Goal: Communication & Community: Answer question/provide support

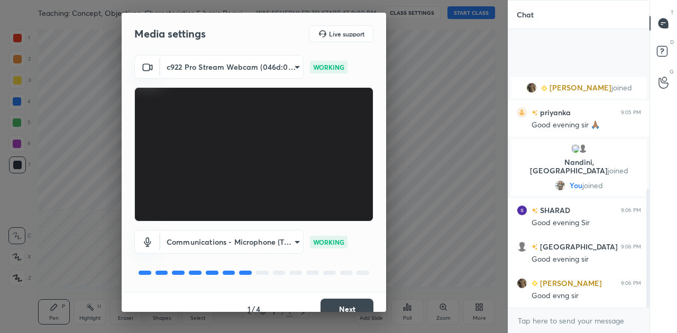
scroll to position [374, 0]
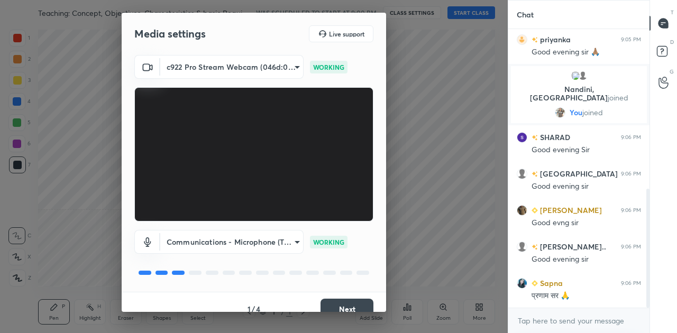
click at [346, 305] on button "Next" at bounding box center [346, 309] width 53 height 21
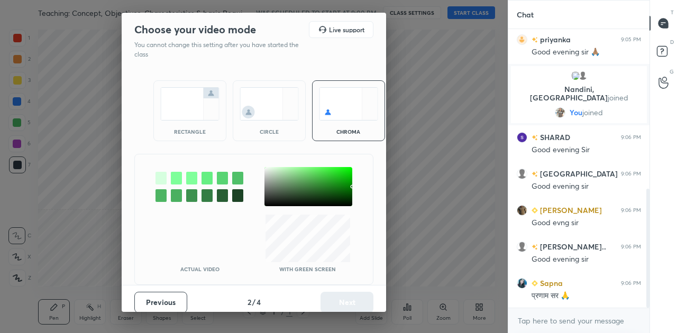
click at [180, 104] on img at bounding box center [189, 103] width 59 height 33
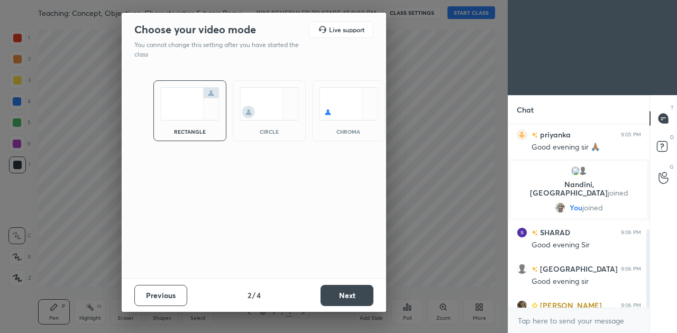
scroll to position [206, 138]
click at [360, 296] on button "Next" at bounding box center [346, 295] width 53 height 21
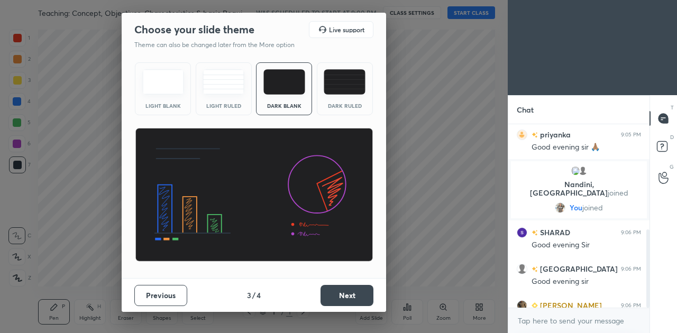
click at [360, 296] on button "Next" at bounding box center [346, 295] width 53 height 21
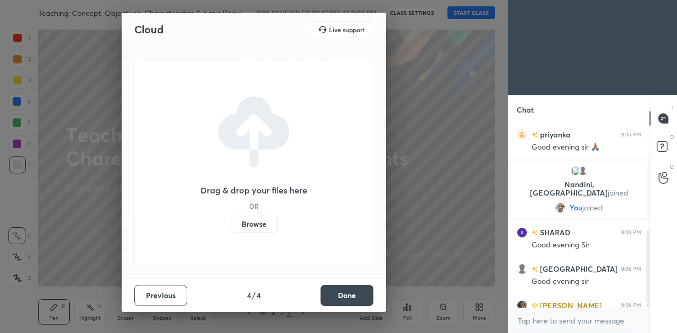
click at [252, 222] on label "Browse" at bounding box center [254, 224] width 47 height 17
click at [231, 222] on input "Browse" at bounding box center [231, 224] width 0 height 17
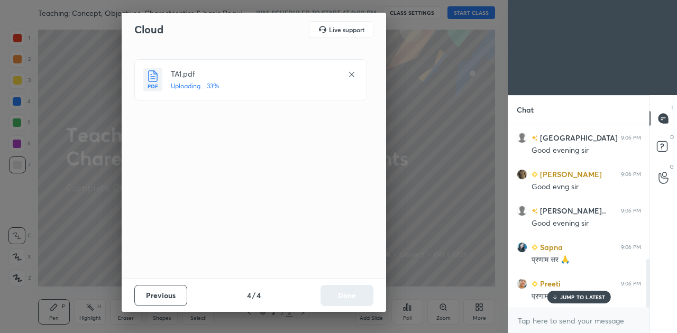
scroll to position [531, 0]
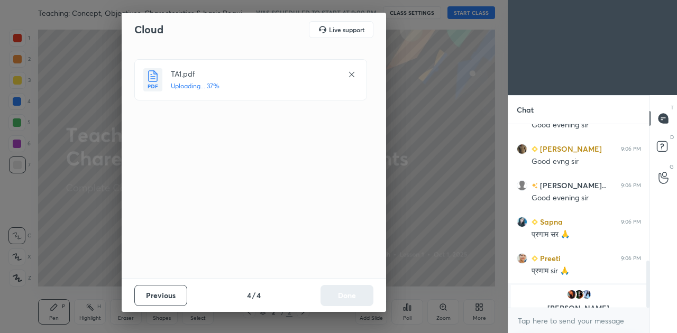
click at [467, 240] on div "Cloud Live support TA1.pdf Uploading... 37% Previous 4 / 4 Done" at bounding box center [254, 166] width 508 height 333
click at [426, 233] on div "Cloud Live support TA1.pdf Uploading... 38% Previous 4 / 4 Done" at bounding box center [254, 166] width 508 height 333
click at [350, 72] on icon at bounding box center [351, 74] width 8 height 8
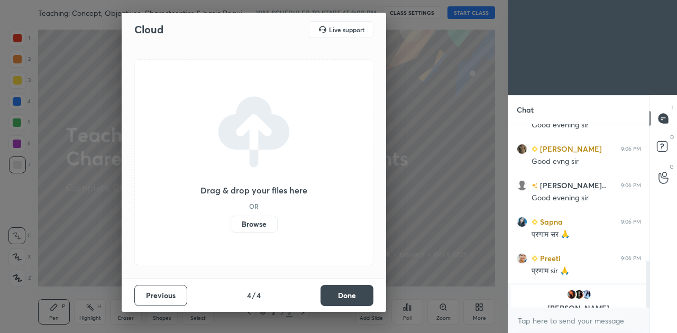
click at [361, 297] on button "Done" at bounding box center [346, 295] width 53 height 21
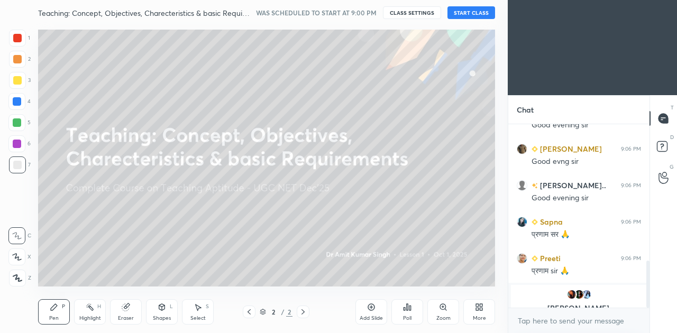
scroll to position [568, 0]
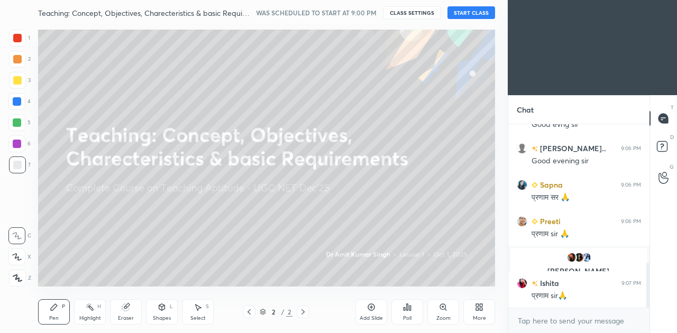
click at [467, 8] on button "START CLASS" at bounding box center [471, 12] width 48 height 13
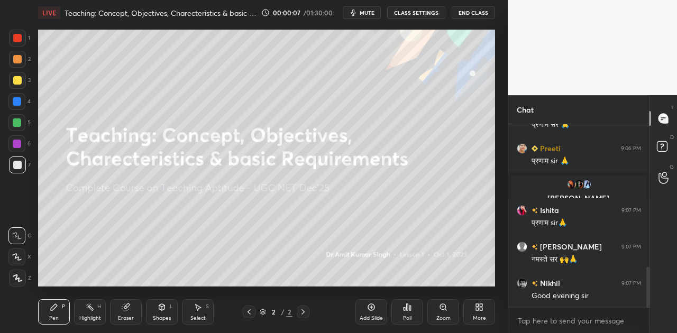
scroll to position [677, 0]
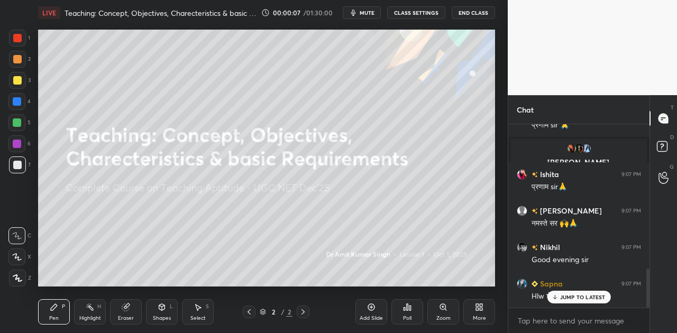
click at [363, 13] on span "mute" at bounding box center [367, 12] width 15 height 7
click at [481, 309] on icon at bounding box center [481, 309] width 3 height 3
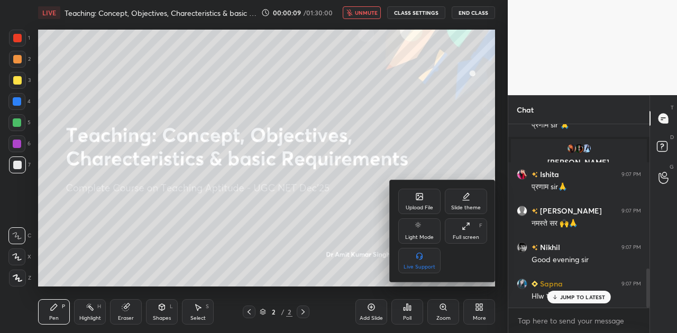
click at [421, 201] on div "Upload File" at bounding box center [419, 201] width 42 height 25
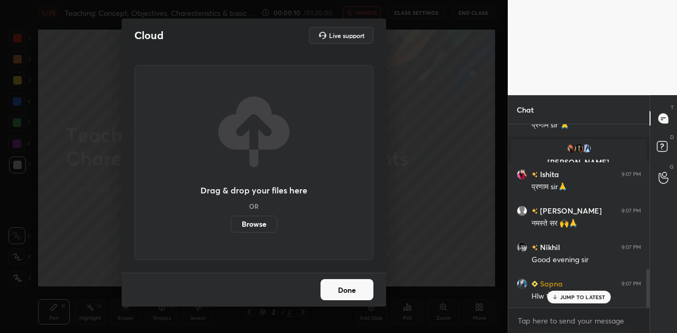
scroll to position [702, 0]
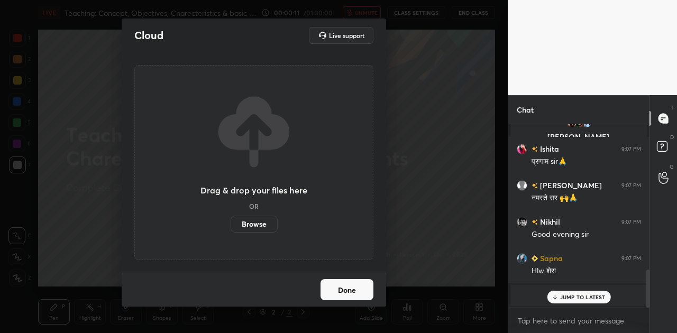
click at [245, 227] on label "Browse" at bounding box center [254, 224] width 47 height 17
click at [231, 227] on input "Browse" at bounding box center [231, 224] width 0 height 17
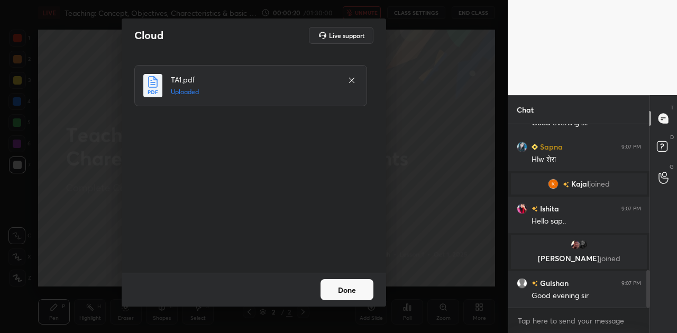
scroll to position [718, 0]
click at [356, 294] on button "Done" at bounding box center [346, 289] width 53 height 21
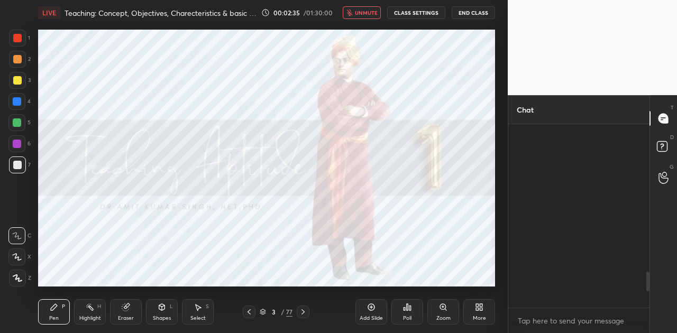
scroll to position [1546, 0]
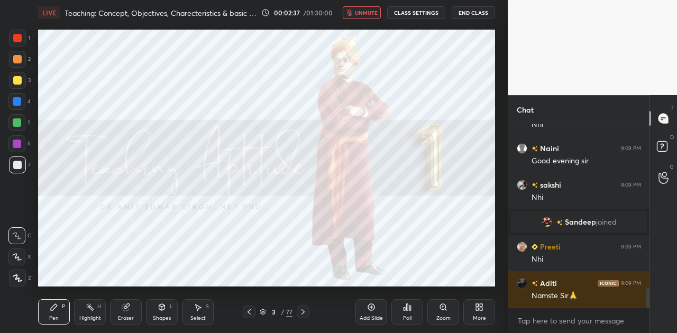
click at [361, 12] on span "unmute" at bounding box center [366, 12] width 23 height 7
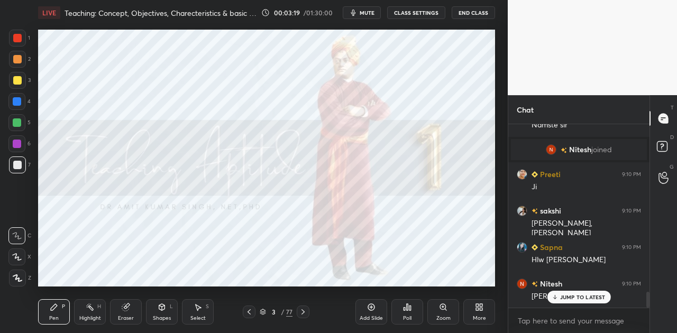
scroll to position [1911, 0]
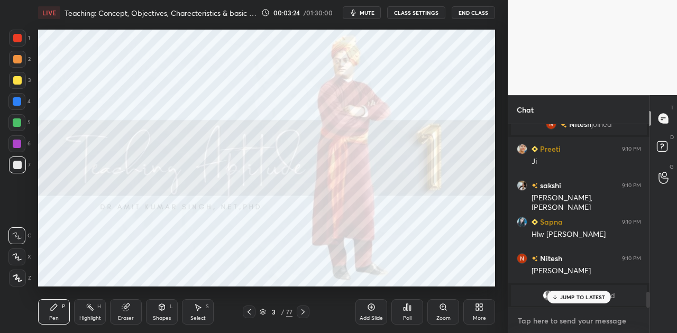
type textarea "x"
paste textarea "[URL][DOMAIN_NAME]"
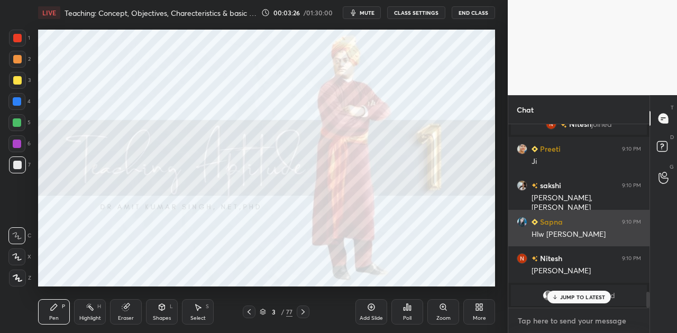
type textarea "[URL][DOMAIN_NAME]"
type textarea "x"
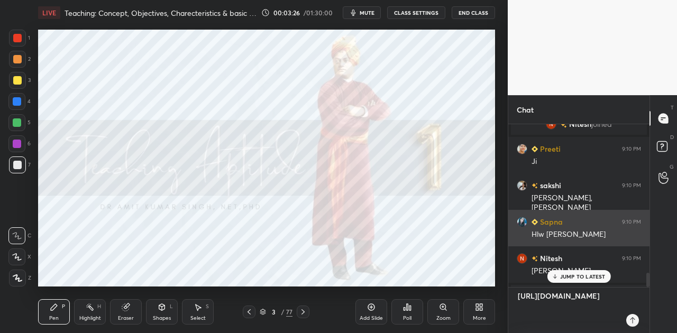
scroll to position [206, 138]
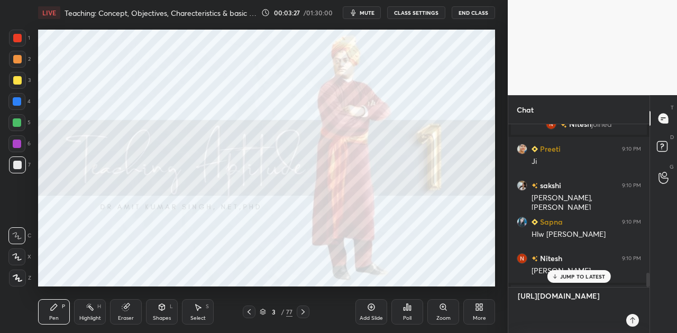
type textarea "[URL][DOMAIN_NAME]"
type textarea "x"
click at [633, 319] on icon at bounding box center [632, 320] width 8 height 8
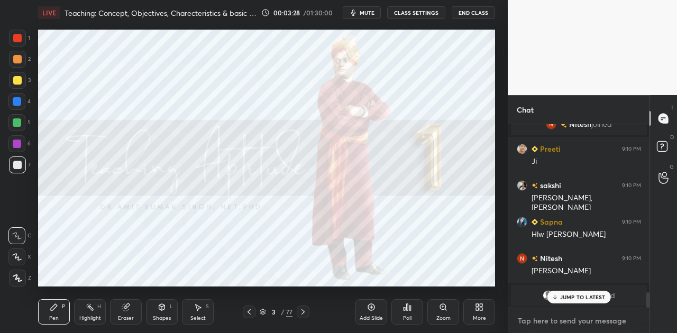
scroll to position [1999, 0]
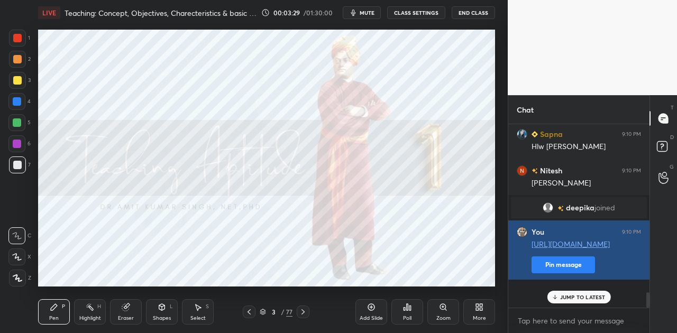
click at [537, 273] on button "Pin message" at bounding box center [562, 264] width 63 height 17
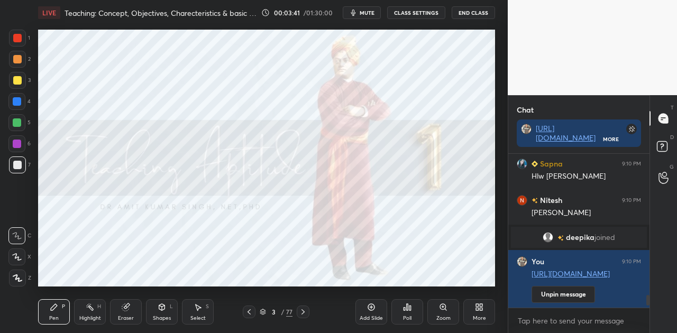
scroll to position [2054, 0]
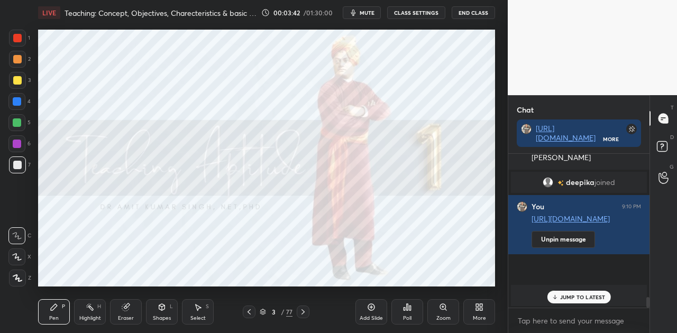
click at [304, 318] on div "Pen P Highlight H Eraser Shapes L Select S 3 / 77 Add Slide Poll Zoom More" at bounding box center [266, 312] width 457 height 42
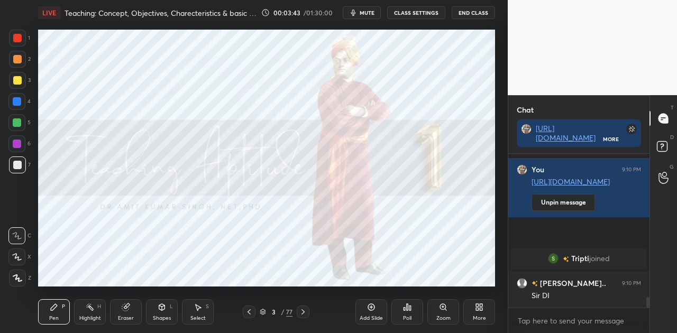
click at [302, 308] on icon at bounding box center [303, 312] width 8 height 8
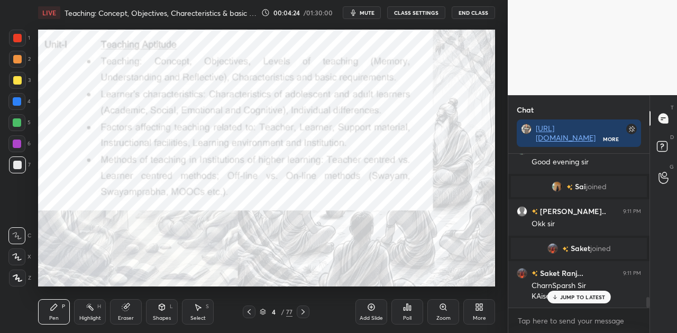
scroll to position [2120, 0]
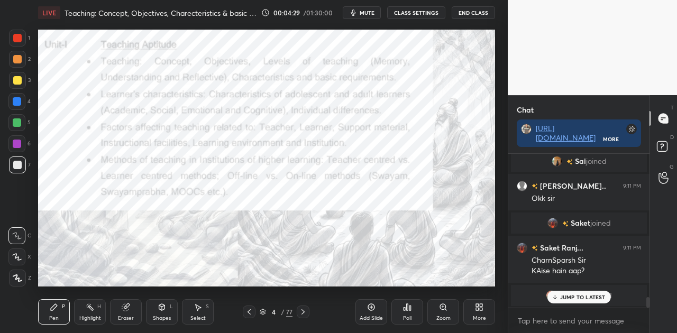
click at [568, 296] on p "JUMP TO LATEST" at bounding box center [582, 297] width 45 height 6
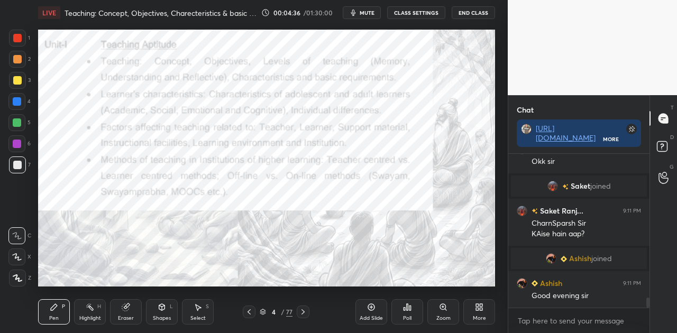
scroll to position [2193, 0]
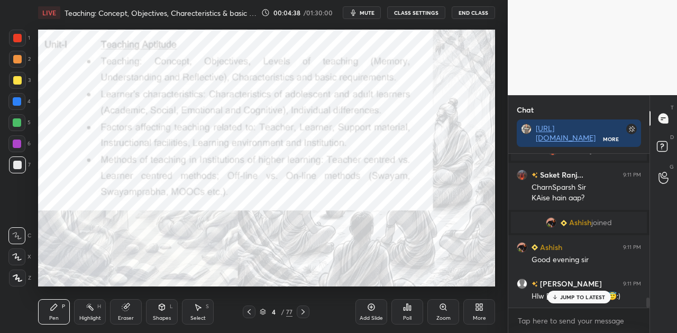
click at [592, 298] on p "JUMP TO LATEST" at bounding box center [582, 297] width 45 height 6
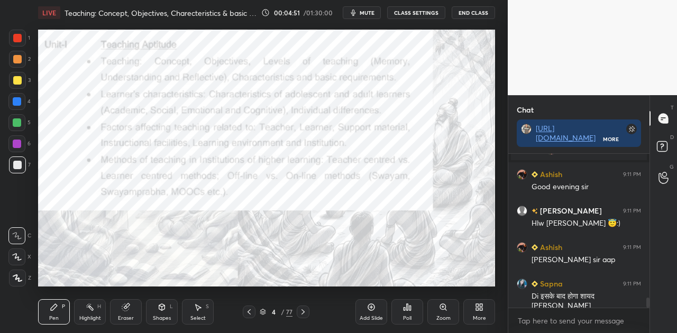
scroll to position [2292, 0]
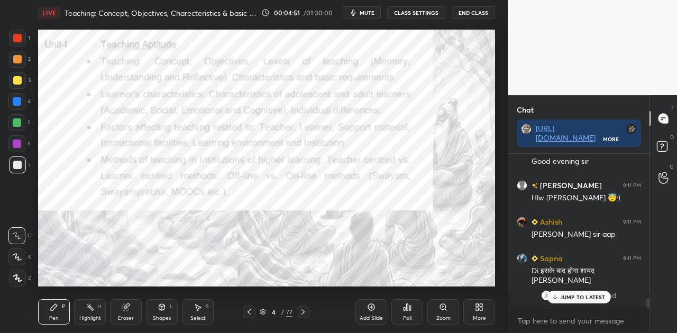
click at [566, 298] on p "JUMP TO LATEST" at bounding box center [582, 297] width 45 height 6
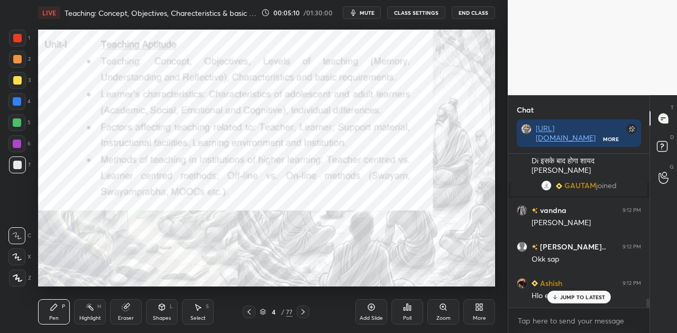
scroll to position [2438, 0]
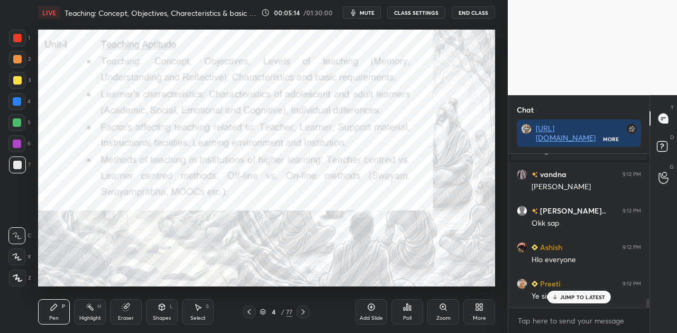
click at [571, 301] on div "JUMP TO LATEST" at bounding box center [578, 297] width 63 height 13
click at [305, 310] on icon at bounding box center [303, 312] width 8 height 8
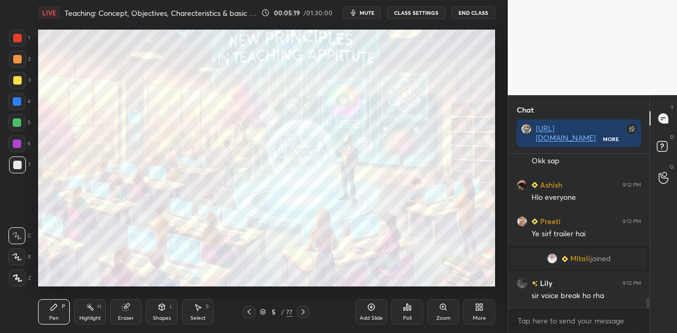
scroll to position [2341, 0]
click at [304, 315] on icon at bounding box center [303, 312] width 8 height 8
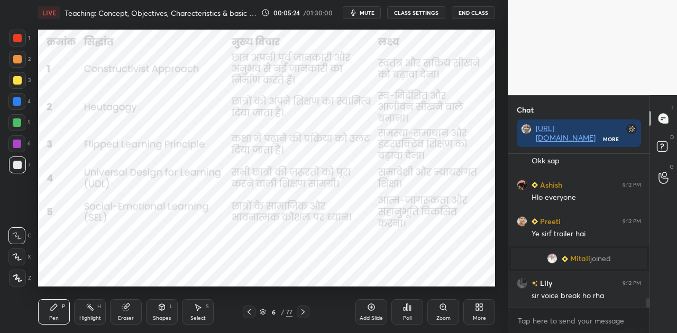
scroll to position [2367, 0]
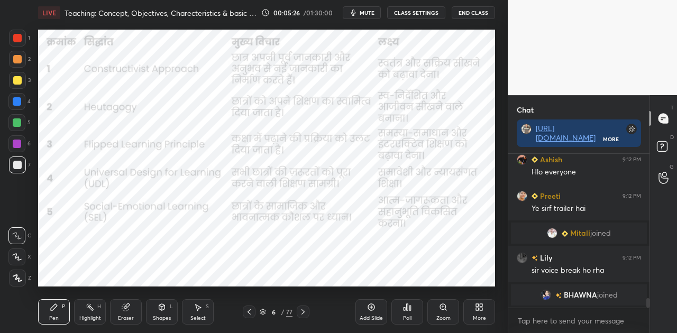
click at [304, 315] on icon at bounding box center [303, 312] width 8 height 8
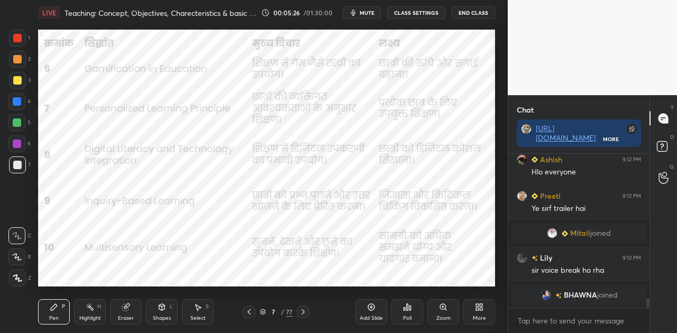
click at [304, 315] on icon at bounding box center [303, 312] width 8 height 8
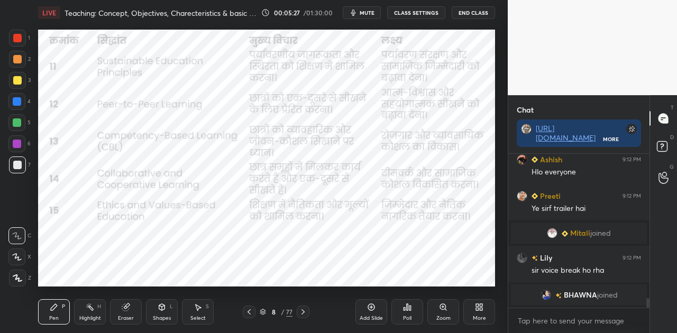
click at [304, 315] on icon at bounding box center [303, 312] width 8 height 8
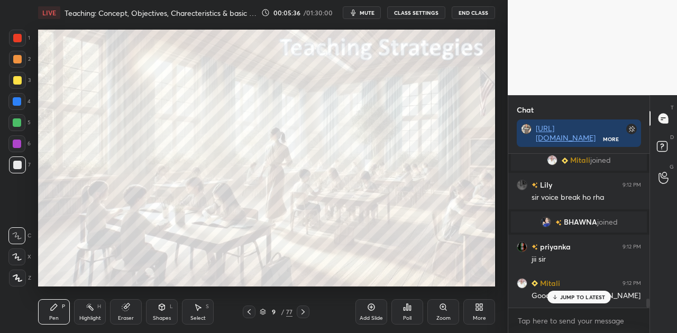
scroll to position [2477, 0]
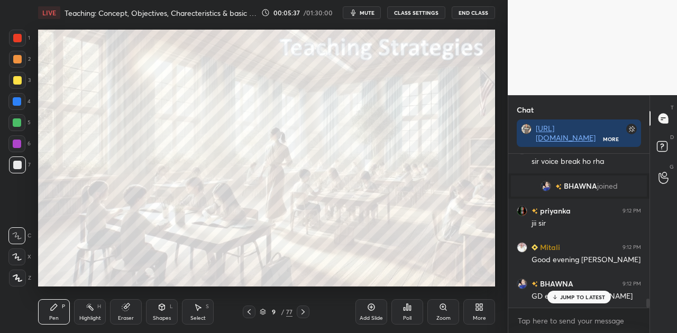
click at [305, 315] on icon at bounding box center [303, 312] width 8 height 8
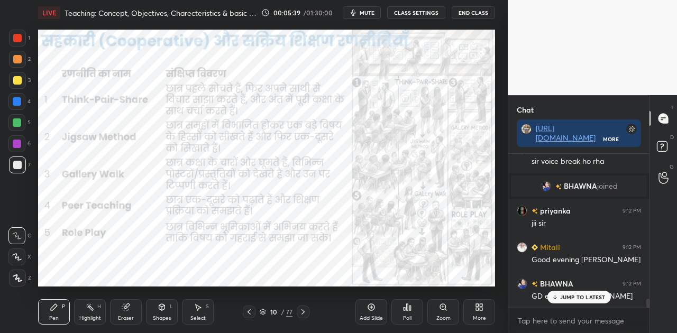
click at [252, 313] on icon at bounding box center [249, 312] width 8 height 8
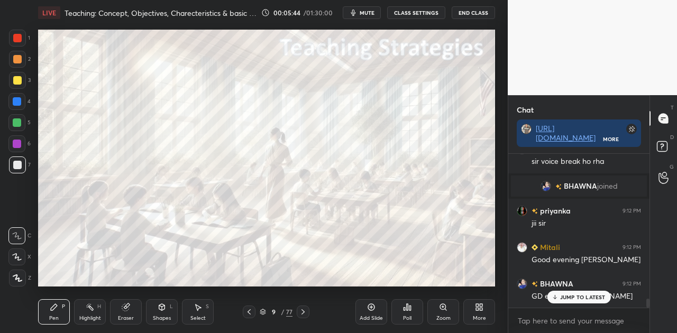
click at [302, 308] on icon at bounding box center [303, 312] width 8 height 8
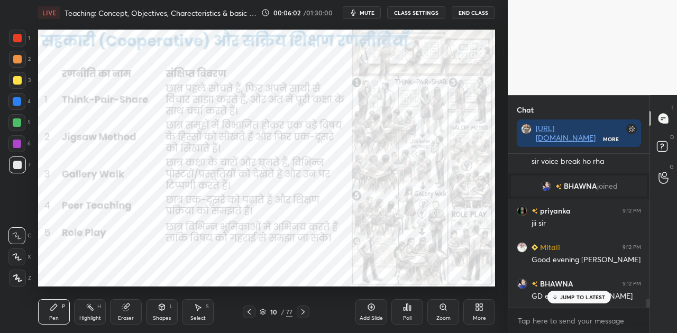
click at [305, 313] on icon at bounding box center [303, 312] width 8 height 8
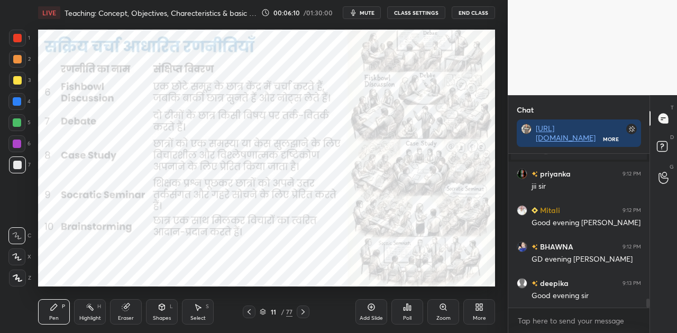
scroll to position [2539, 0]
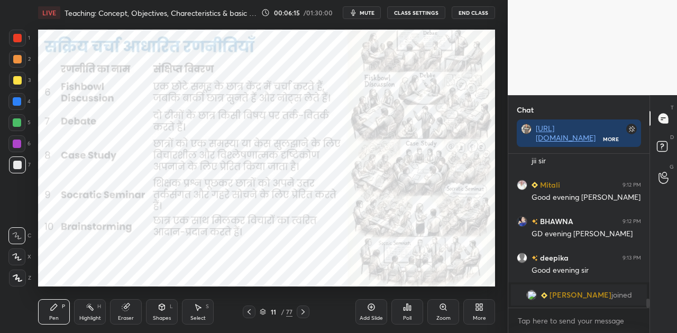
click at [305, 313] on icon at bounding box center [303, 312] width 8 height 8
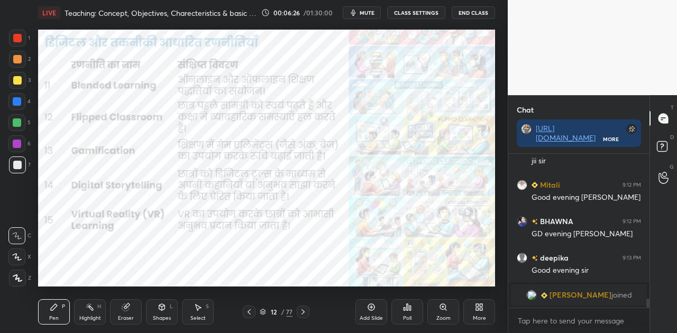
click at [303, 316] on div at bounding box center [303, 312] width 13 height 13
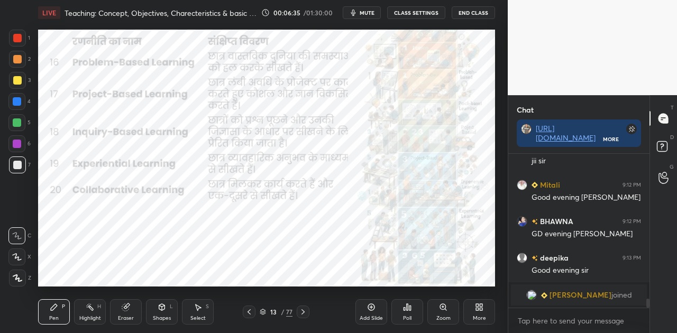
click at [303, 316] on div at bounding box center [303, 312] width 13 height 13
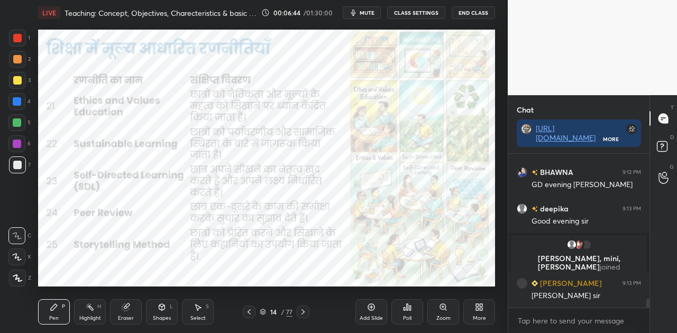
scroll to position [2550, 0]
click at [303, 316] on div at bounding box center [303, 312] width 13 height 13
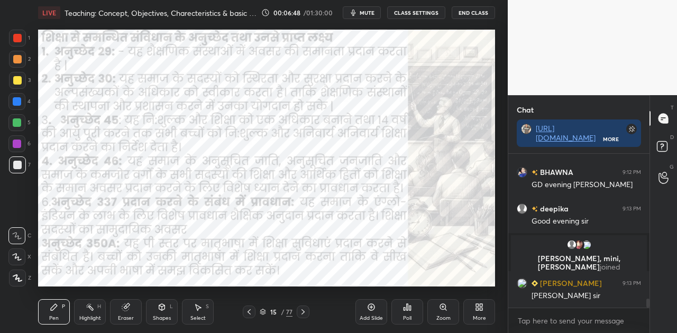
click at [250, 314] on icon at bounding box center [248, 311] width 3 height 5
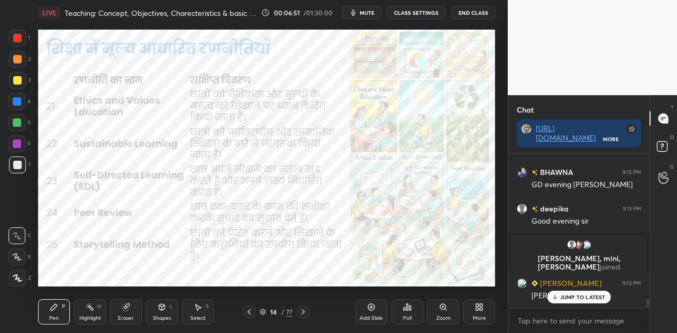
scroll to position [2586, 0]
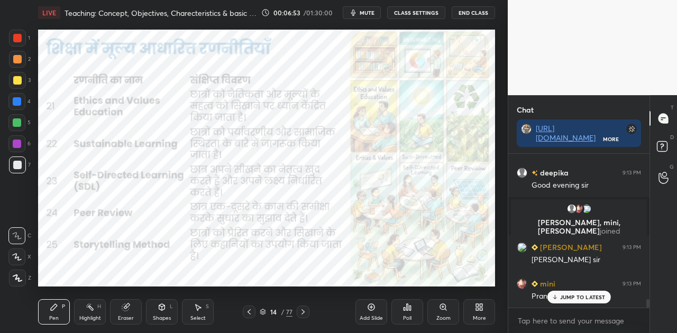
click at [576, 296] on p "JUMP TO LATEST" at bounding box center [582, 297] width 45 height 6
click at [305, 309] on icon at bounding box center [303, 312] width 8 height 8
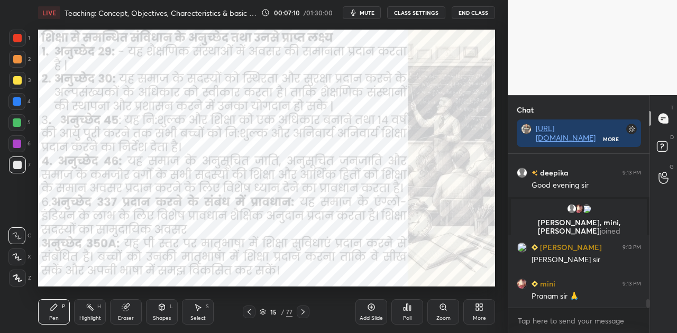
click at [15, 102] on div at bounding box center [17, 101] width 8 height 8
click at [162, 308] on icon at bounding box center [162, 307] width 6 height 6
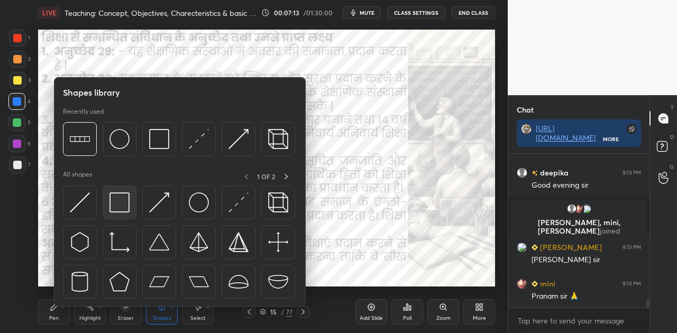
click at [122, 202] on img at bounding box center [119, 202] width 20 height 20
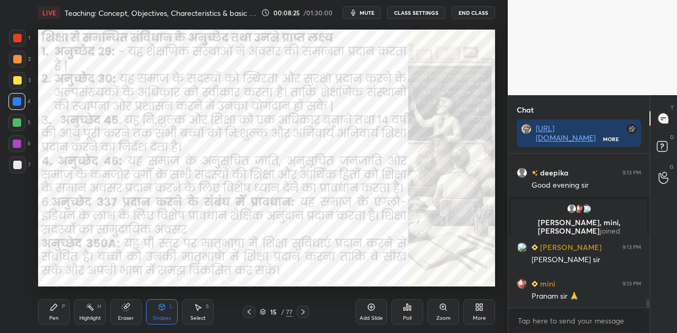
click at [301, 316] on div at bounding box center [303, 312] width 13 height 13
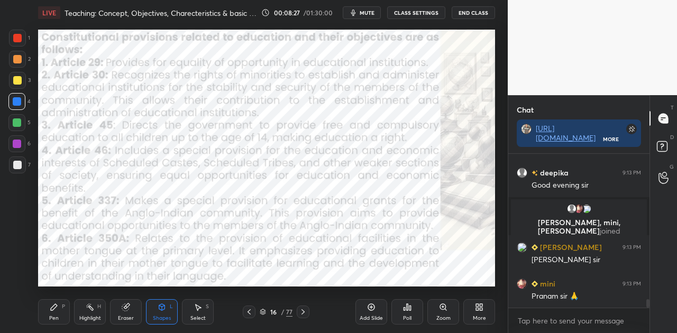
click at [301, 316] on div at bounding box center [303, 312] width 13 height 13
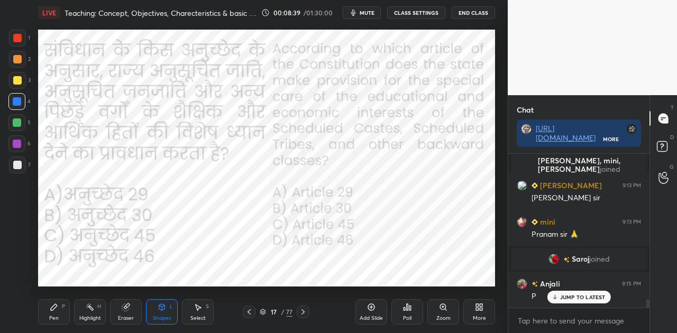
scroll to position [2656, 0]
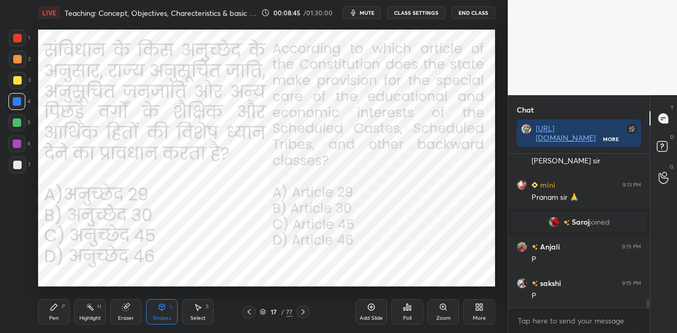
click at [406, 311] on icon at bounding box center [407, 307] width 8 height 8
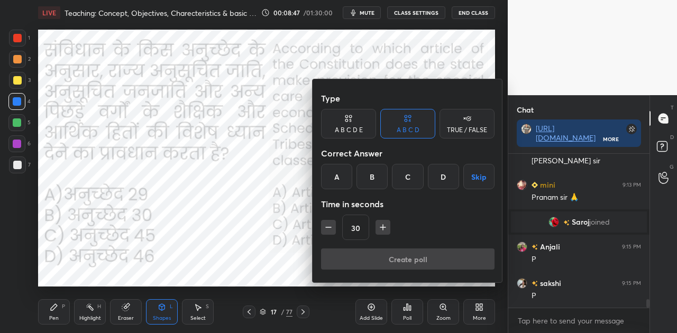
click at [443, 176] on div "D" at bounding box center [443, 176] width 31 height 25
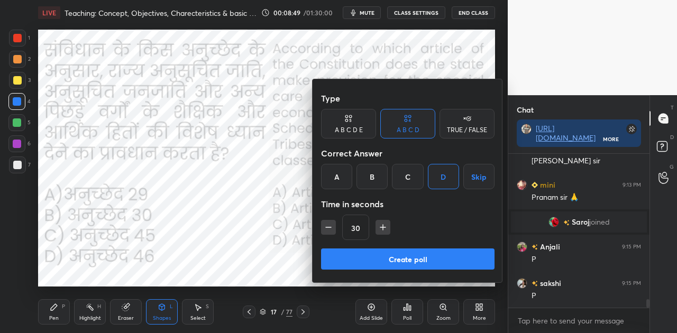
scroll to position [2692, 0]
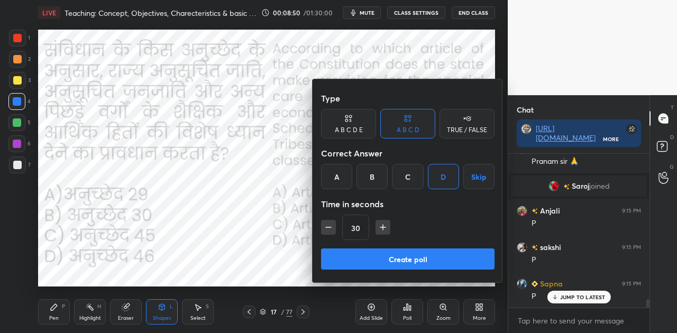
click at [415, 257] on button "Create poll" at bounding box center [407, 259] width 173 height 21
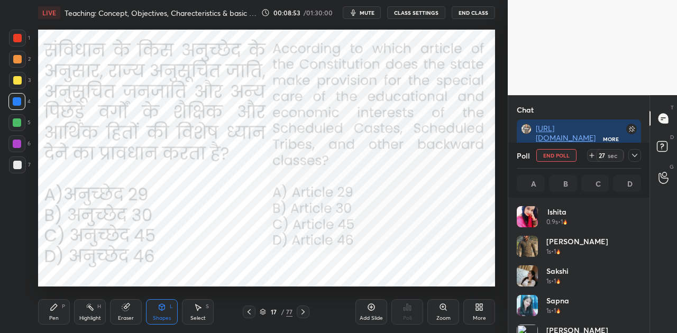
scroll to position [2820, 0]
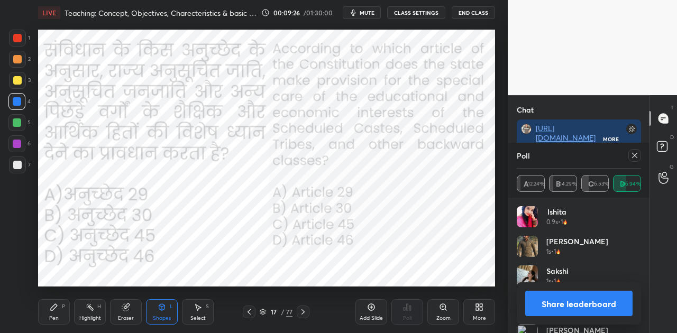
click at [570, 309] on button "Share leaderboard" at bounding box center [578, 303] width 107 height 25
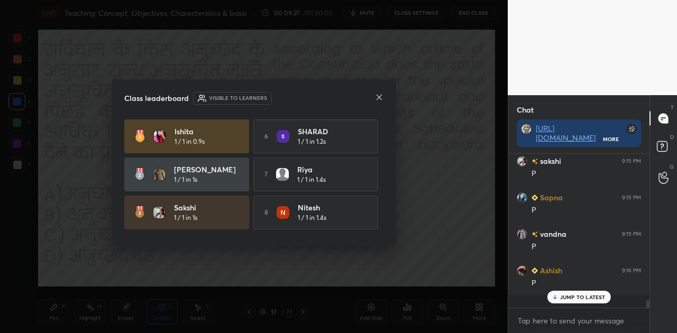
scroll to position [151, 138]
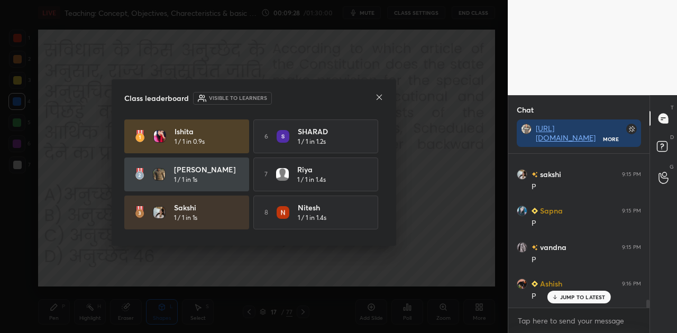
click at [381, 99] on icon at bounding box center [379, 97] width 8 height 8
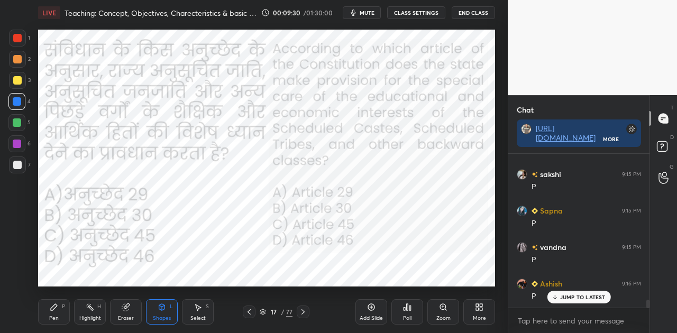
click at [300, 312] on icon at bounding box center [303, 312] width 8 height 8
click at [373, 312] on div "Add Slide" at bounding box center [371, 311] width 32 height 25
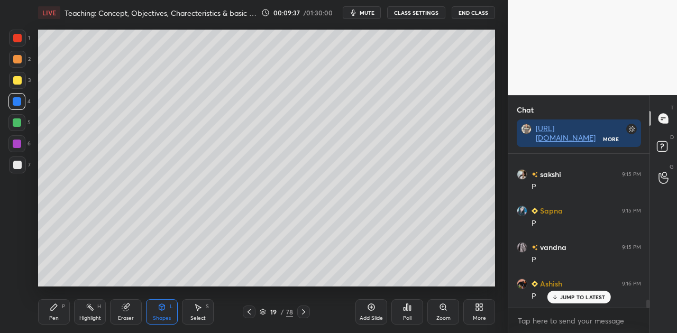
click at [18, 166] on div at bounding box center [17, 165] width 8 height 8
click at [160, 313] on div "Shapes L" at bounding box center [162, 311] width 32 height 25
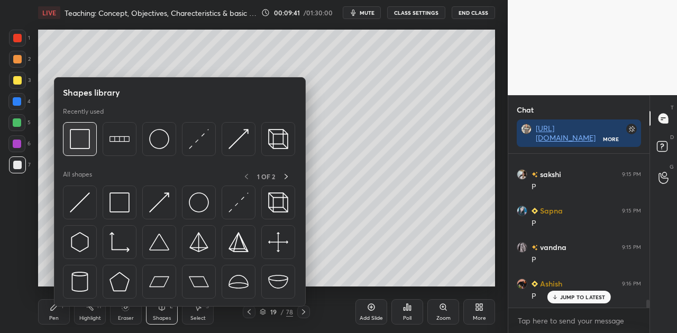
click at [82, 142] on img at bounding box center [80, 139] width 20 height 20
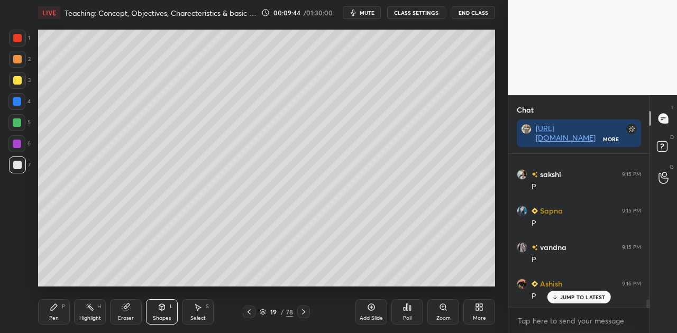
click at [159, 310] on icon at bounding box center [162, 307] width 8 height 8
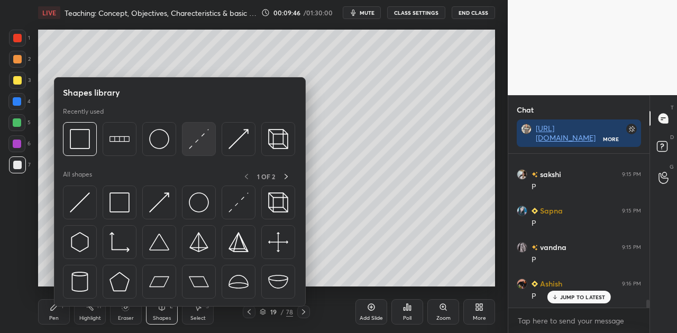
click at [194, 144] on img at bounding box center [199, 139] width 20 height 20
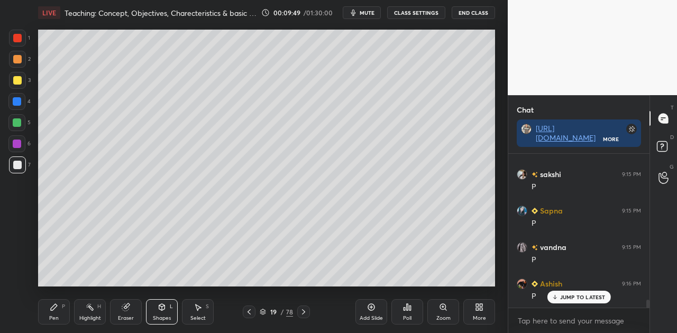
scroll to position [2802, 0]
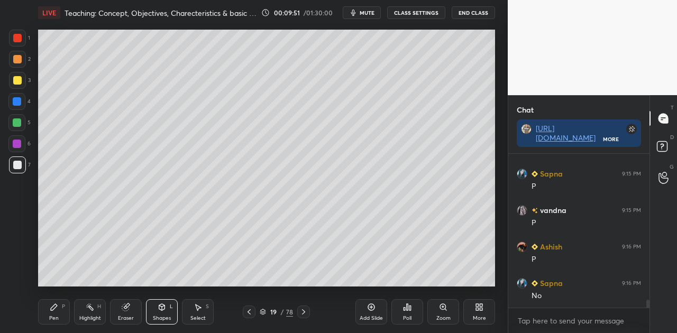
click at [53, 307] on icon at bounding box center [54, 307] width 6 height 6
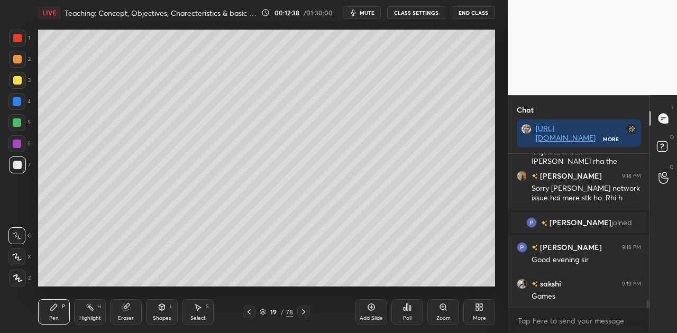
scroll to position [3022, 0]
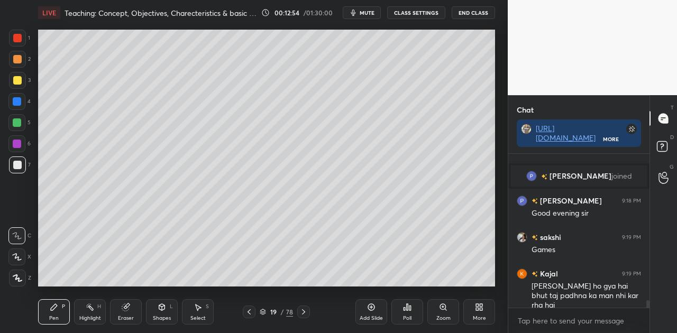
click at [16, 278] on icon at bounding box center [17, 278] width 8 height 6
click at [18, 39] on div at bounding box center [17, 38] width 8 height 8
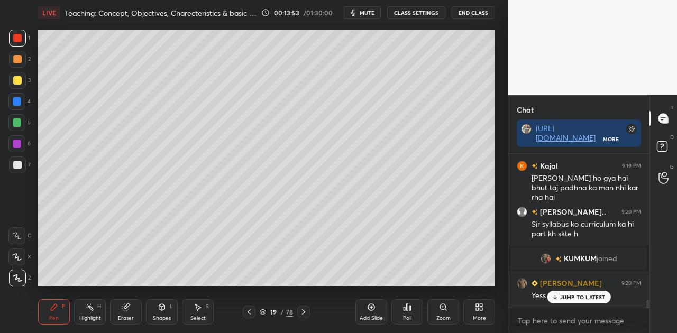
scroll to position [3165, 0]
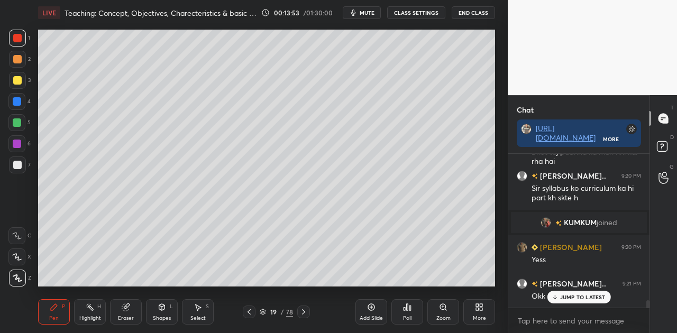
click at [21, 163] on div at bounding box center [17, 165] width 8 height 8
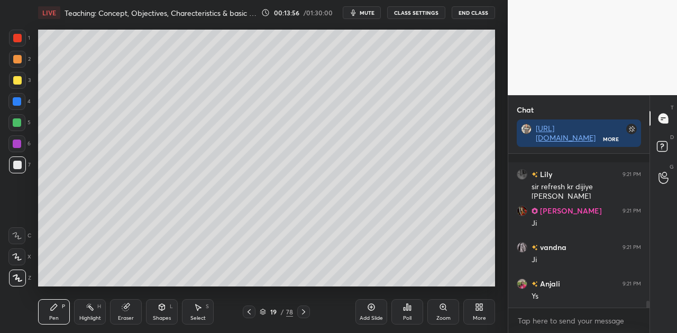
scroll to position [3384, 0]
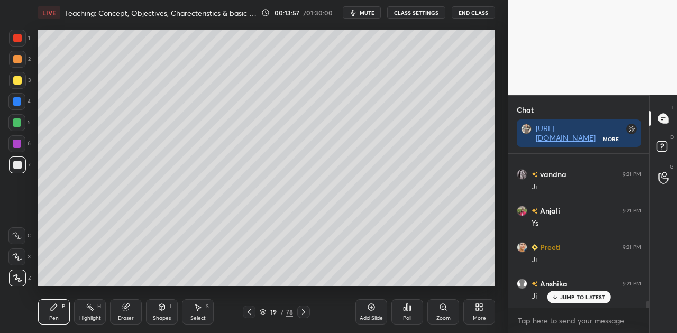
click at [21, 234] on icon at bounding box center [17, 235] width 10 height 7
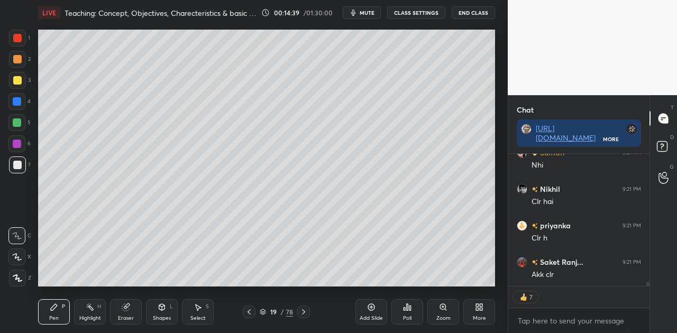
scroll to position [4249, 0]
click at [304, 313] on icon at bounding box center [303, 312] width 8 height 8
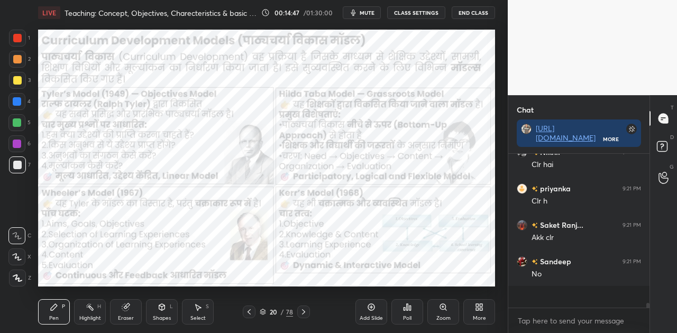
type textarea "x"
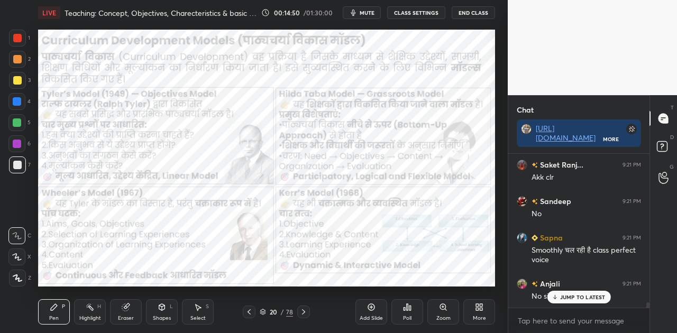
scroll to position [4347, 0]
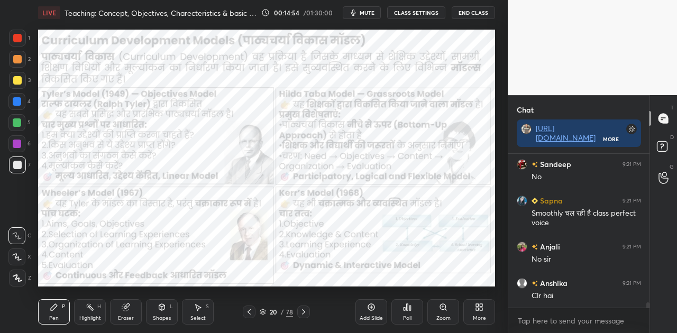
click at [17, 102] on div at bounding box center [17, 101] width 8 height 8
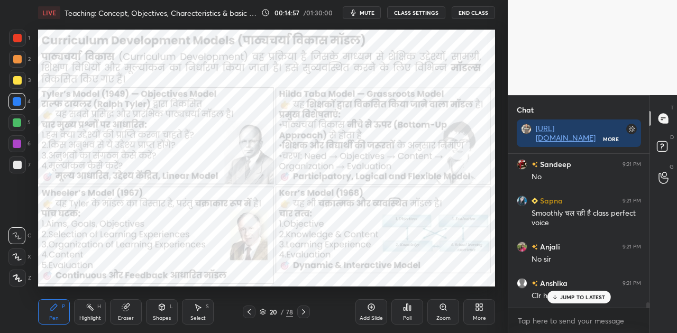
scroll to position [4383, 0]
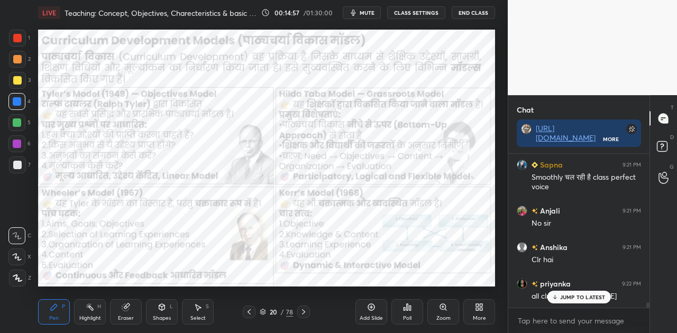
click at [167, 311] on div "Shapes L" at bounding box center [162, 311] width 32 height 25
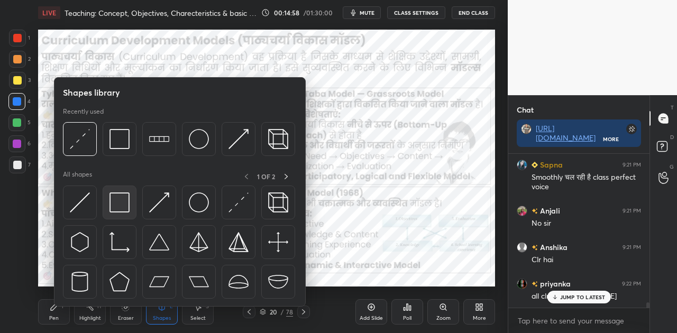
click at [113, 207] on img at bounding box center [119, 202] width 20 height 20
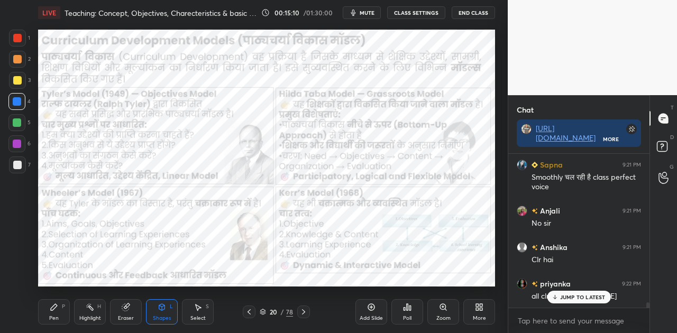
click at [53, 308] on icon at bounding box center [54, 307] width 6 height 6
click at [559, 299] on div "JUMP TO LATEST" at bounding box center [578, 297] width 63 height 13
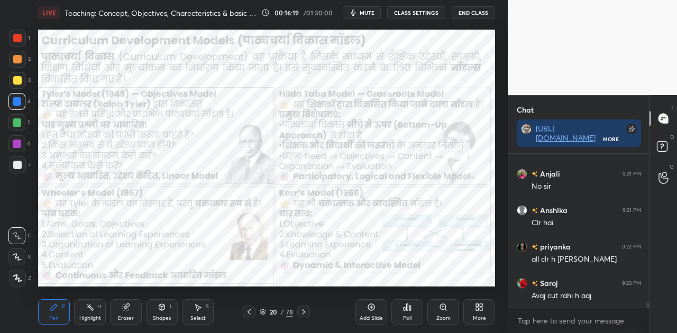
scroll to position [4465, 0]
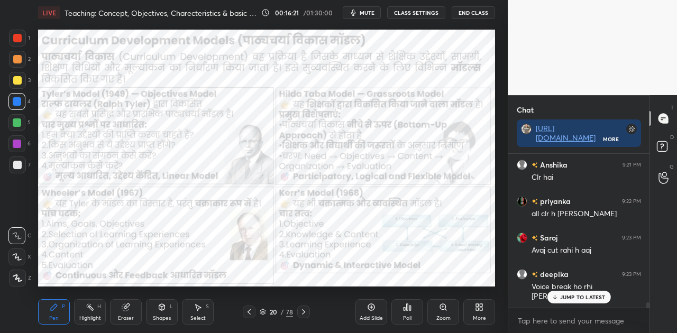
click at [586, 293] on div "JUMP TO LATEST" at bounding box center [578, 297] width 63 height 13
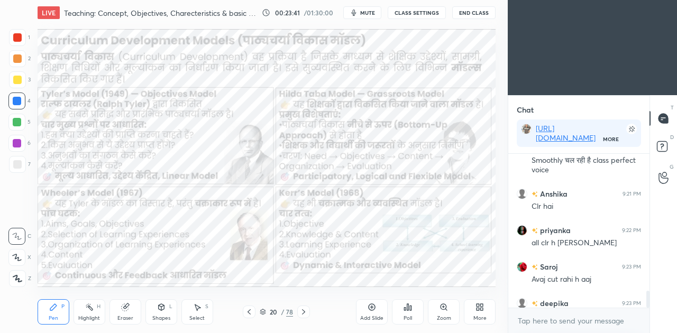
scroll to position [52614, 52414]
click at [481, 313] on div "More" at bounding box center [479, 311] width 32 height 25
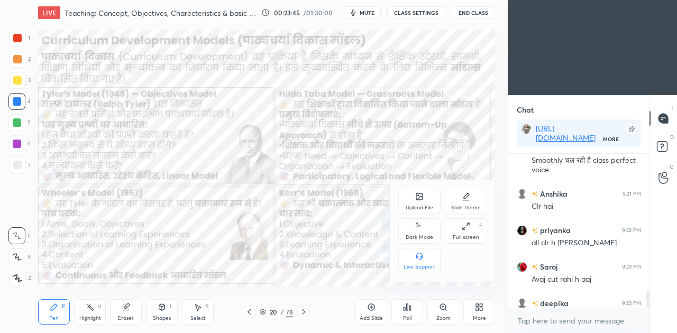
click at [418, 226] on icon at bounding box center [418, 225] width 4 height 4
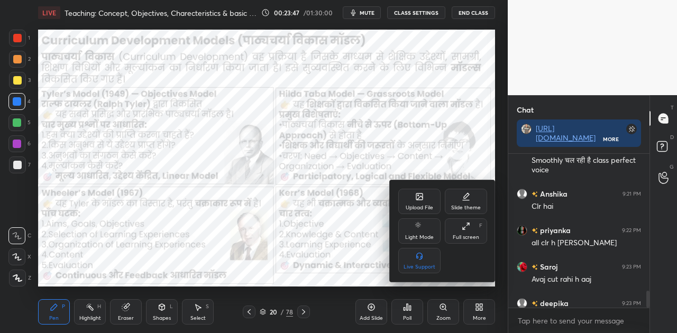
click at [483, 159] on div at bounding box center [338, 166] width 677 height 333
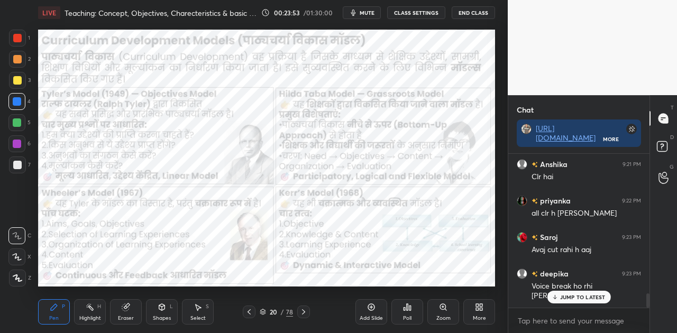
scroll to position [1530, 0]
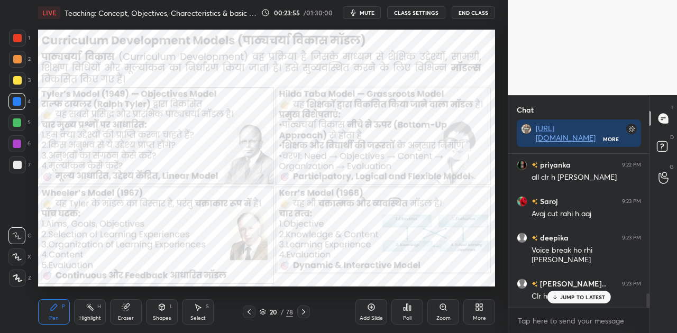
click at [568, 295] on p "JUMP TO LATEST" at bounding box center [582, 297] width 45 height 6
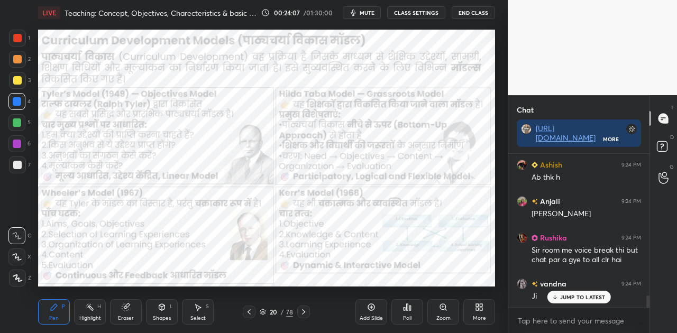
scroll to position [1805, 0]
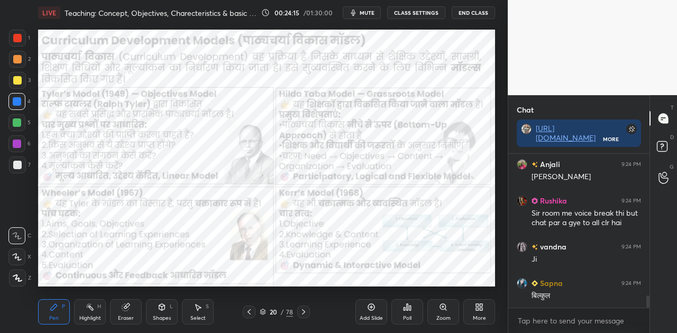
click at [372, 310] on icon at bounding box center [371, 307] width 7 height 7
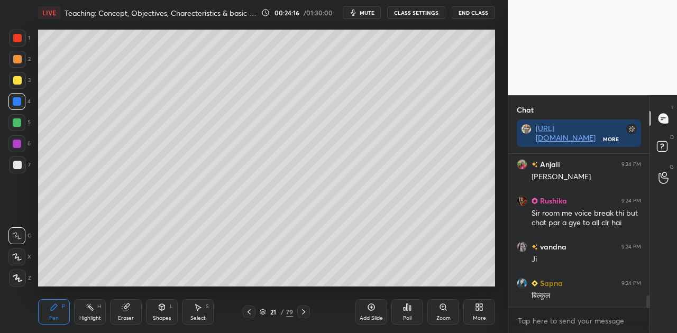
click at [19, 166] on div at bounding box center [17, 165] width 8 height 8
click at [160, 306] on icon at bounding box center [162, 307] width 6 height 2
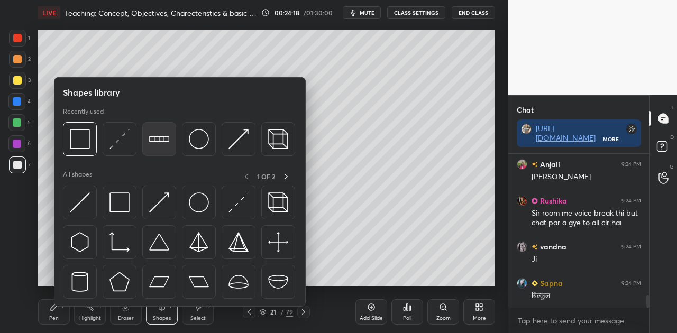
scroll to position [3, 3]
click at [162, 134] on img at bounding box center [159, 139] width 20 height 20
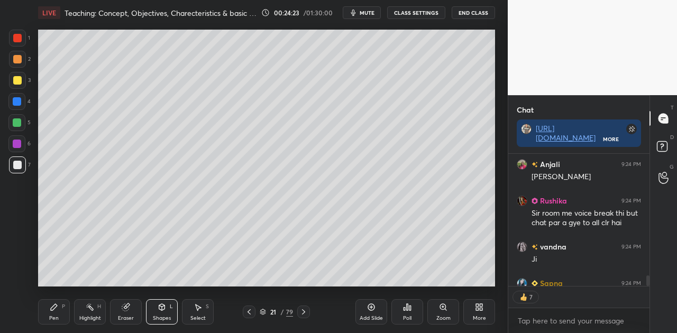
click at [48, 311] on div "Pen P" at bounding box center [54, 311] width 32 height 25
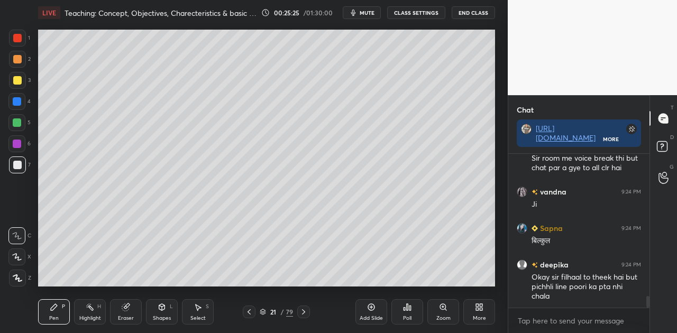
scroll to position [1897, 0]
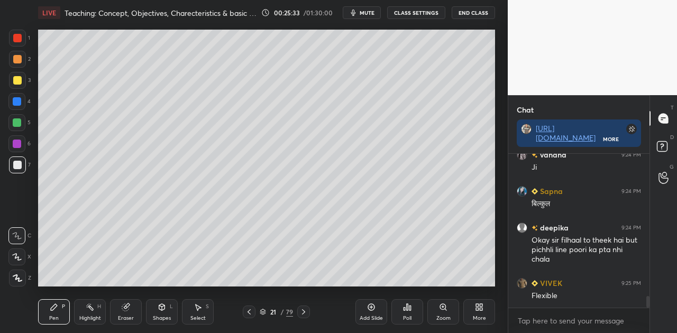
click at [250, 309] on icon at bounding box center [248, 311] width 3 height 5
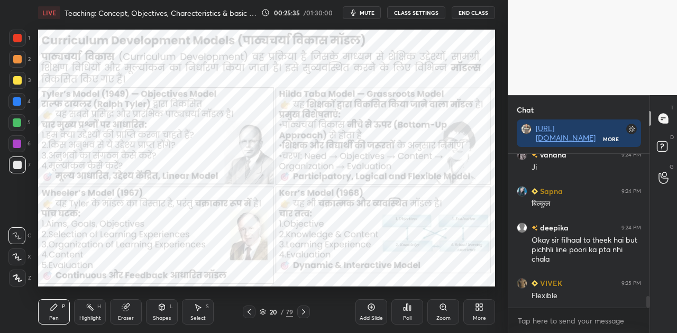
scroll to position [1933, 0]
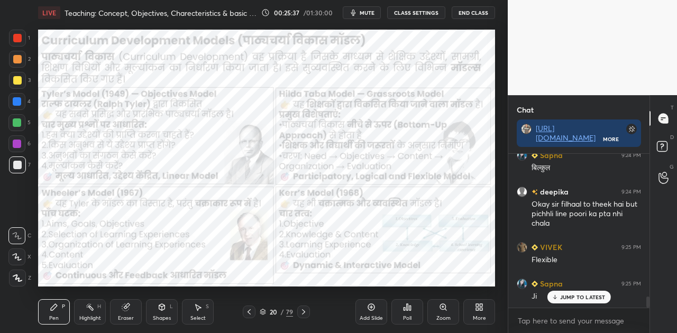
click at [306, 312] on icon at bounding box center [303, 312] width 8 height 8
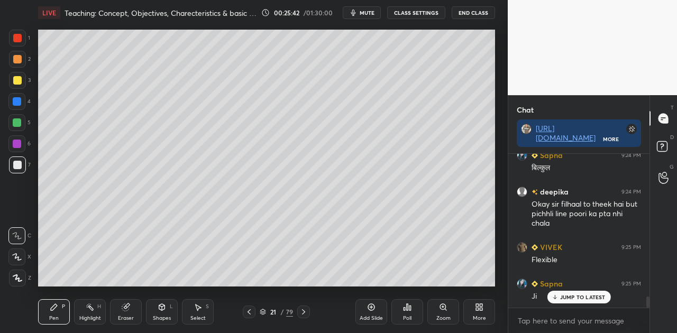
scroll to position [1970, 0]
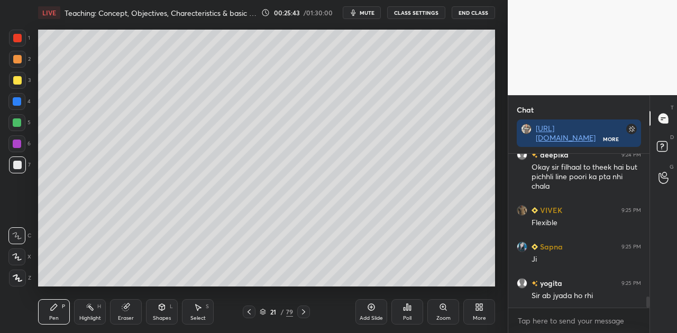
click at [251, 310] on icon at bounding box center [249, 312] width 8 height 8
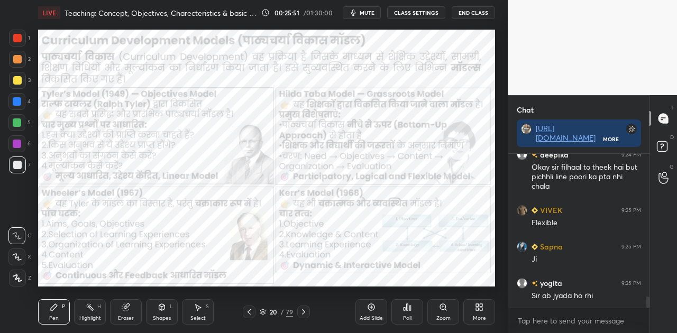
click at [158, 311] on icon at bounding box center [162, 307] width 8 height 8
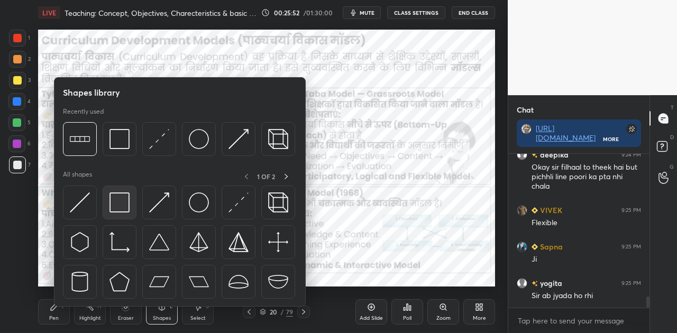
click at [127, 206] on img at bounding box center [119, 202] width 20 height 20
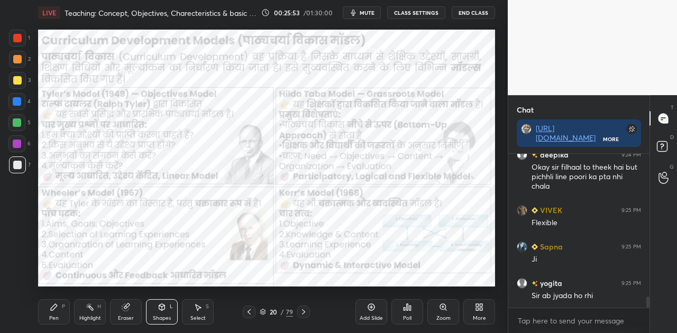
click at [16, 98] on div at bounding box center [17, 101] width 8 height 8
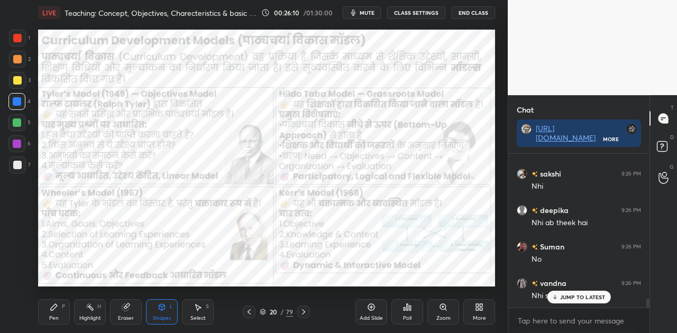
scroll to position [2517, 0]
click at [56, 311] on icon at bounding box center [54, 307] width 8 height 8
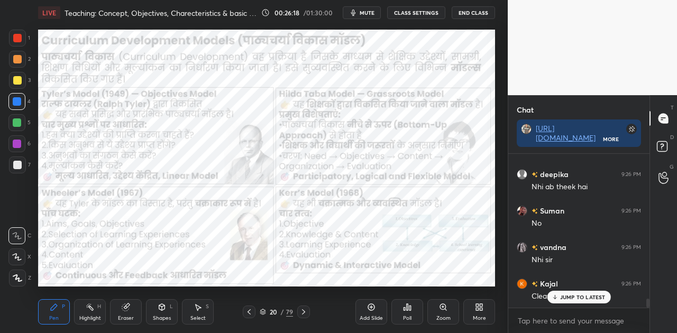
click at [305, 310] on icon at bounding box center [303, 312] width 8 height 8
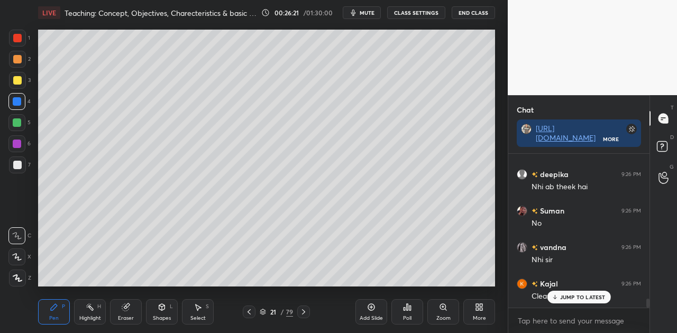
click at [16, 166] on div at bounding box center [17, 165] width 8 height 8
click at [166, 310] on icon at bounding box center [162, 307] width 8 height 8
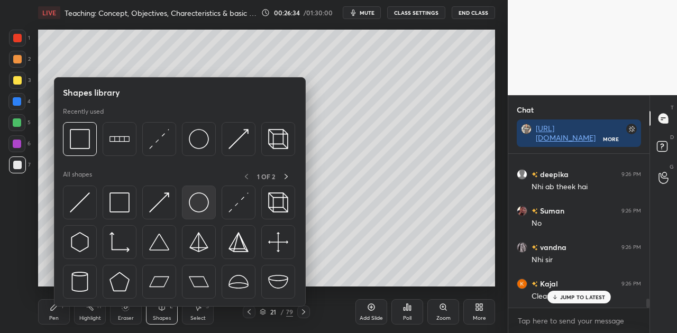
click at [200, 199] on img at bounding box center [199, 202] width 20 height 20
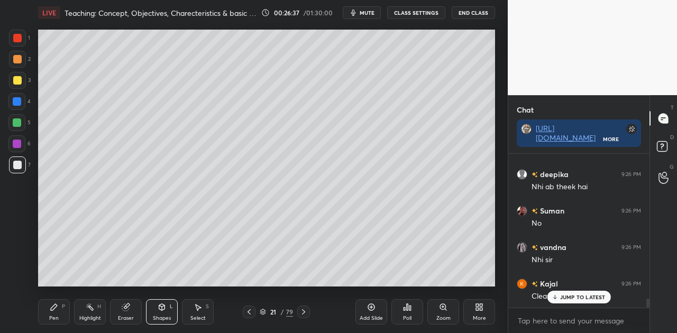
click at [53, 307] on icon at bounding box center [54, 307] width 6 height 6
click at [247, 312] on icon at bounding box center [248, 311] width 3 height 5
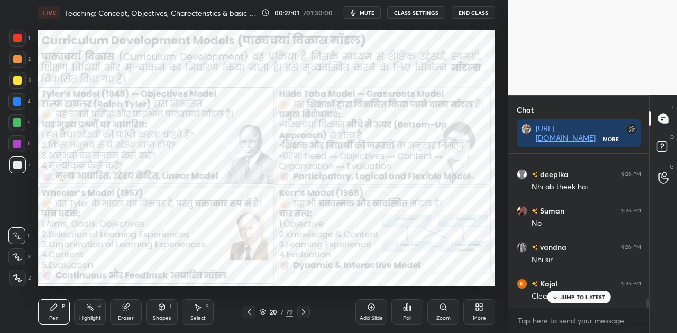
click at [304, 311] on icon at bounding box center [303, 311] width 3 height 5
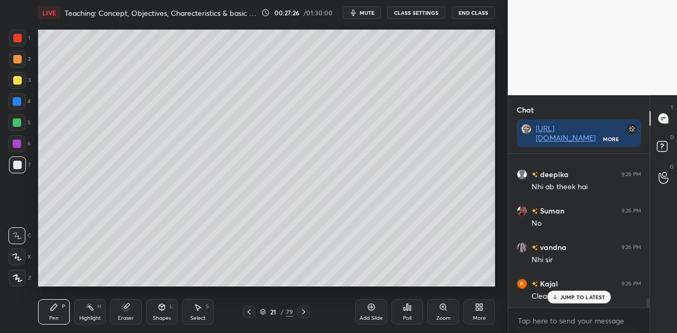
click at [304, 313] on icon at bounding box center [303, 311] width 3 height 5
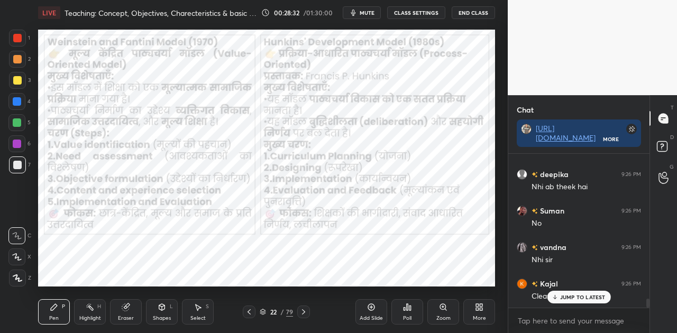
click at [307, 313] on icon at bounding box center [303, 312] width 8 height 8
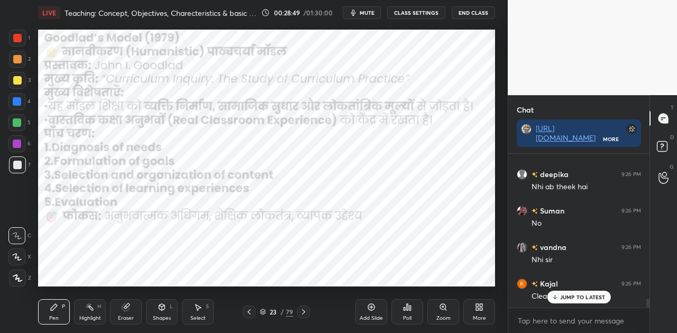
click at [16, 106] on div at bounding box center [16, 101] width 17 height 17
click at [306, 310] on icon at bounding box center [303, 312] width 8 height 8
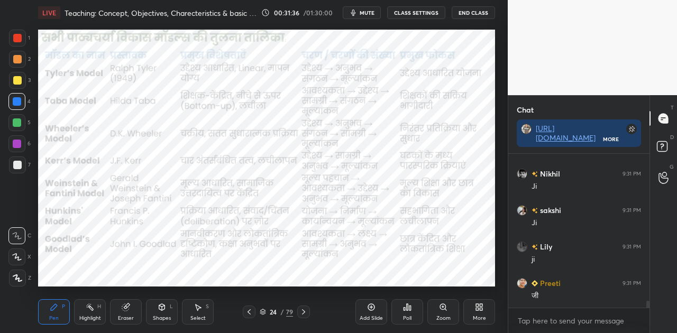
scroll to position [3212, 0]
click at [368, 12] on span "mute" at bounding box center [367, 12] width 15 height 7
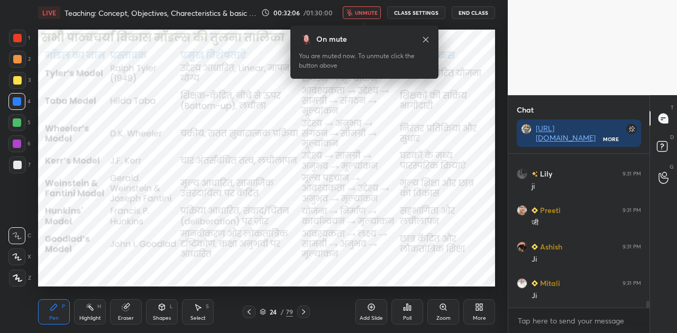
scroll to position [3304, 0]
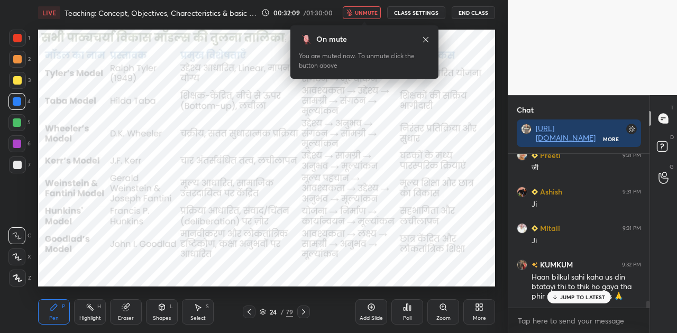
click at [368, 12] on span "unmute" at bounding box center [366, 12] width 23 height 7
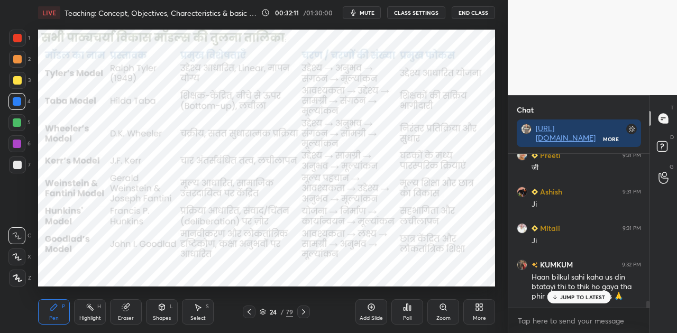
click at [596, 293] on div "JUMP TO LATEST" at bounding box center [578, 297] width 63 height 13
click at [167, 313] on div "Shapes L" at bounding box center [162, 311] width 32 height 25
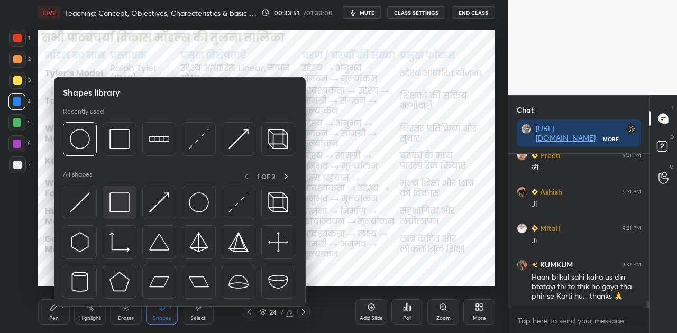
click at [126, 204] on img at bounding box center [119, 202] width 20 height 20
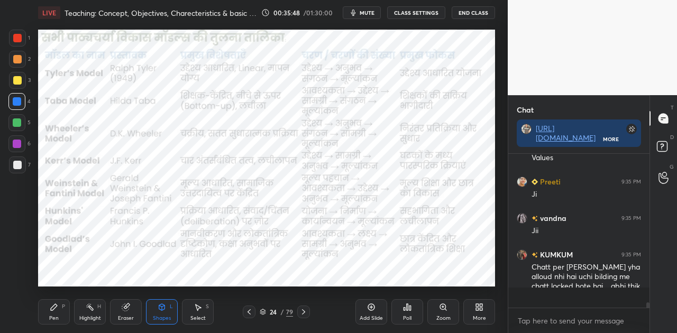
scroll to position [3588, 0]
click at [305, 314] on icon at bounding box center [303, 312] width 8 height 8
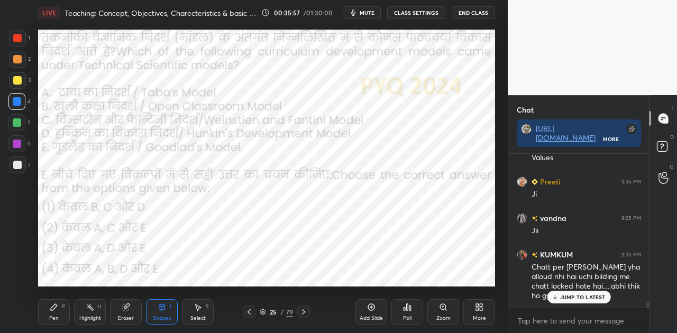
scroll to position [3624, 0]
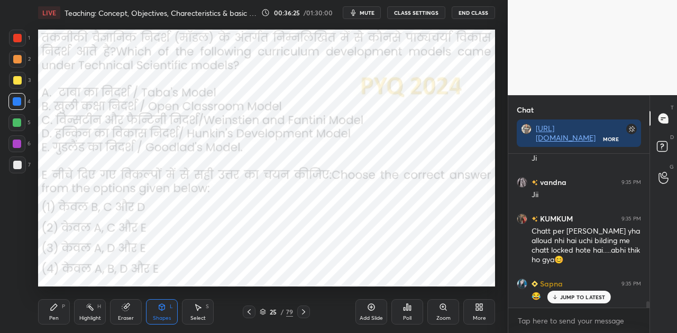
click at [371, 17] on button "mute" at bounding box center [362, 12] width 38 height 13
click at [405, 309] on icon at bounding box center [407, 307] width 8 height 8
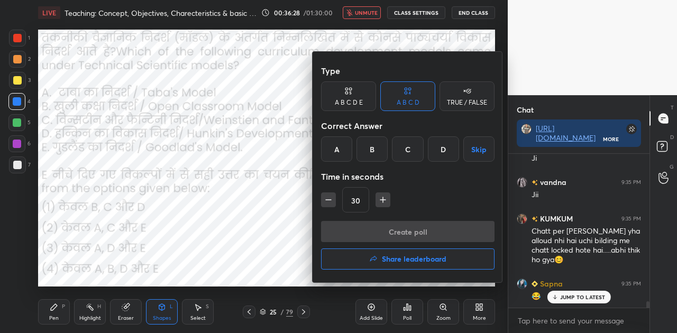
click at [407, 147] on div "C" at bounding box center [407, 148] width 31 height 25
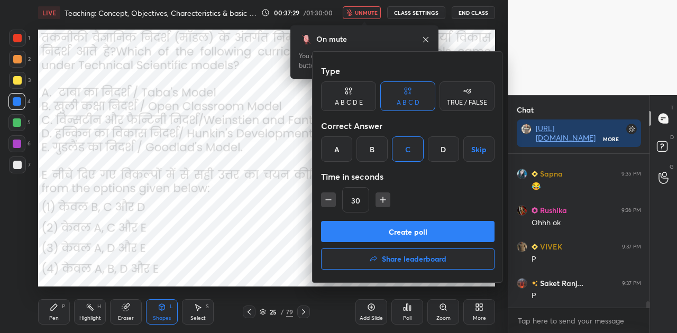
scroll to position [3770, 0]
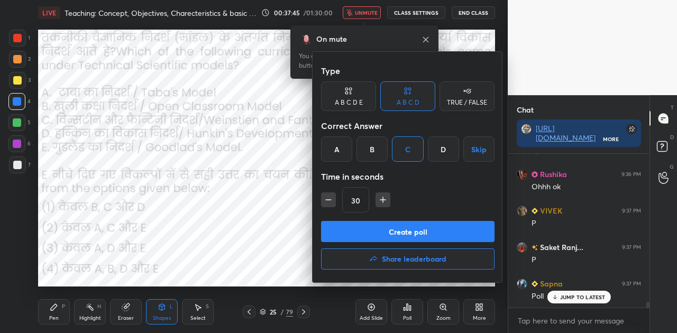
click at [435, 236] on button "Create poll" at bounding box center [407, 231] width 173 height 21
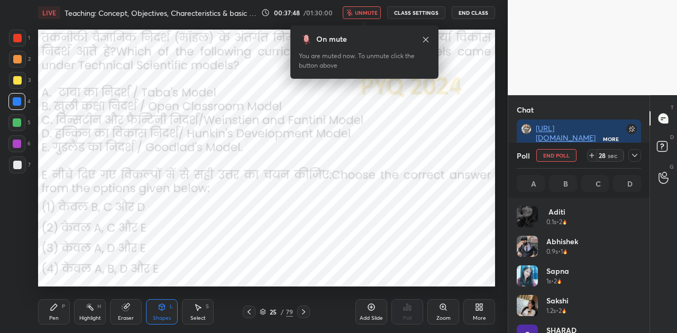
scroll to position [124, 121]
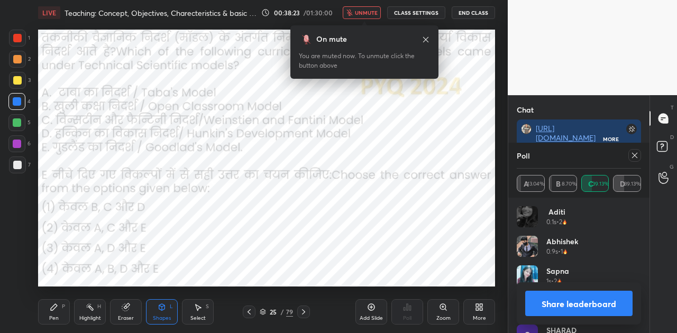
click at [588, 306] on button "Share leaderboard" at bounding box center [578, 303] width 107 height 25
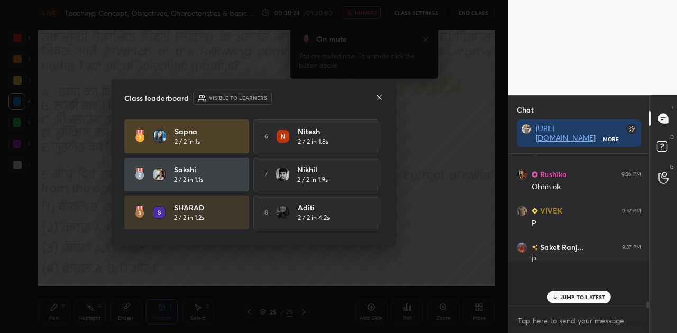
scroll to position [1, 3]
click at [378, 97] on icon at bounding box center [379, 97] width 5 height 5
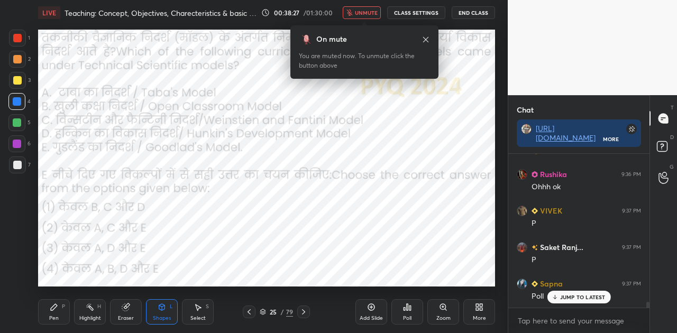
click at [571, 297] on p "JUMP TO LATEST" at bounding box center [582, 297] width 45 height 6
click at [366, 10] on span "unmute" at bounding box center [366, 12] width 23 height 7
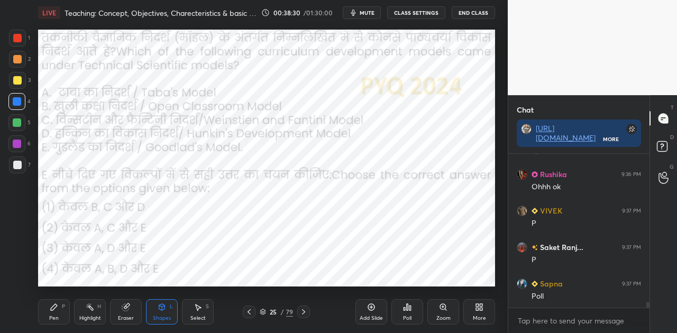
click at [298, 312] on div at bounding box center [303, 312] width 13 height 13
click at [302, 311] on icon at bounding box center [303, 312] width 8 height 8
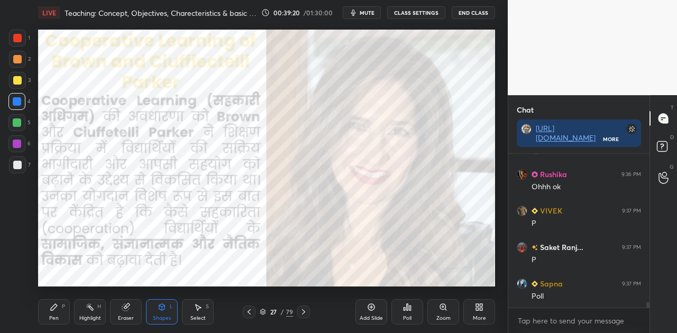
click at [305, 310] on icon at bounding box center [303, 312] width 8 height 8
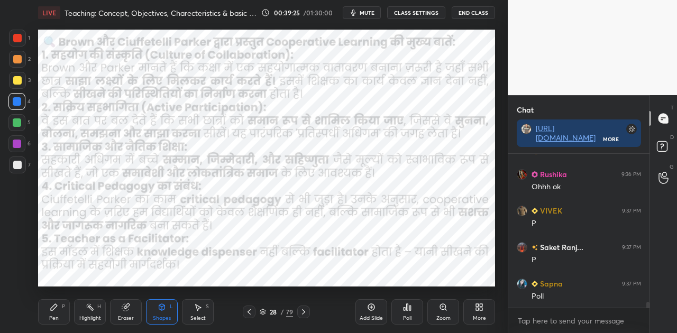
click at [15, 108] on div at bounding box center [16, 101] width 17 height 17
click at [53, 311] on icon at bounding box center [54, 307] width 8 height 8
click at [303, 313] on icon at bounding box center [303, 311] width 3 height 5
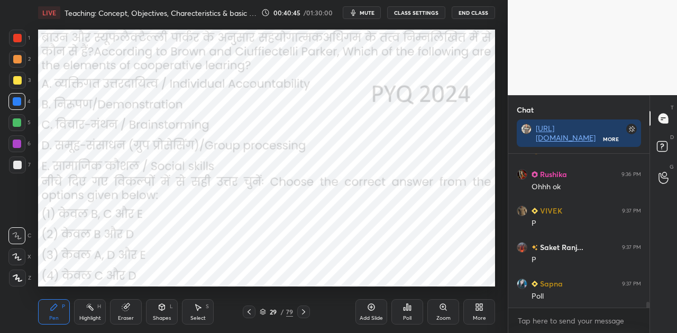
click at [361, 17] on button "mute" at bounding box center [362, 12] width 38 height 13
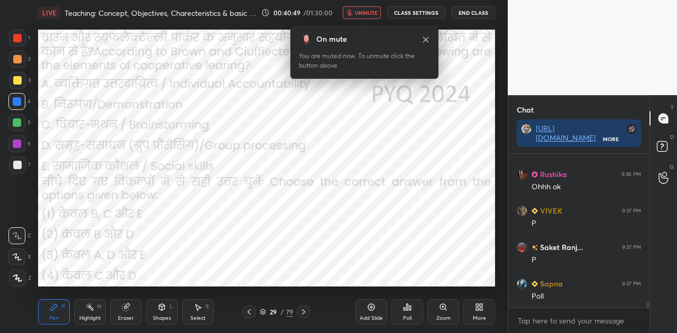
click at [407, 308] on icon at bounding box center [408, 307] width 2 height 6
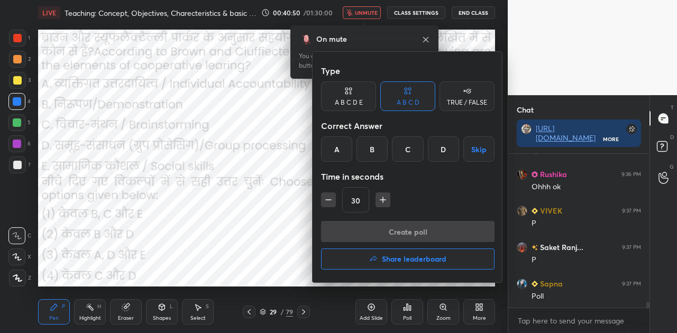
scroll to position [3807, 0]
click at [404, 145] on div "C" at bounding box center [407, 148] width 31 height 25
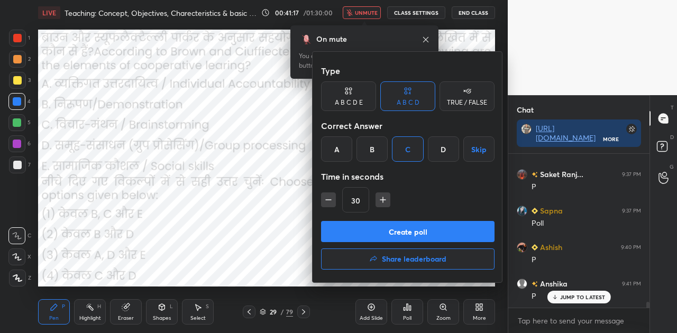
scroll to position [3880, 0]
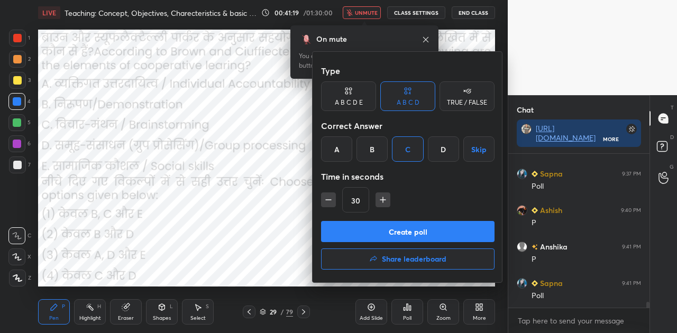
click at [397, 229] on button "Create poll" at bounding box center [407, 231] width 173 height 21
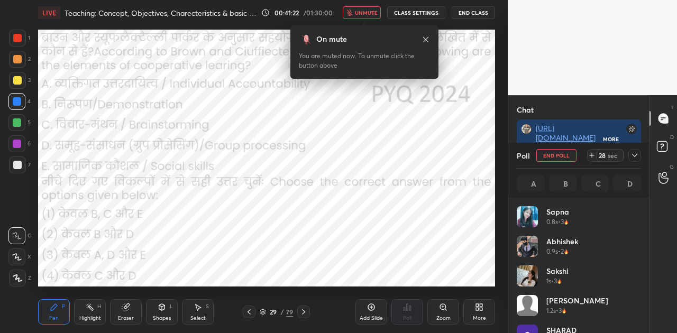
scroll to position [124, 121]
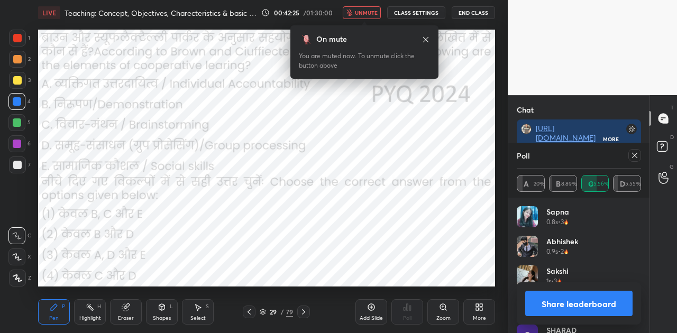
click at [573, 305] on button "Share leaderboard" at bounding box center [578, 303] width 107 height 25
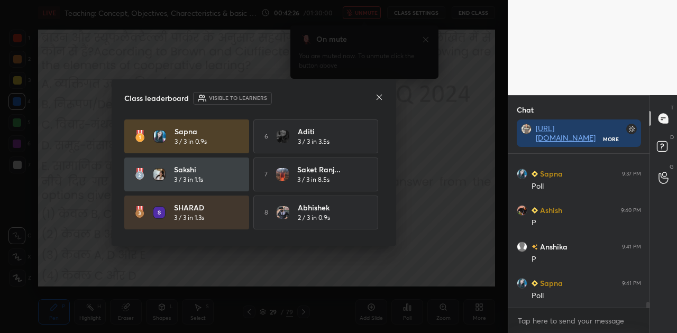
scroll to position [3, 3]
click at [381, 97] on icon at bounding box center [379, 97] width 8 height 8
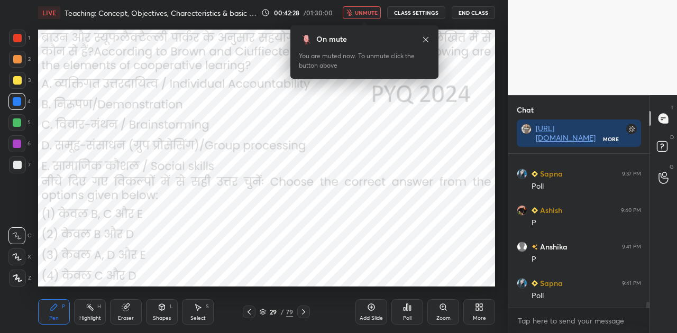
click at [362, 14] on span "unmute" at bounding box center [366, 12] width 23 height 7
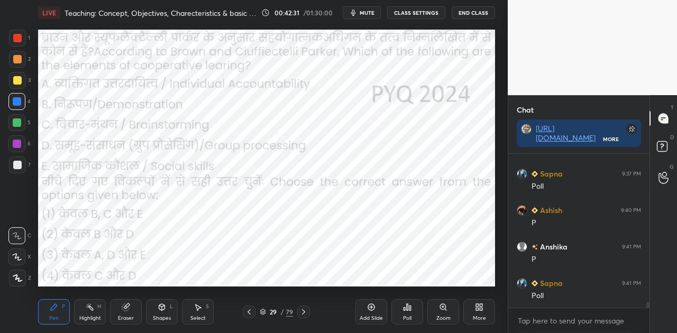
click at [304, 314] on icon at bounding box center [303, 312] width 8 height 8
click at [408, 308] on icon at bounding box center [407, 307] width 8 height 8
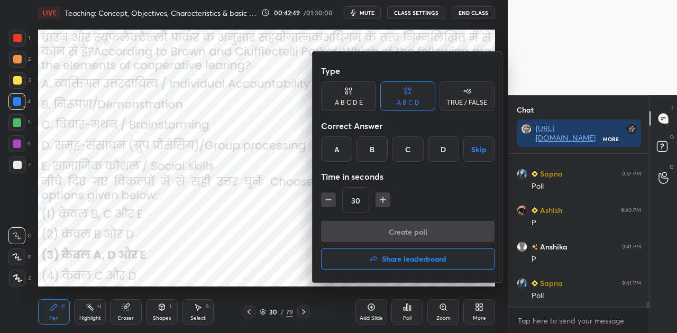
click at [411, 148] on div "C" at bounding box center [407, 148] width 31 height 25
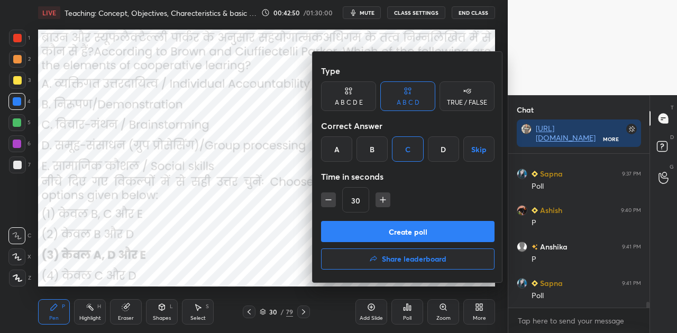
click at [418, 232] on button "Create poll" at bounding box center [407, 231] width 173 height 21
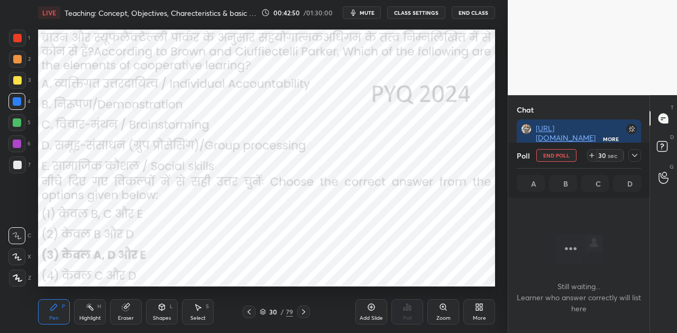
scroll to position [121, 138]
click at [368, 14] on span "mute" at bounding box center [367, 12] width 15 height 7
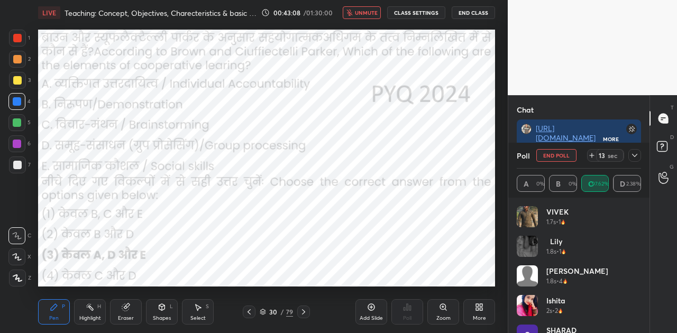
scroll to position [4044, 0]
click at [591, 155] on icon at bounding box center [591, 155] width 8 height 8
click at [365, 12] on span "unmute" at bounding box center [366, 12] width 23 height 7
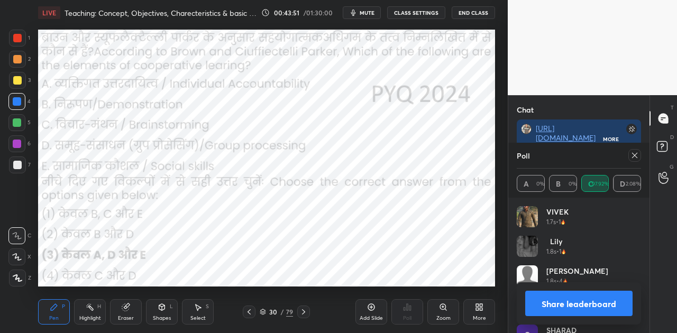
click at [588, 298] on button "Share leaderboard" at bounding box center [578, 303] width 107 height 25
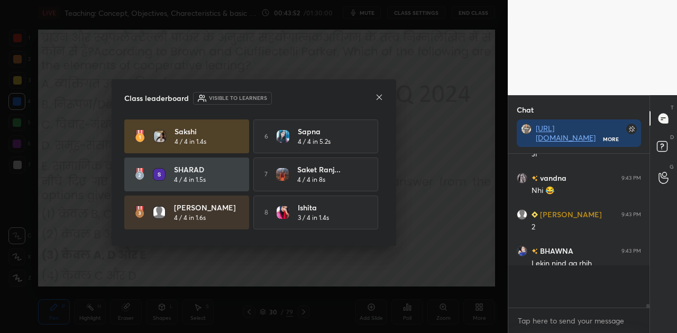
scroll to position [4065, 0]
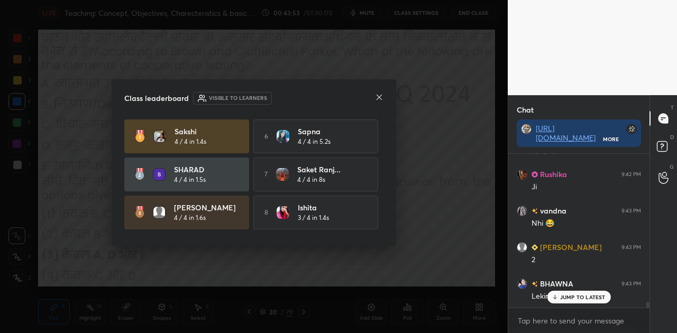
click at [380, 97] on icon at bounding box center [379, 97] width 8 height 8
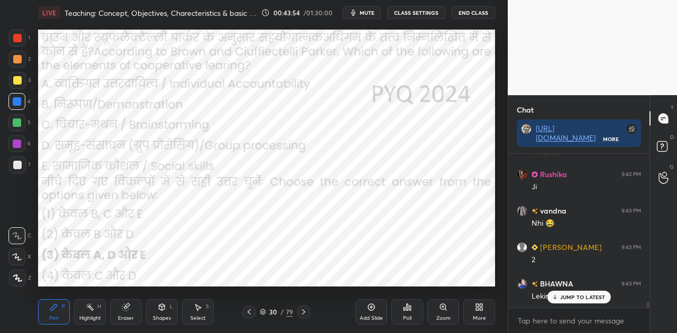
click at [575, 296] on p "JUMP TO LATEST" at bounding box center [582, 297] width 45 height 6
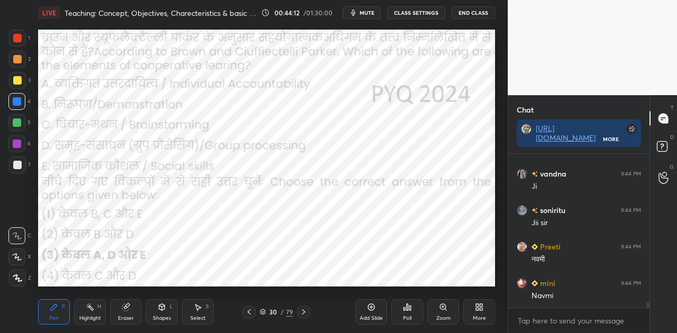
scroll to position [4354, 0]
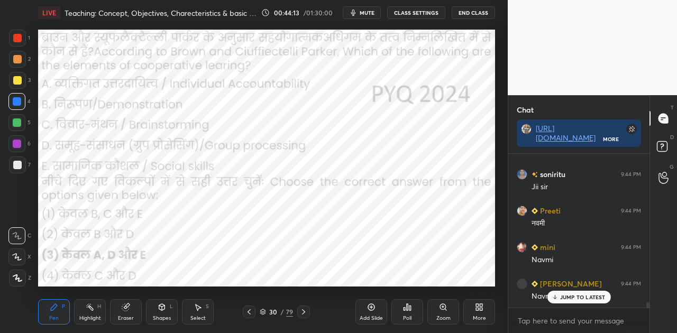
click at [302, 313] on icon at bounding box center [303, 311] width 3 height 5
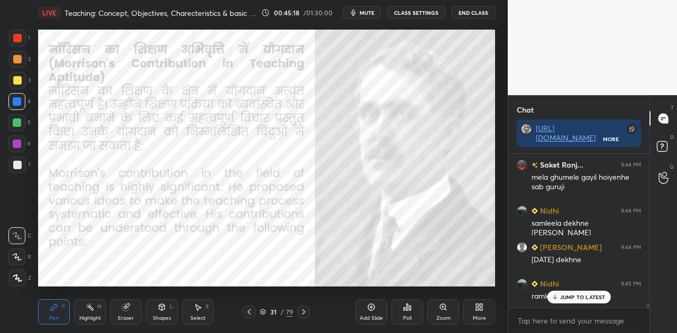
scroll to position [4639, 0]
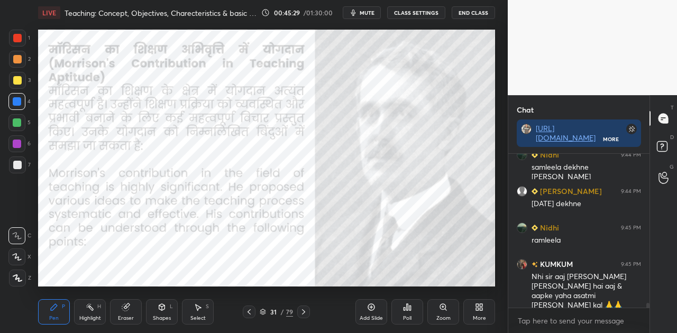
click at [299, 310] on icon at bounding box center [303, 312] width 8 height 8
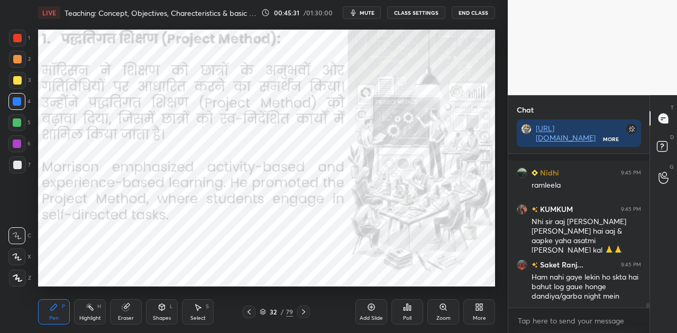
scroll to position [4740, 0]
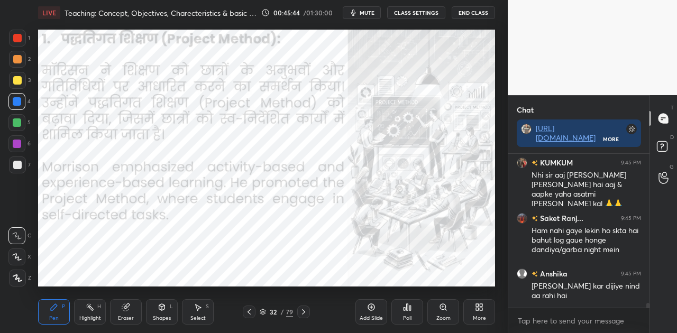
click at [300, 310] on icon at bounding box center [303, 312] width 8 height 8
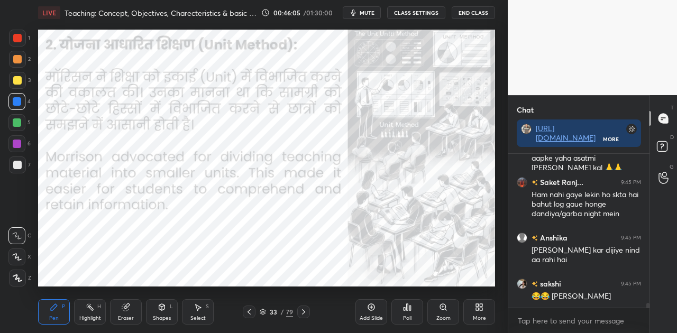
scroll to position [4813, 0]
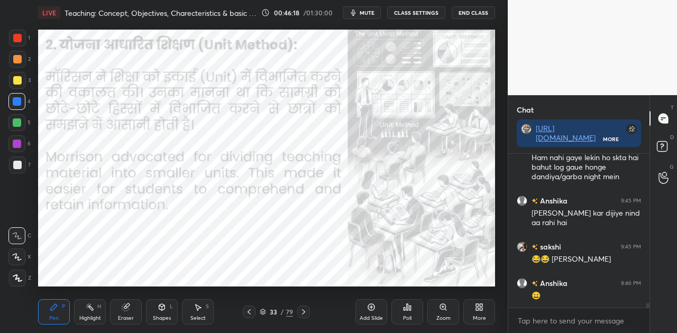
click at [305, 310] on icon at bounding box center [303, 312] width 8 height 8
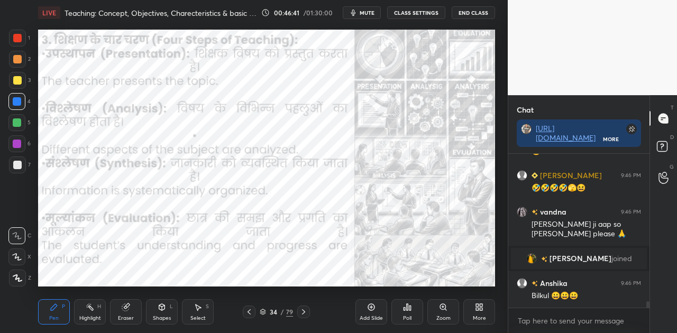
scroll to position [3741, 0]
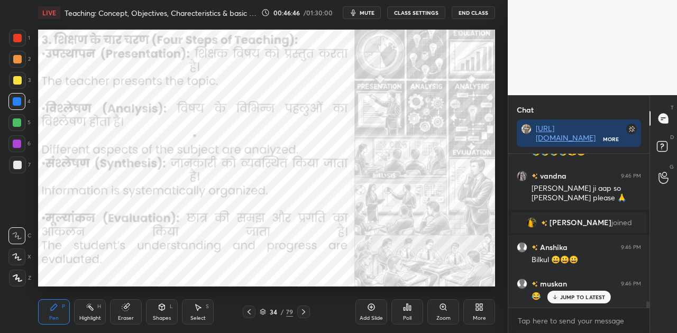
click at [303, 311] on icon at bounding box center [303, 312] width 8 height 8
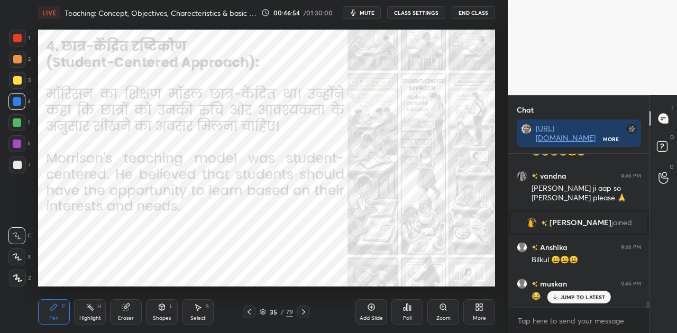
scroll to position [3778, 0]
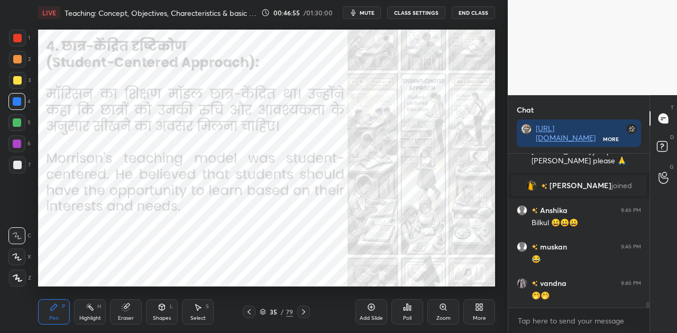
click at [304, 311] on icon at bounding box center [303, 311] width 3 height 5
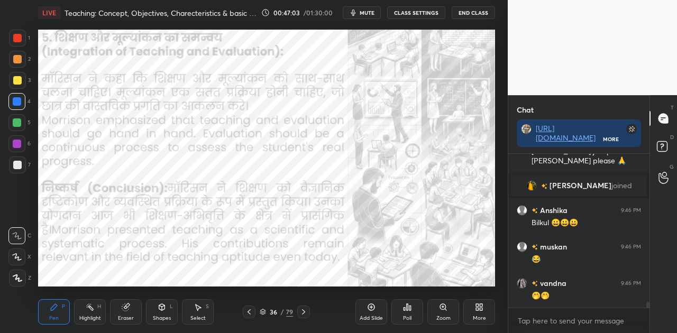
scroll to position [3814, 0]
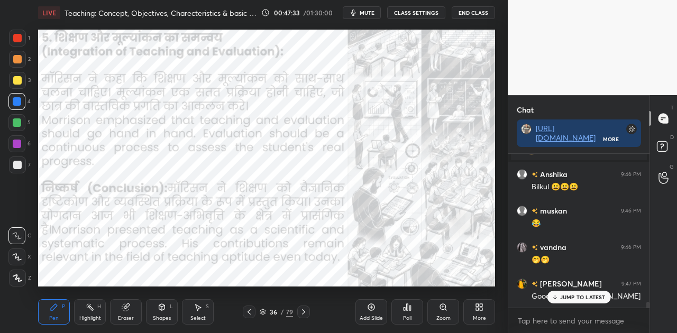
click at [586, 294] on p "JUMP TO LATEST" at bounding box center [582, 297] width 45 height 6
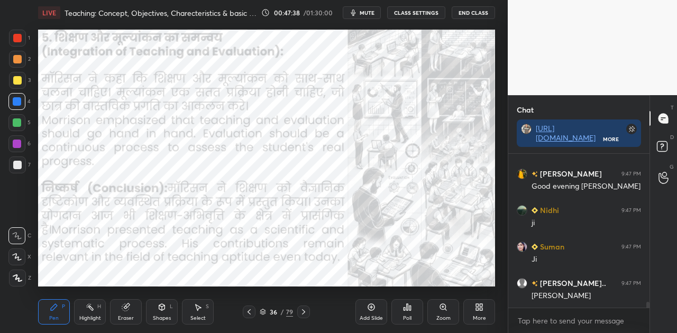
scroll to position [3985, 0]
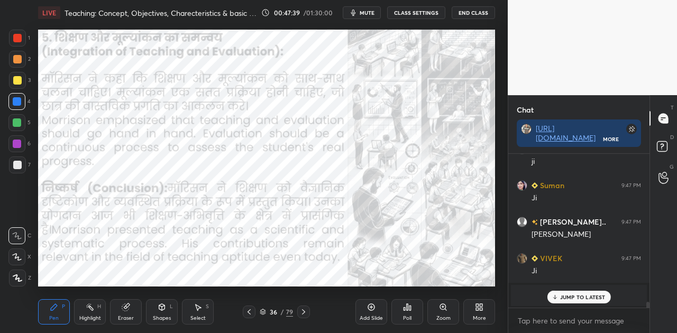
click at [368, 14] on span "mute" at bounding box center [367, 12] width 15 height 7
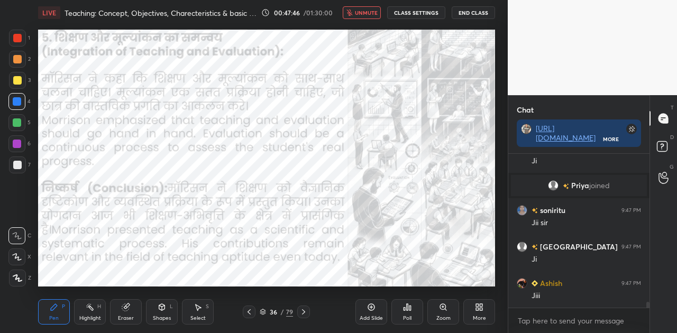
scroll to position [4131, 0]
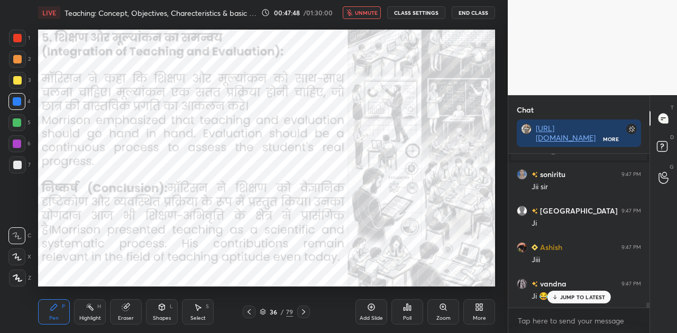
click at [368, 14] on span "unmute" at bounding box center [366, 12] width 23 height 7
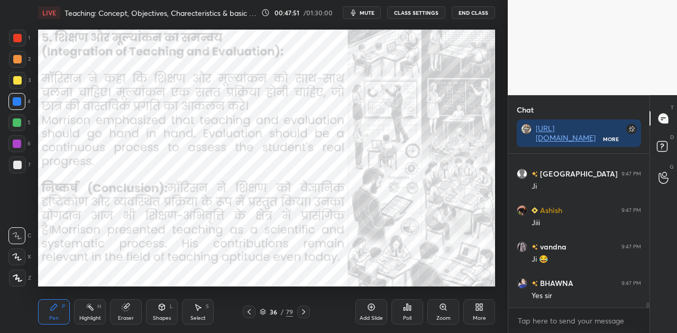
click at [303, 314] on icon at bounding box center [303, 312] width 8 height 8
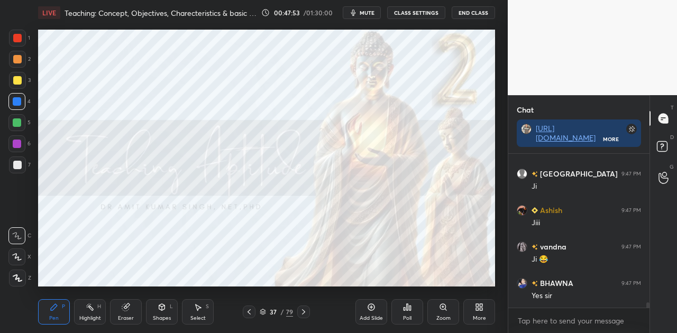
scroll to position [4204, 0]
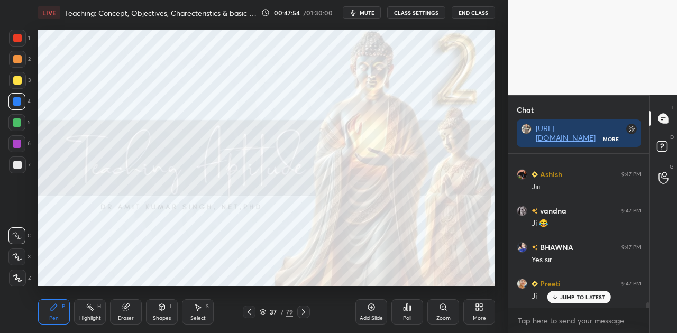
click at [303, 314] on icon at bounding box center [303, 312] width 8 height 8
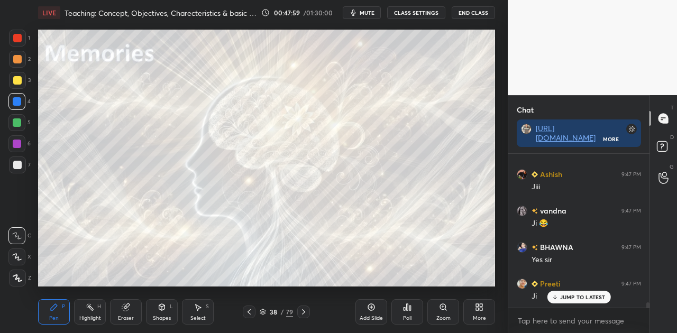
scroll to position [4260, 0]
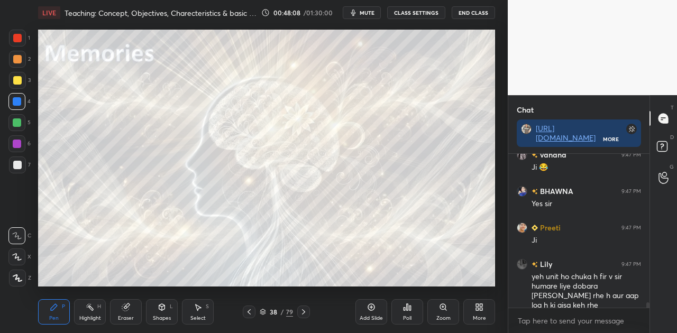
click at [19, 164] on div at bounding box center [17, 165] width 8 height 8
click at [301, 313] on icon at bounding box center [303, 312] width 8 height 8
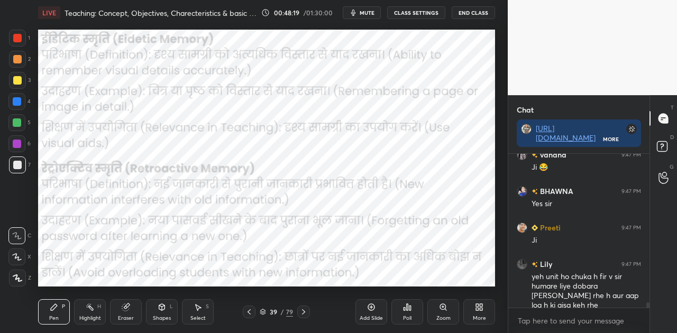
click at [20, 98] on div at bounding box center [17, 101] width 8 height 8
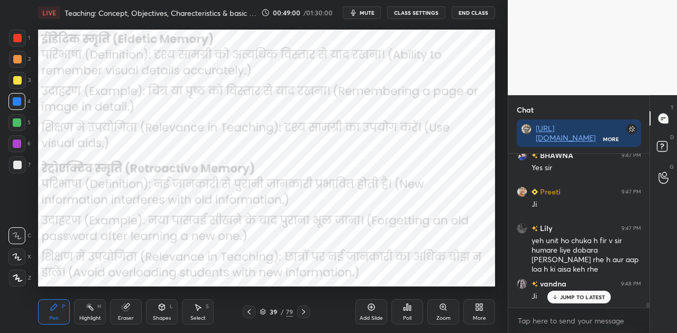
scroll to position [4333, 0]
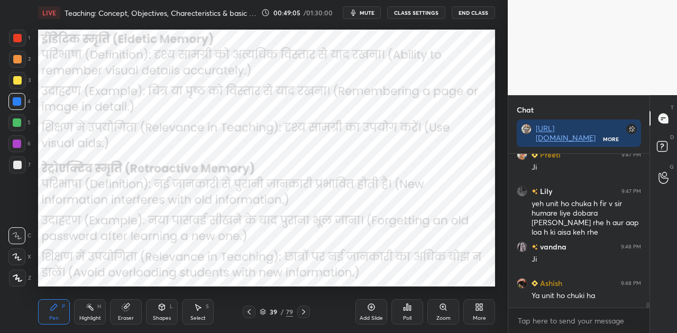
click at [300, 308] on icon at bounding box center [303, 312] width 8 height 8
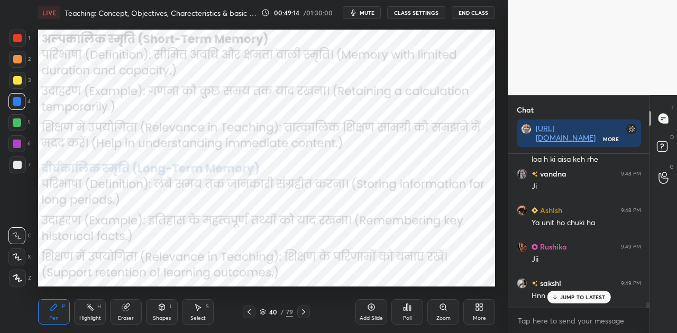
scroll to position [4451, 0]
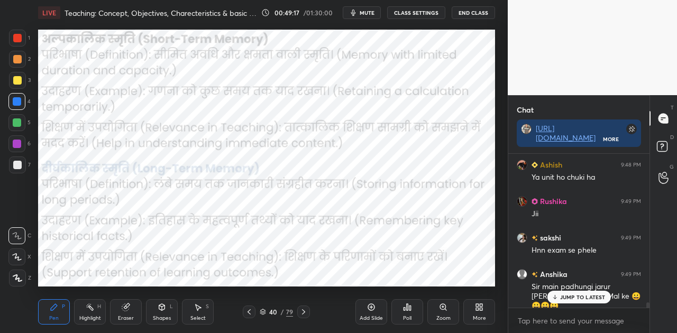
click at [575, 295] on p "JUMP TO LATEST" at bounding box center [582, 297] width 45 height 6
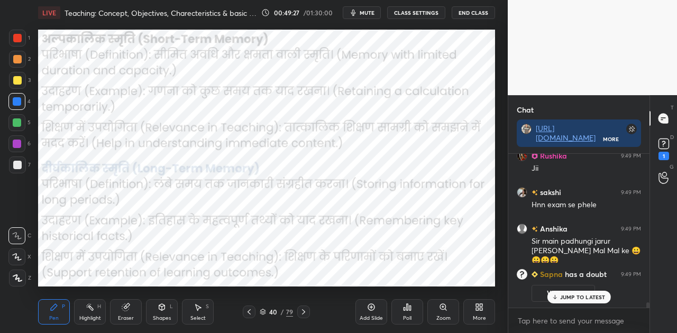
click at [577, 298] on p "JUMP TO LATEST" at bounding box center [582, 297] width 45 height 6
click at [302, 310] on icon at bounding box center [303, 311] width 3 height 5
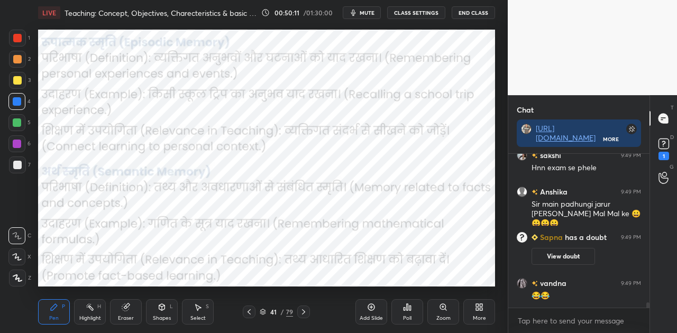
scroll to position [4263, 0]
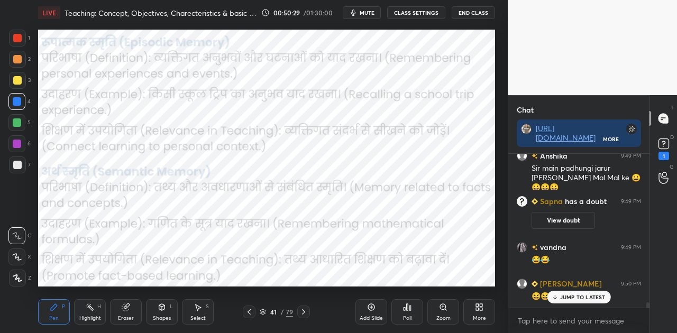
click at [305, 313] on icon at bounding box center [303, 312] width 8 height 8
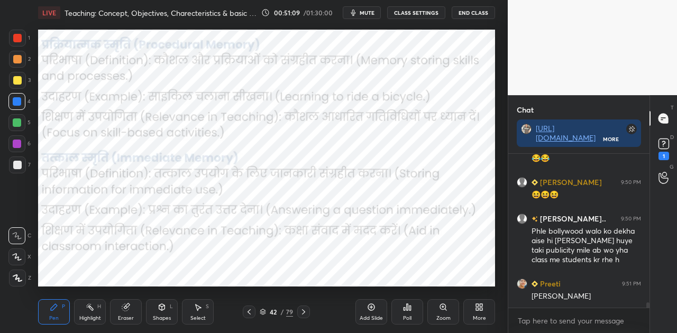
scroll to position [4402, 0]
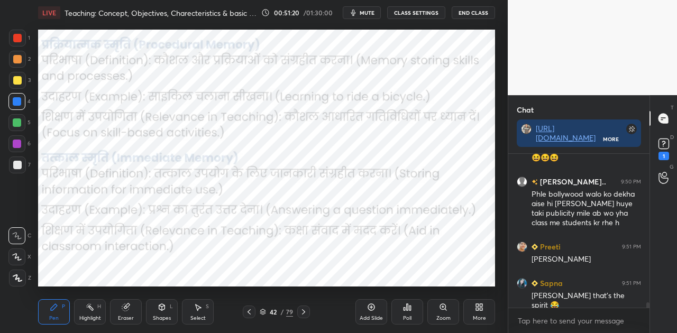
click at [298, 308] on div at bounding box center [303, 312] width 13 height 13
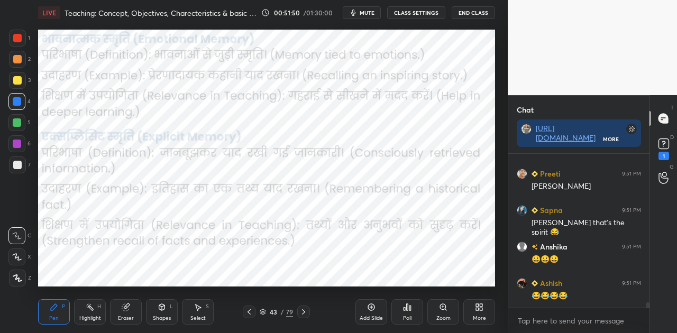
scroll to position [4520, 0]
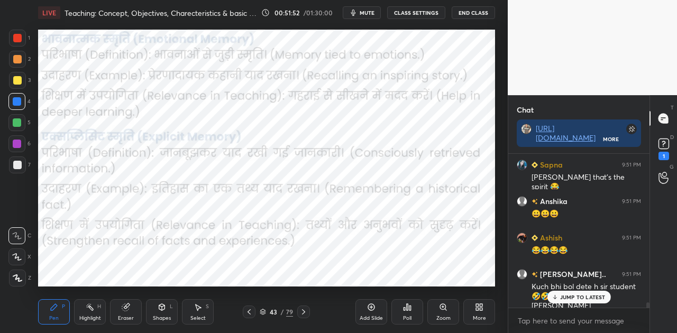
click at [584, 295] on p "JUMP TO LATEST" at bounding box center [582, 297] width 45 height 6
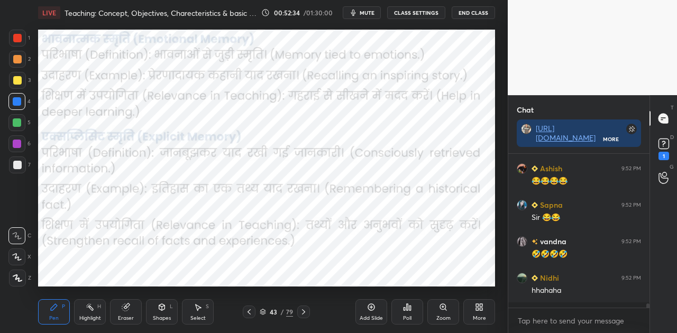
scroll to position [5006, 0]
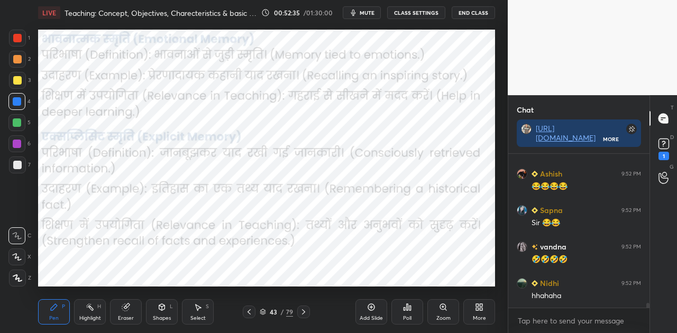
click at [366, 13] on span "mute" at bounding box center [367, 12] width 15 height 7
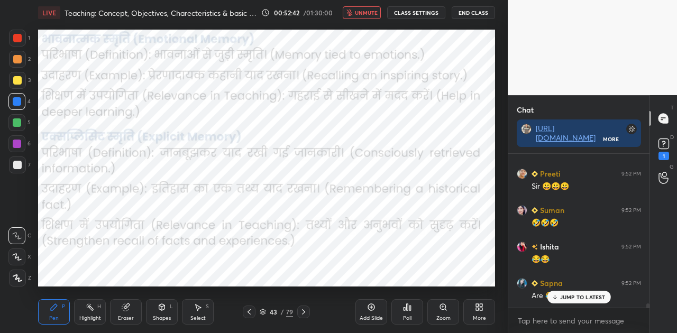
scroll to position [5187, 0]
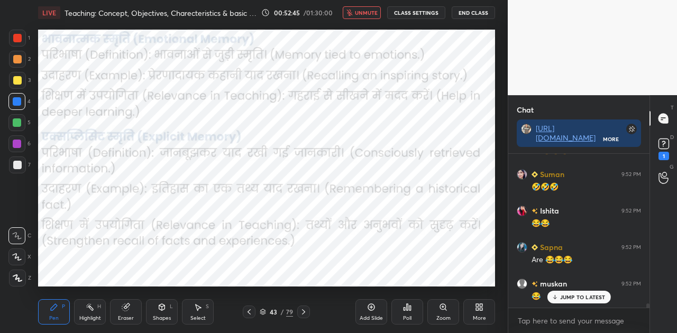
click at [366, 13] on span "unmute" at bounding box center [366, 12] width 23 height 7
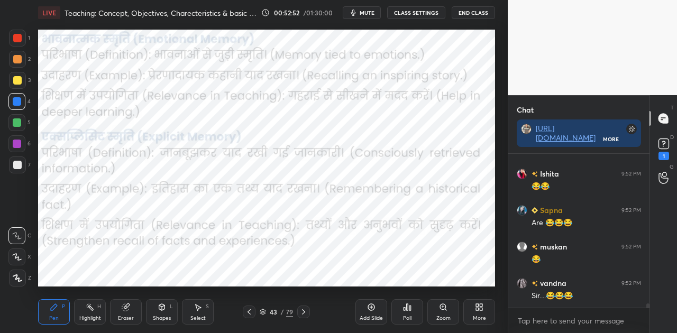
click at [305, 308] on icon at bounding box center [303, 312] width 8 height 8
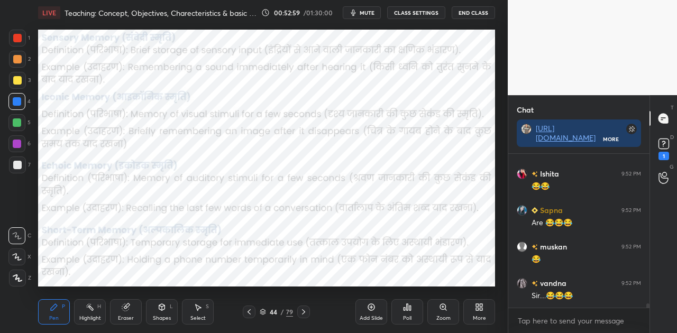
scroll to position [5260, 0]
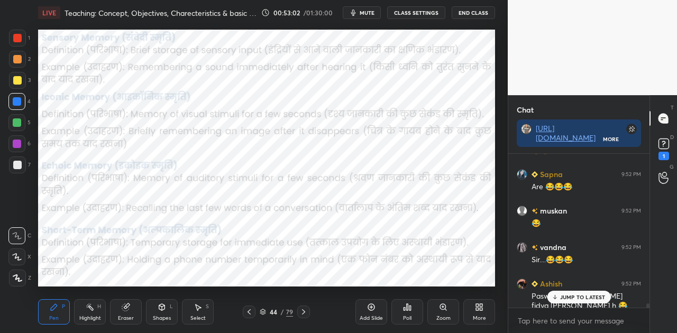
click at [560, 297] on p "JUMP TO LATEST" at bounding box center [582, 297] width 45 height 6
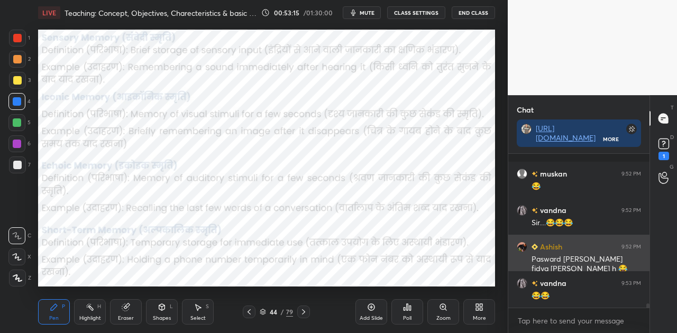
scroll to position [5343, 0]
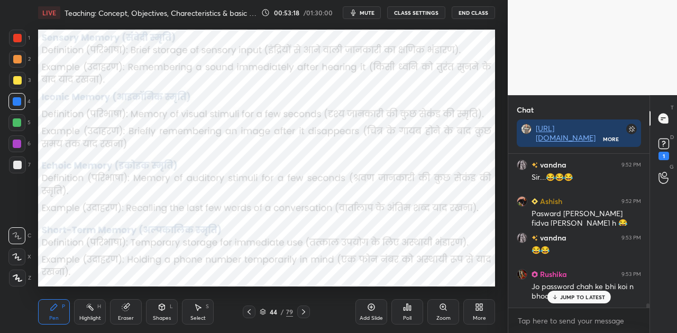
click at [585, 298] on p "JUMP TO LATEST" at bounding box center [582, 297] width 45 height 6
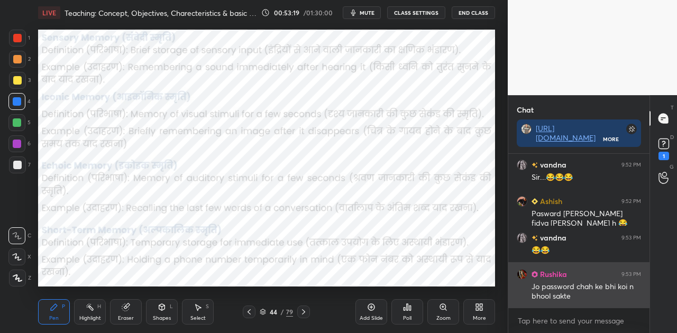
scroll to position [5380, 0]
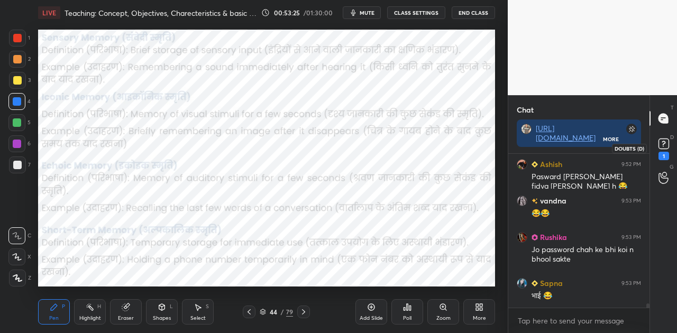
click at [661, 148] on rect at bounding box center [663, 144] width 10 height 10
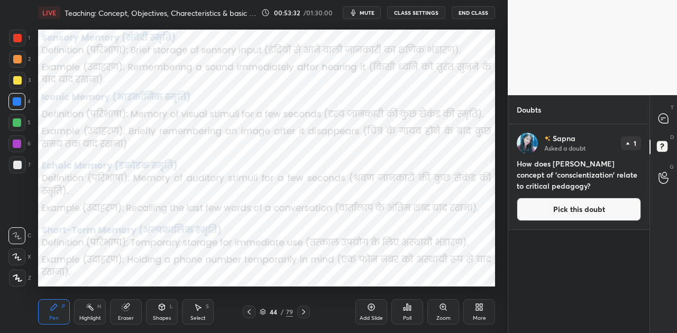
drag, startPoint x: 518, startPoint y: 163, endPoint x: 558, endPoint y: 188, distance: 47.3
click at [558, 188] on h4 "How does Paulo Freire's concept of 'conscientization' relate to critical pedago…" at bounding box center [579, 174] width 124 height 33
copy h4 "How does Paulo Freire's concept of 'conscientization' relate to critical pedago…"
click at [666, 119] on icon at bounding box center [663, 119] width 10 height 10
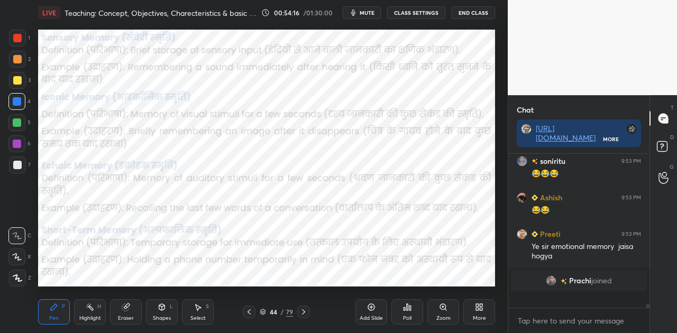
scroll to position [5679, 0]
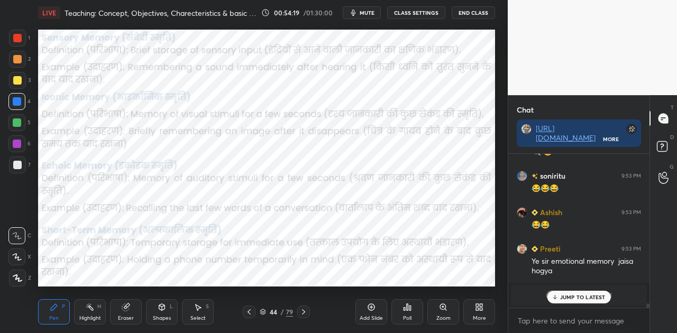
click at [570, 298] on p "JUMP TO LATEST" at bounding box center [582, 297] width 45 height 6
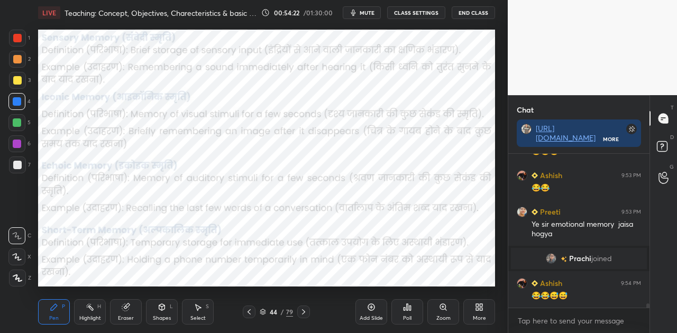
scroll to position [5144, 0]
click at [17, 103] on div at bounding box center [17, 101] width 8 height 8
click at [654, 145] on icon at bounding box center [663, 148] width 19 height 19
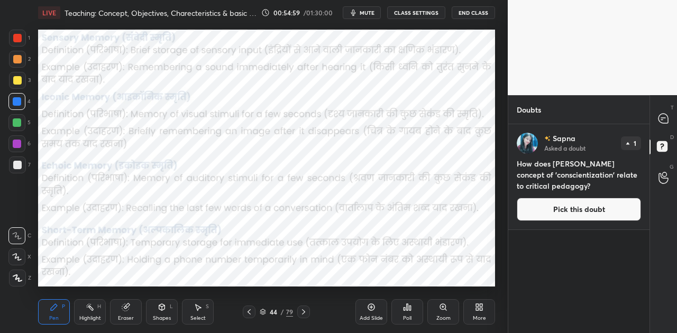
click at [566, 205] on button "Pick this doubt" at bounding box center [579, 209] width 124 height 23
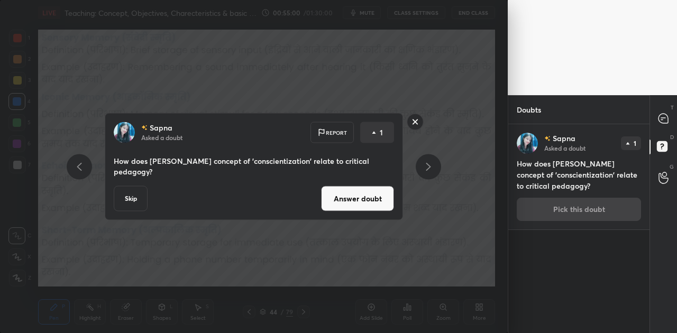
click at [339, 198] on button "Answer doubt" at bounding box center [357, 198] width 73 height 25
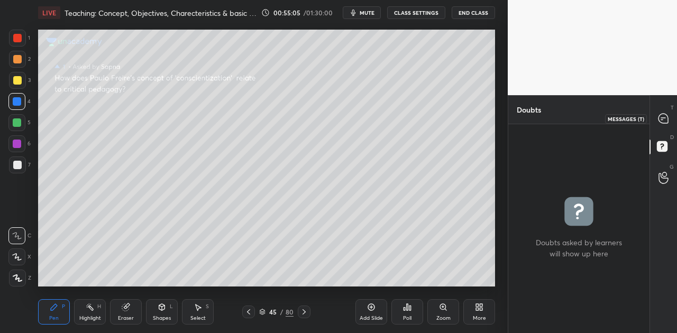
click at [660, 116] on icon at bounding box center [663, 119] width 10 height 10
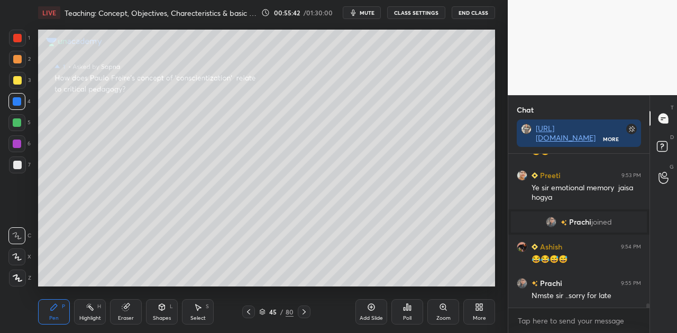
scroll to position [5356, 0]
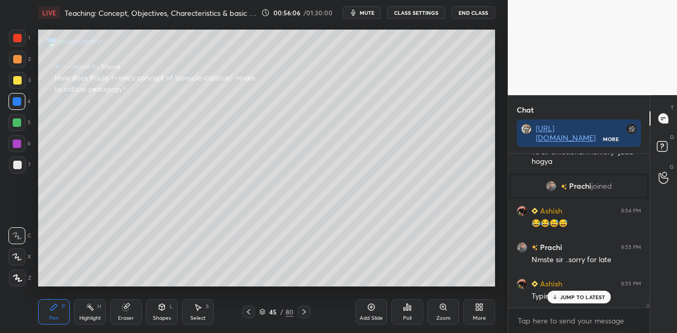
click at [573, 297] on p "JUMP TO LATEST" at bounding box center [582, 297] width 45 height 6
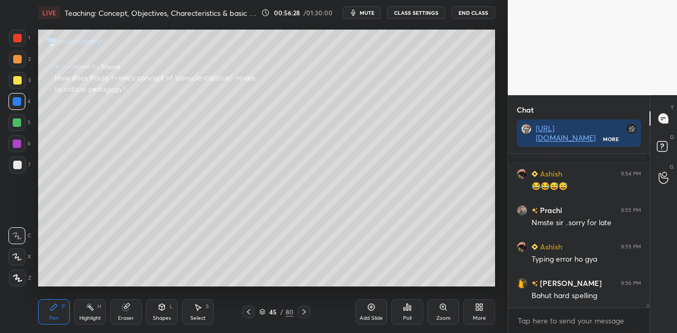
click at [18, 163] on div at bounding box center [17, 165] width 8 height 8
click at [17, 163] on div at bounding box center [17, 165] width 8 height 8
click at [18, 163] on div at bounding box center [17, 165] width 8 height 8
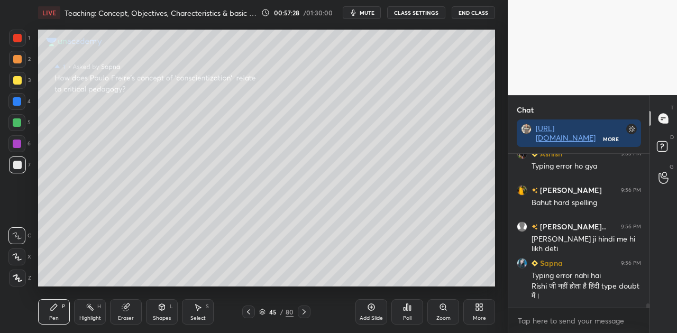
scroll to position [5522, 0]
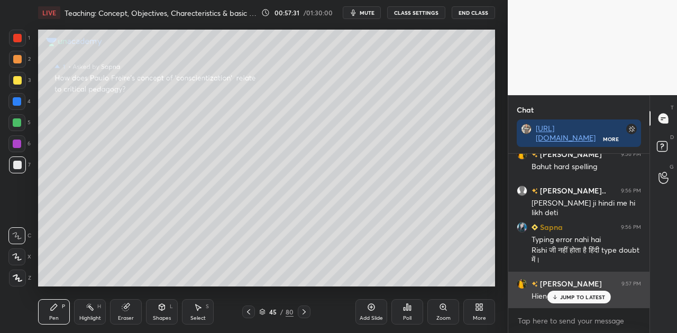
click at [575, 295] on p "JUMP TO LATEST" at bounding box center [582, 297] width 45 height 6
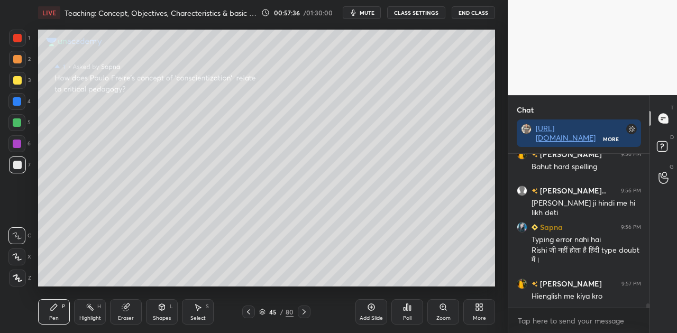
click at [19, 81] on div at bounding box center [17, 80] width 8 height 8
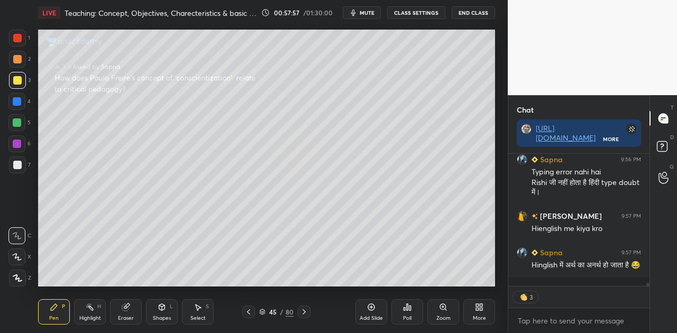
scroll to position [5626, 0]
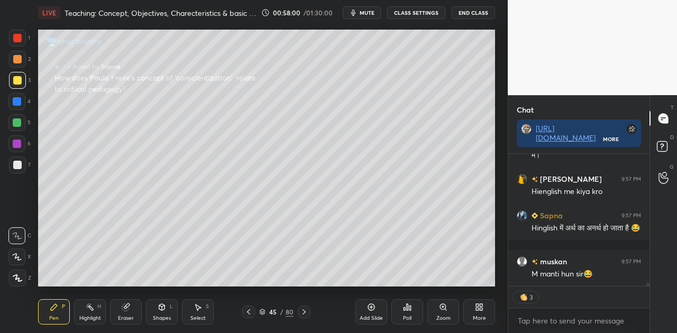
type textarea "x"
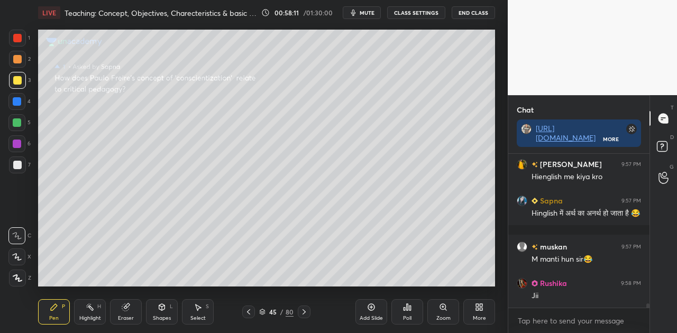
scroll to position [5677, 0]
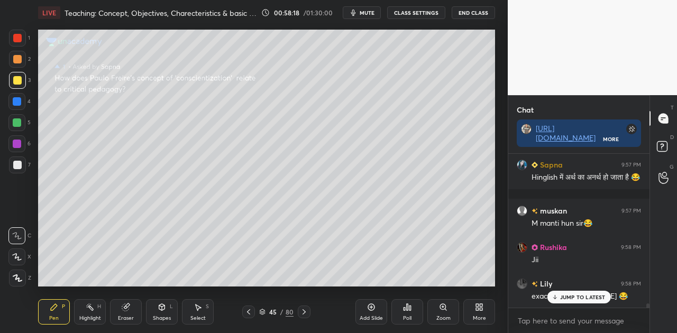
click at [584, 300] on div "JUMP TO LATEST" at bounding box center [578, 297] width 63 height 13
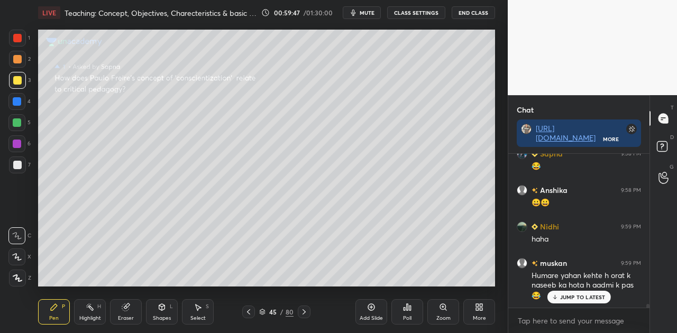
scroll to position [5989, 0]
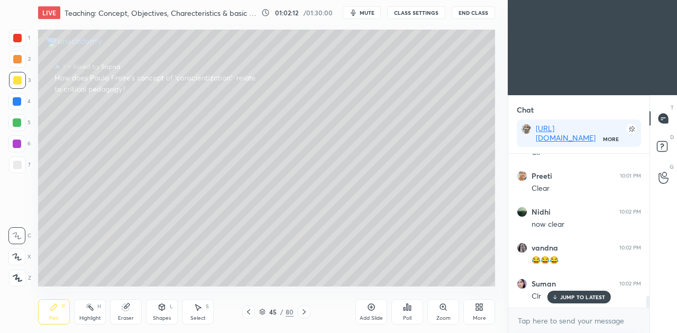
scroll to position [1865, 0]
click at [479, 316] on div "More" at bounding box center [479, 318] width 13 height 5
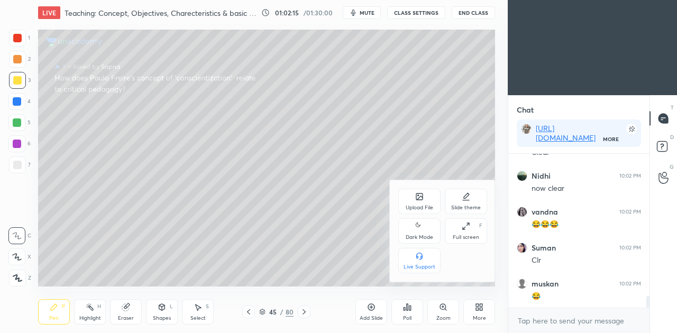
scroll to position [1900, 0]
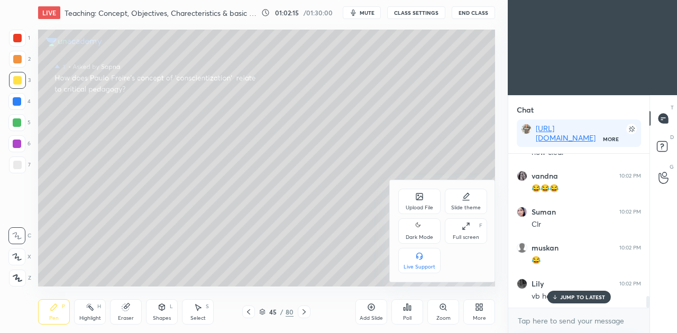
click at [419, 226] on icon at bounding box center [419, 226] width 8 height 13
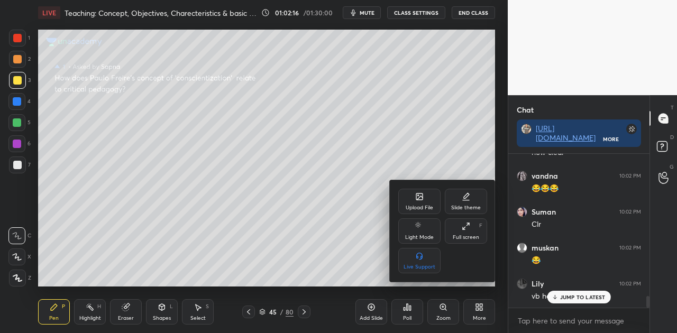
scroll to position [1936, 0]
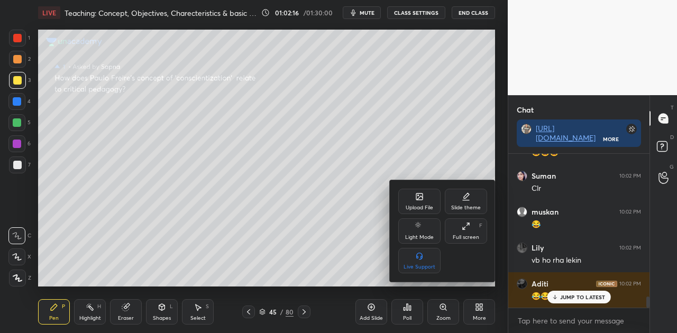
click at [592, 293] on div at bounding box center [338, 166] width 677 height 333
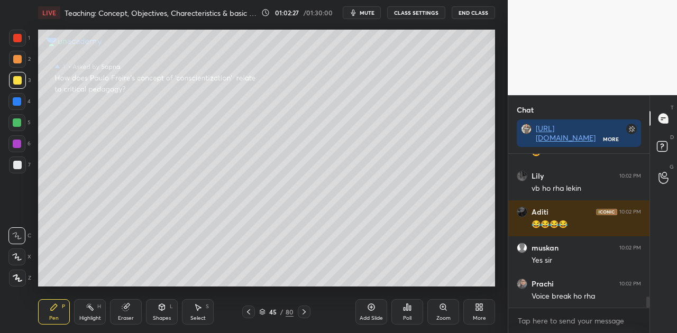
scroll to position [2044, 0]
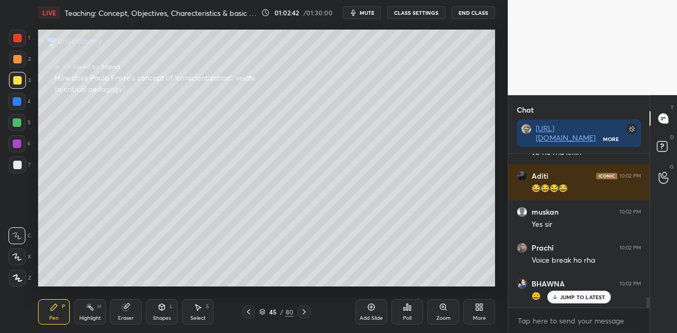
click at [582, 296] on p "JUMP TO LATEST" at bounding box center [582, 297] width 45 height 6
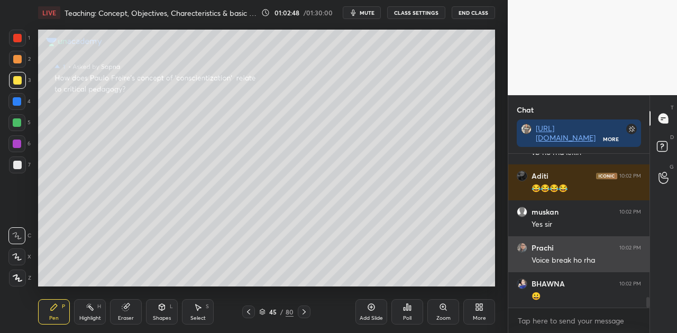
scroll to position [2080, 0]
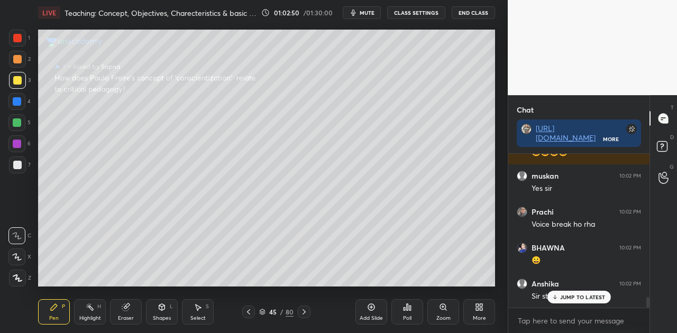
click at [564, 292] on div "JUMP TO LATEST" at bounding box center [578, 297] width 63 height 13
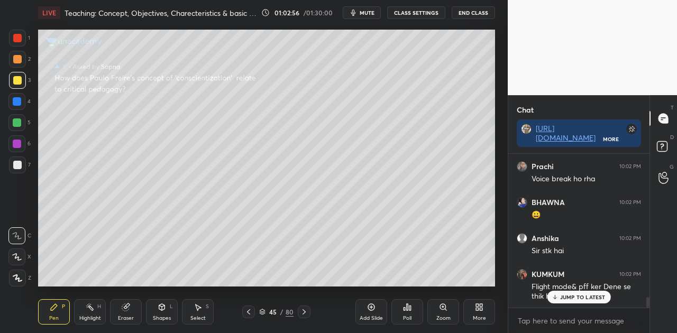
click at [573, 294] on p "JUMP TO LATEST" at bounding box center [582, 297] width 45 height 6
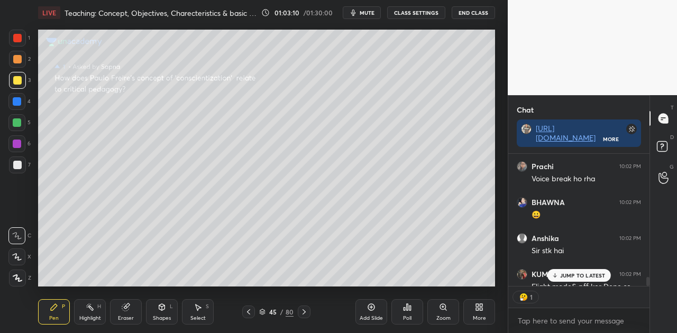
scroll to position [3, 3]
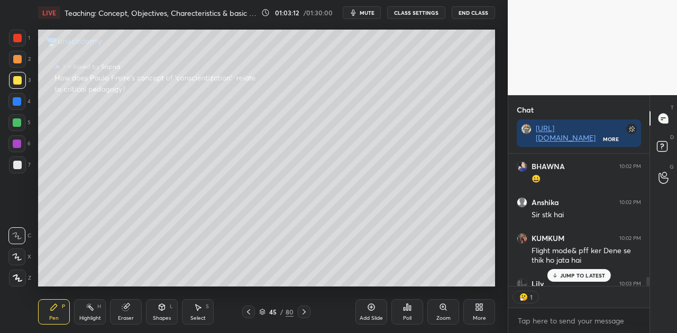
type textarea "x"
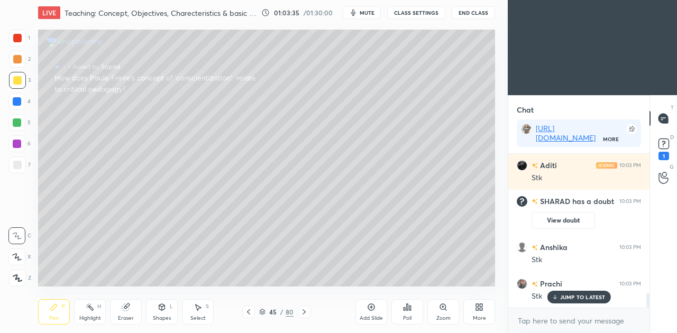
click at [585, 297] on p "JUMP TO LATEST" at bounding box center [582, 297] width 45 height 6
click at [476, 305] on icon at bounding box center [477, 305] width 3 height 3
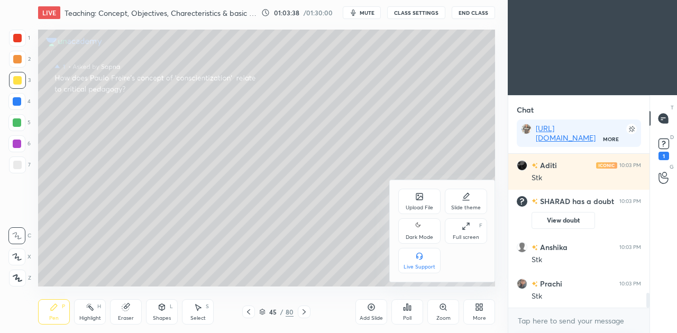
click at [413, 226] on div "Dark Mode" at bounding box center [419, 230] width 42 height 25
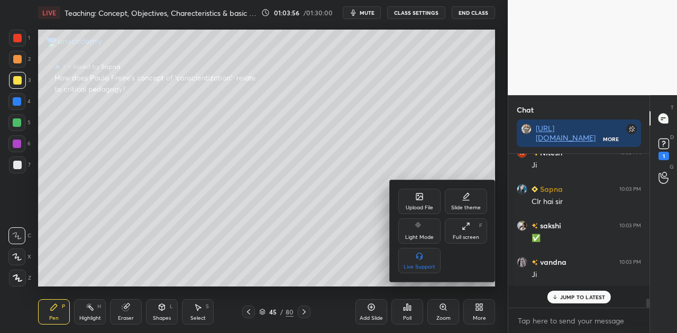
scroll to position [3, 3]
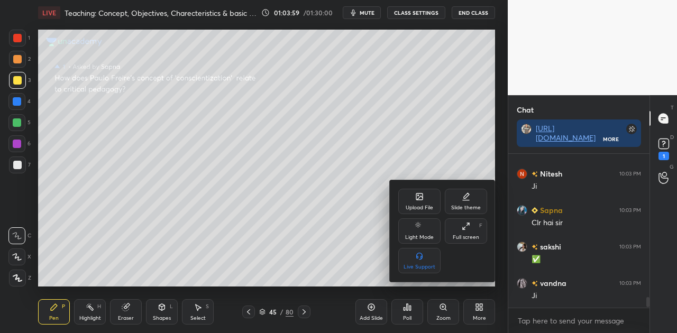
click at [403, 127] on div at bounding box center [338, 166] width 677 height 333
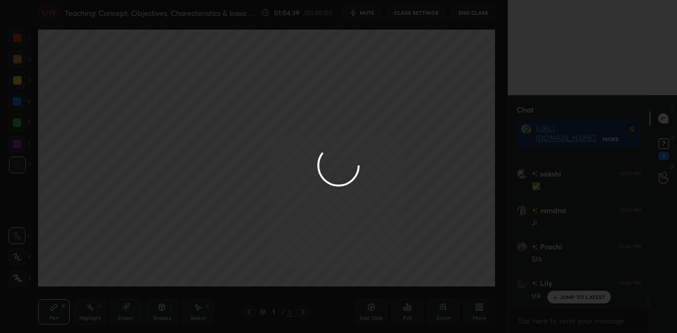
scroll to position [2160, 0]
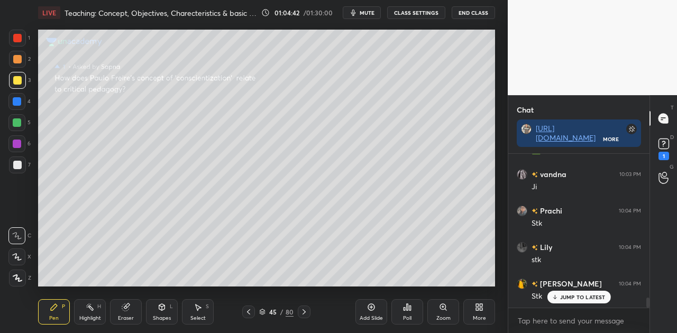
click at [572, 291] on div "JUMP TO LATEST" at bounding box center [578, 297] width 63 height 13
click at [660, 141] on rect at bounding box center [663, 144] width 10 height 10
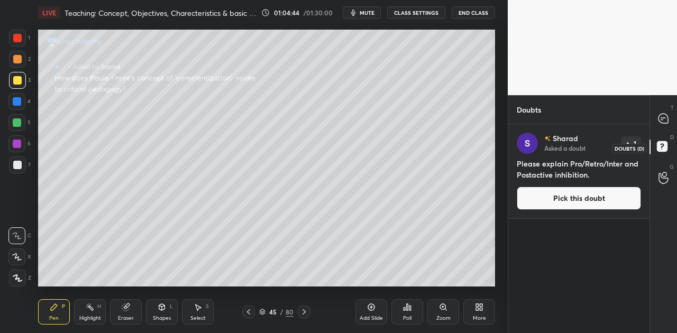
scroll to position [206, 138]
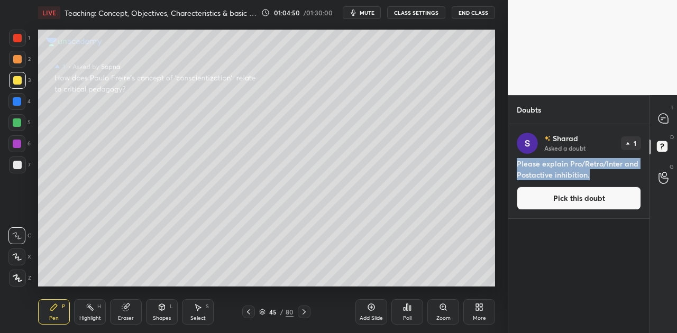
drag, startPoint x: 518, startPoint y: 162, endPoint x: 594, endPoint y: 177, distance: 77.1
click at [594, 177] on h4 "Please explain Pro/Retro/Inter and Postactive inhibition." at bounding box center [579, 169] width 124 height 22
copy h4 "Please explain Pro/Retro/Inter and Postactive inhibition."
click at [667, 113] on icon at bounding box center [663, 118] width 11 height 11
type textarea "x"
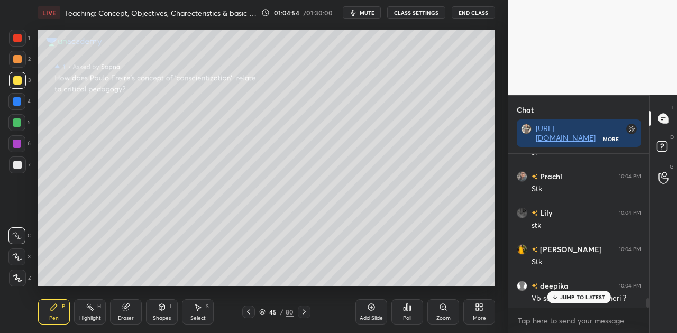
scroll to position [2377, 0]
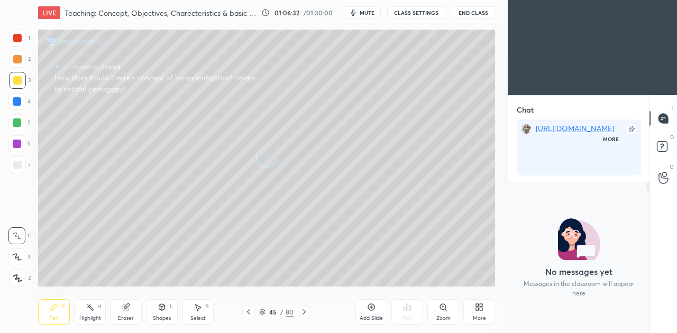
scroll to position [176, 138]
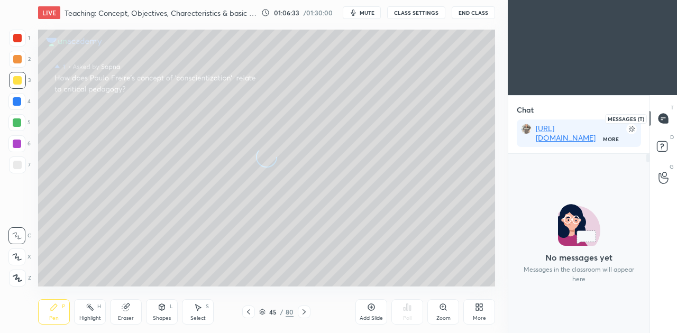
click at [665, 118] on icon at bounding box center [663, 119] width 10 height 10
click at [662, 144] on icon at bounding box center [662, 146] width 4 height 4
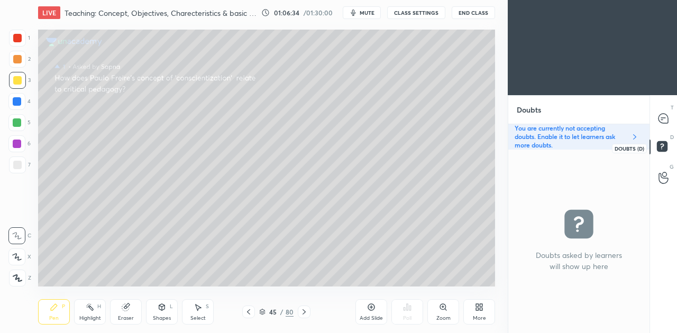
scroll to position [3, 3]
click at [665, 125] on div at bounding box center [663, 118] width 21 height 19
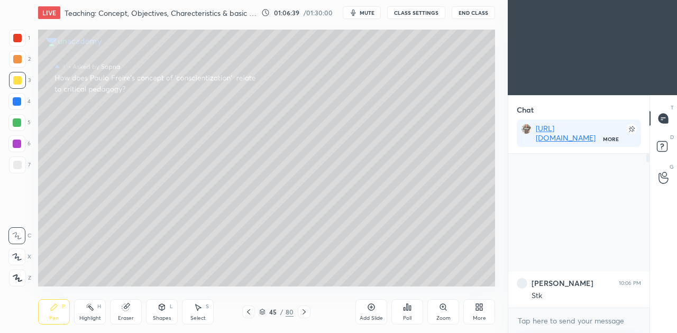
scroll to position [151, 138]
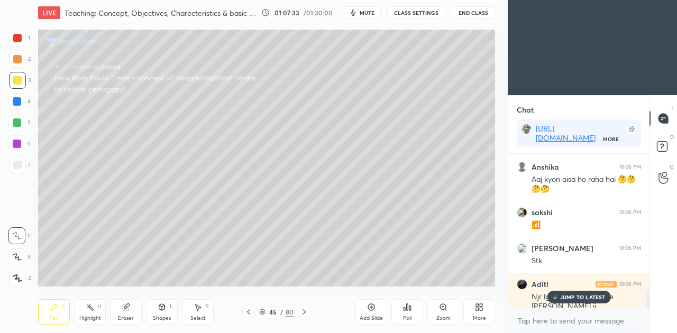
scroll to position [1416, 0]
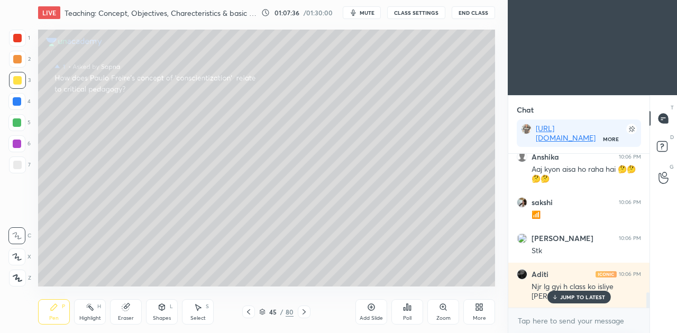
click at [575, 297] on p "JUMP TO LATEST" at bounding box center [582, 297] width 45 height 6
click at [482, 309] on icon at bounding box center [481, 309] width 3 height 3
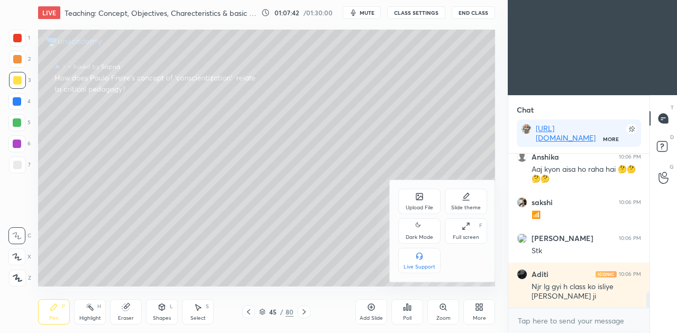
click at [420, 231] on icon at bounding box center [419, 226] width 8 height 13
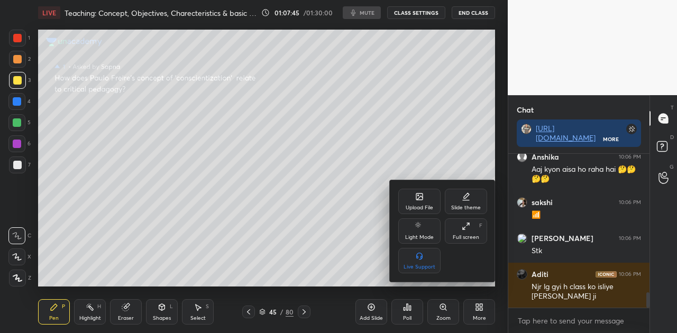
click at [424, 117] on div at bounding box center [338, 166] width 677 height 333
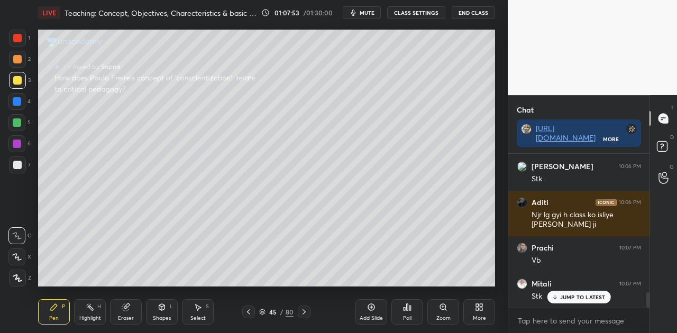
scroll to position [1389, 0]
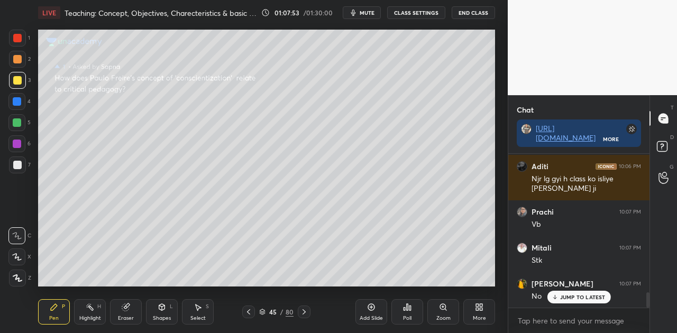
click at [587, 295] on p "JUMP TO LATEST" at bounding box center [582, 297] width 45 height 6
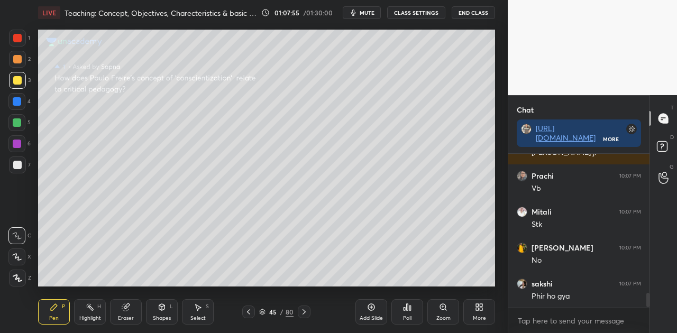
scroll to position [1470, 0]
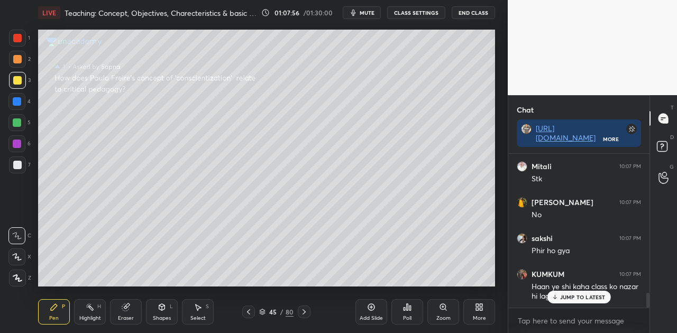
click at [573, 297] on p "JUMP TO LATEST" at bounding box center [582, 297] width 45 height 6
click at [366, 12] on span "mute" at bounding box center [367, 12] width 15 height 7
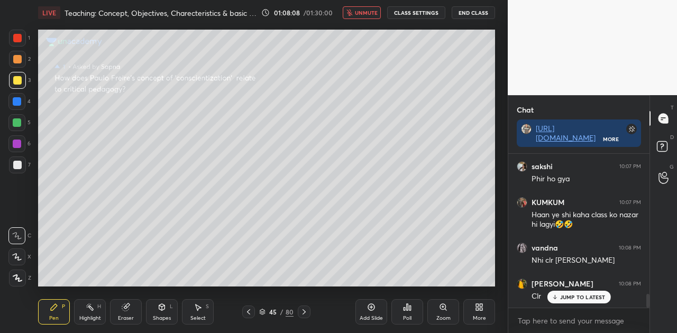
scroll to position [1578, 0]
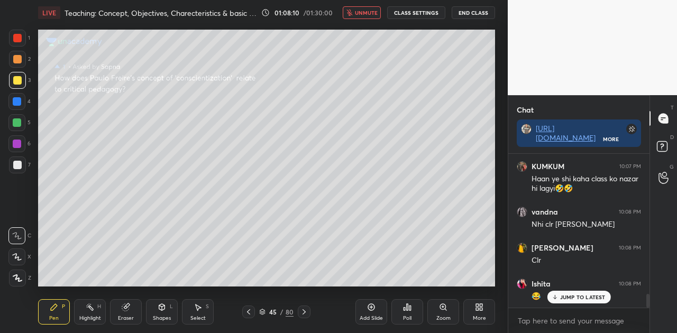
click at [366, 12] on span "unmute" at bounding box center [366, 12] width 23 height 7
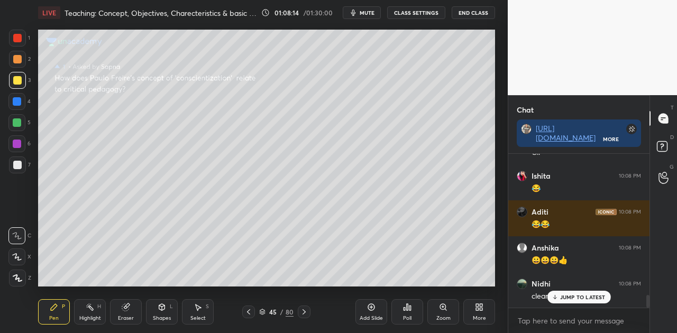
scroll to position [0, 0]
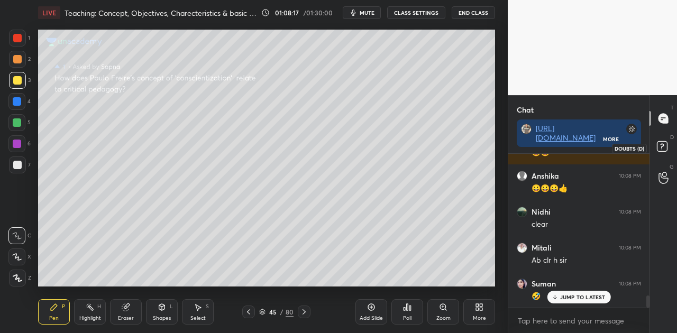
click at [665, 150] on rect at bounding box center [662, 147] width 10 height 10
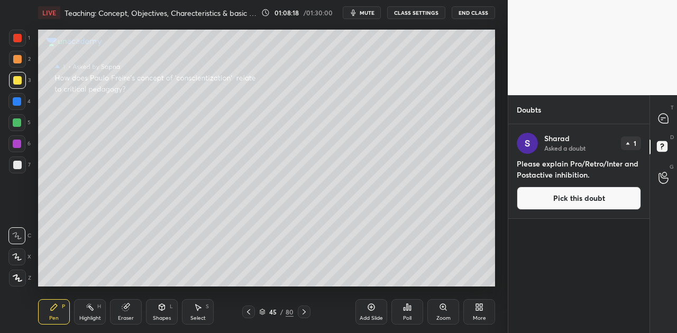
click at [603, 197] on button "Pick this doubt" at bounding box center [579, 198] width 124 height 23
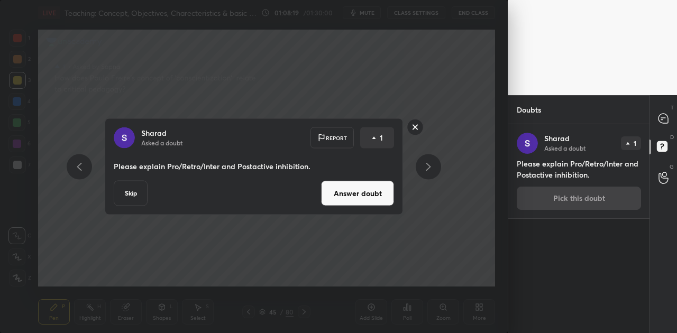
click at [344, 193] on button "Answer doubt" at bounding box center [357, 193] width 73 height 25
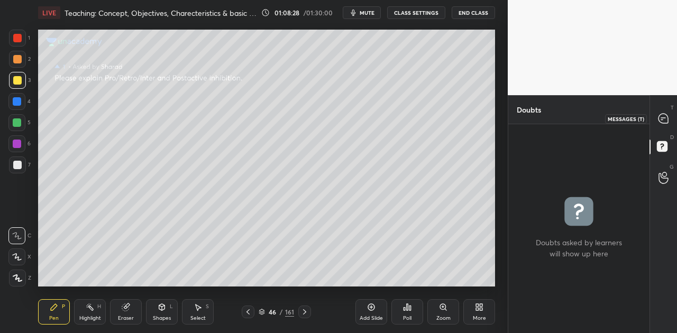
click at [658, 121] on icon at bounding box center [663, 118] width 11 height 11
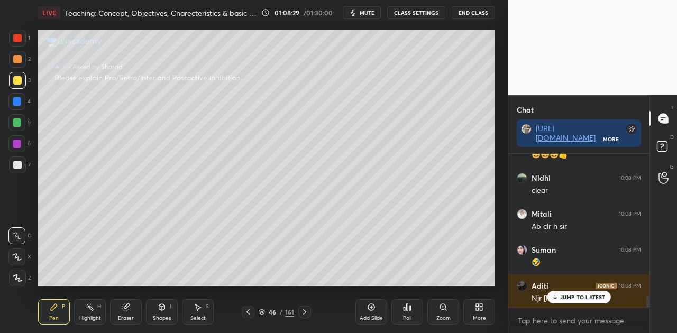
scroll to position [1929, 0]
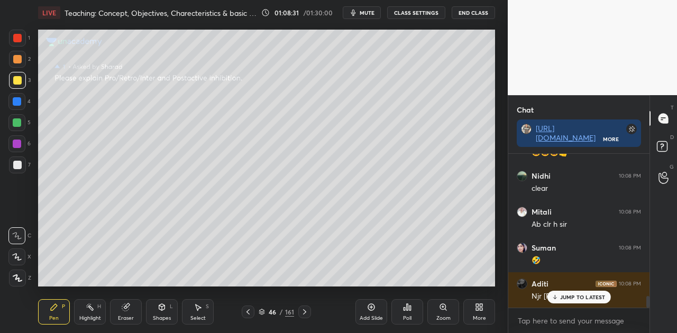
click at [580, 301] on div "JUMP TO LATEST" at bounding box center [578, 297] width 63 height 13
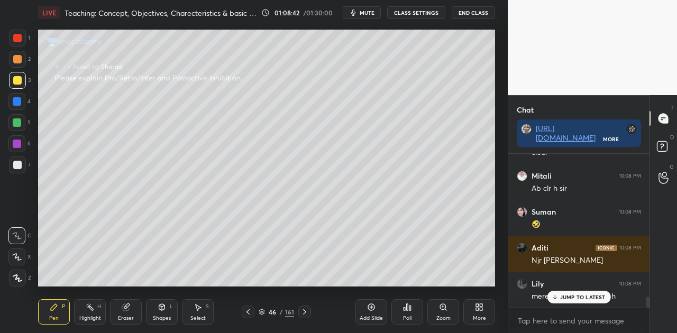
scroll to position [2001, 0]
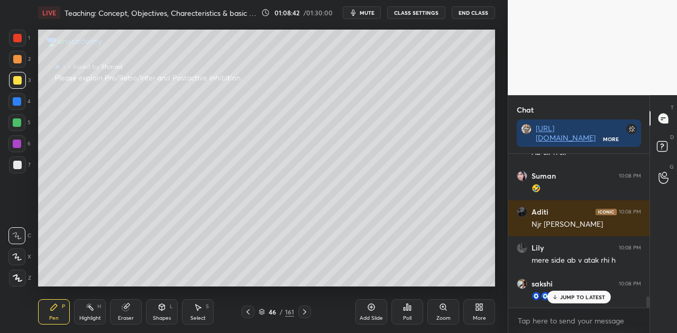
click at [584, 294] on p "JUMP TO LATEST" at bounding box center [582, 297] width 45 height 6
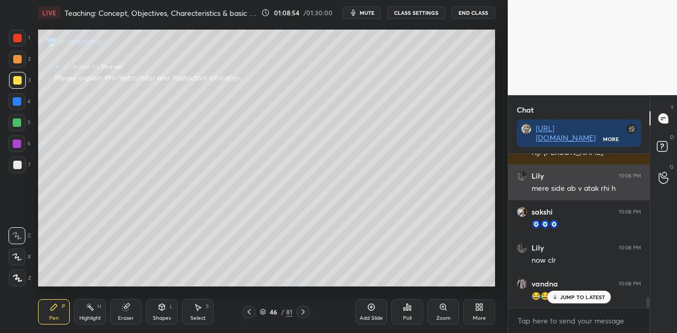
scroll to position [2109, 0]
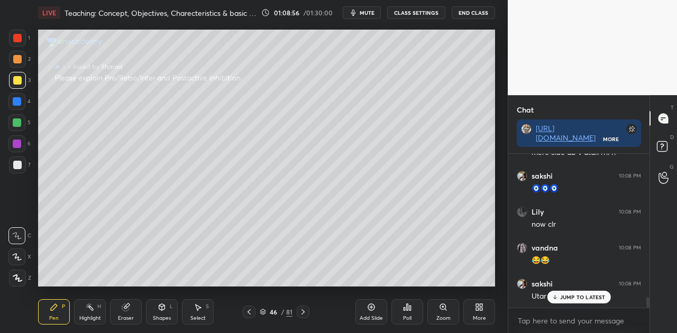
click at [580, 297] on p "JUMP TO LATEST" at bounding box center [582, 297] width 45 height 6
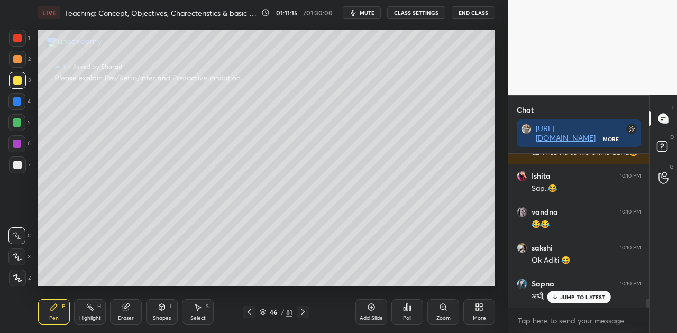
scroll to position [2508, 0]
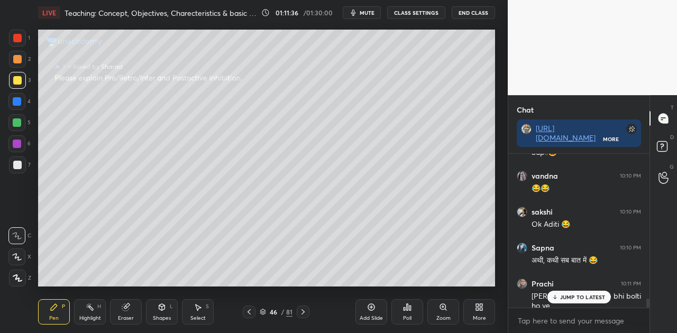
click at [17, 166] on div at bounding box center [17, 165] width 8 height 8
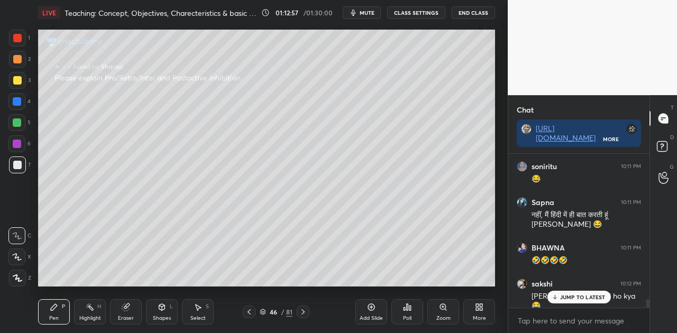
scroll to position [2742, 0]
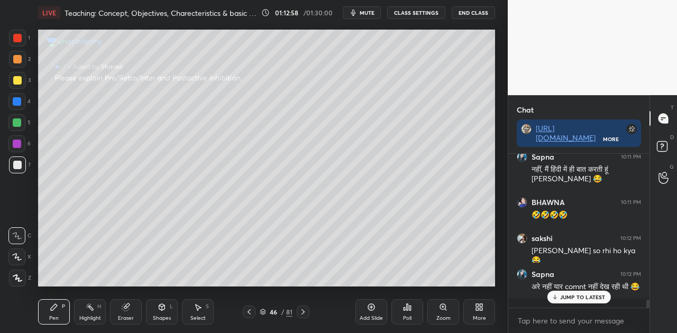
click at [571, 300] on p "JUMP TO LATEST" at bounding box center [582, 297] width 45 height 6
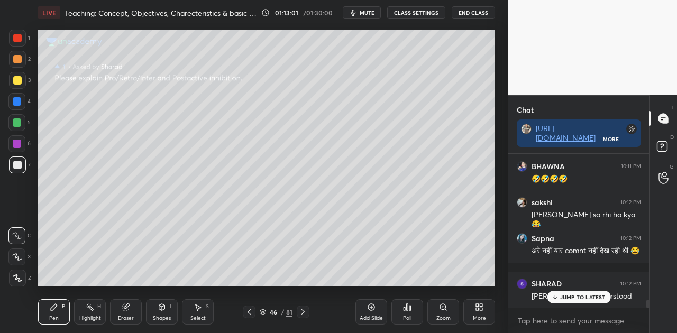
click at [566, 297] on p "JUMP TO LATEST" at bounding box center [582, 297] width 45 height 6
click at [301, 312] on icon at bounding box center [303, 312] width 8 height 8
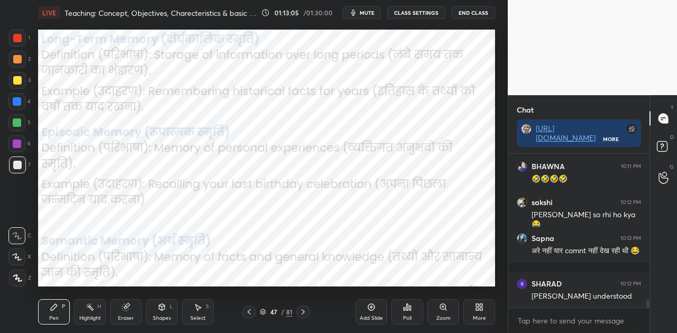
click at [302, 313] on icon at bounding box center [303, 312] width 8 height 8
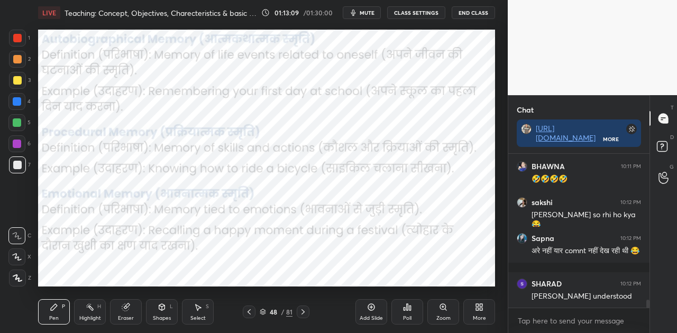
click at [305, 311] on icon at bounding box center [303, 312] width 8 height 8
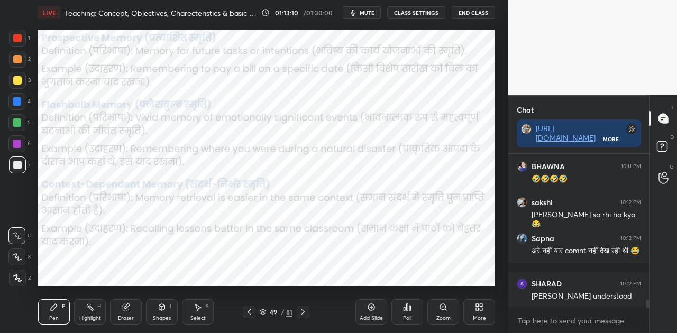
scroll to position [2814, 0]
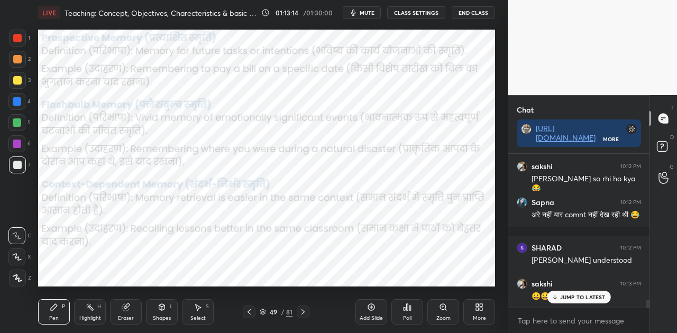
click at [306, 310] on icon at bounding box center [303, 312] width 8 height 8
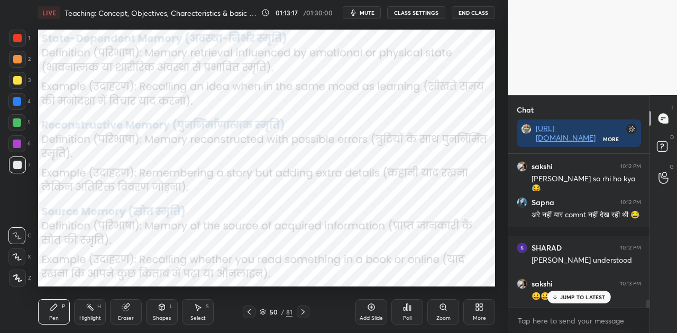
click at [306, 310] on icon at bounding box center [303, 312] width 8 height 8
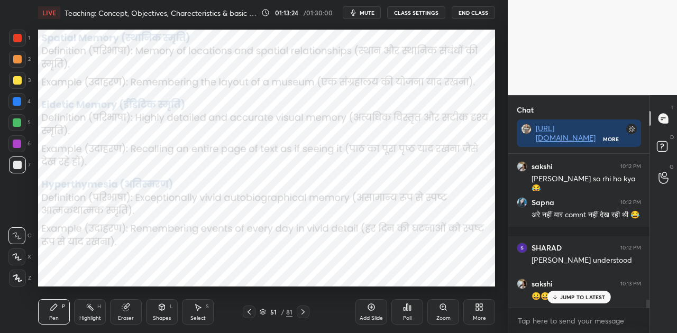
click at [19, 102] on div at bounding box center [17, 101] width 8 height 8
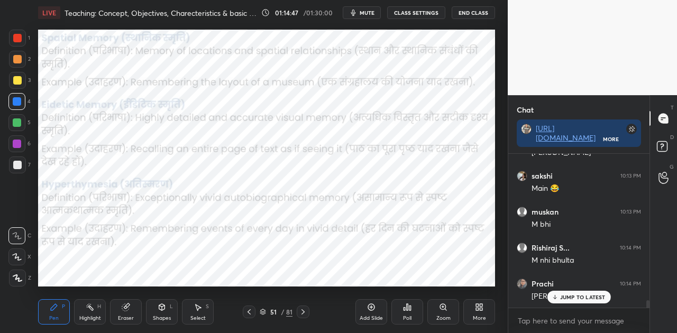
scroll to position [3005, 0]
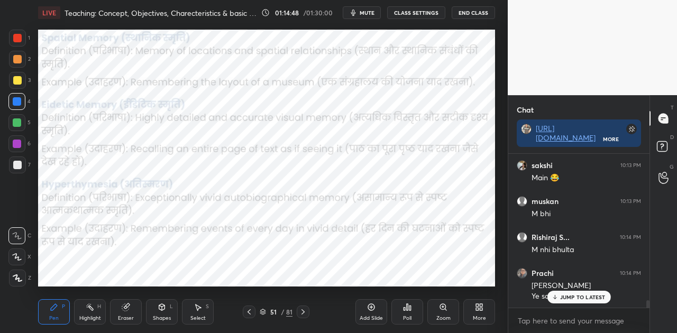
click at [299, 313] on icon at bounding box center [303, 312] width 8 height 8
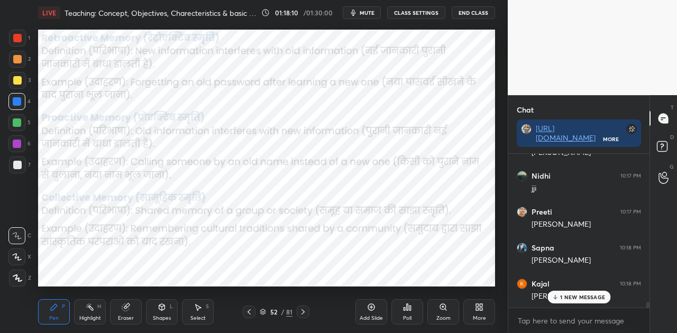
scroll to position [4133, 0]
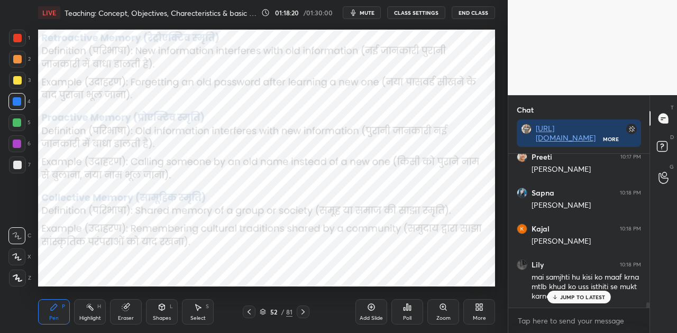
click at [586, 295] on p "JUMP TO LATEST" at bounding box center [582, 297] width 45 height 6
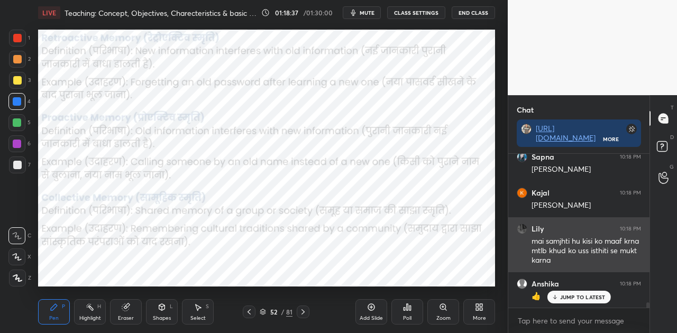
scroll to position [4214, 0]
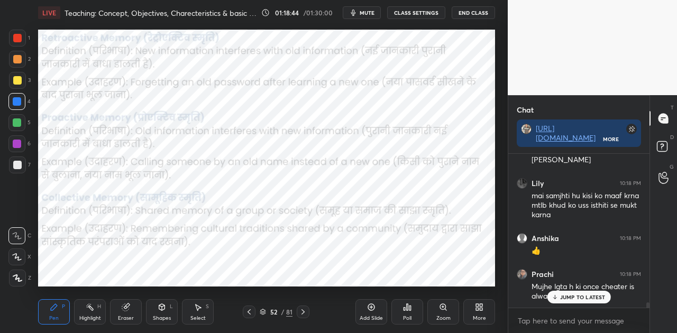
click at [369, 16] on span "mute" at bounding box center [367, 12] width 15 height 7
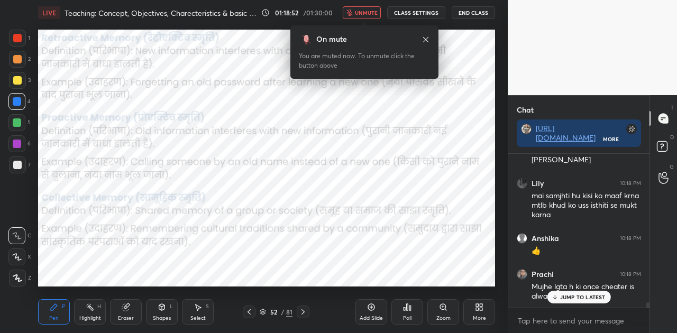
click at [369, 16] on span "unmute" at bounding box center [366, 12] width 23 height 7
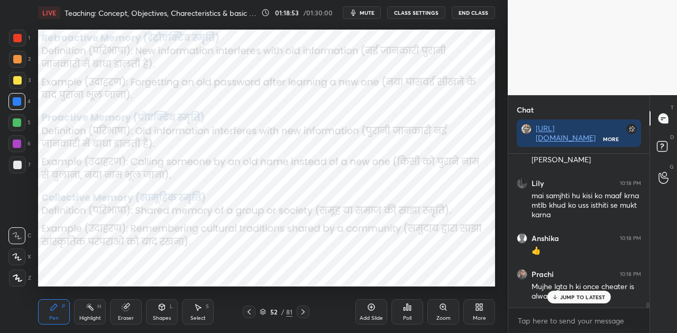
click at [575, 296] on p "JUMP TO LATEST" at bounding box center [582, 297] width 45 height 6
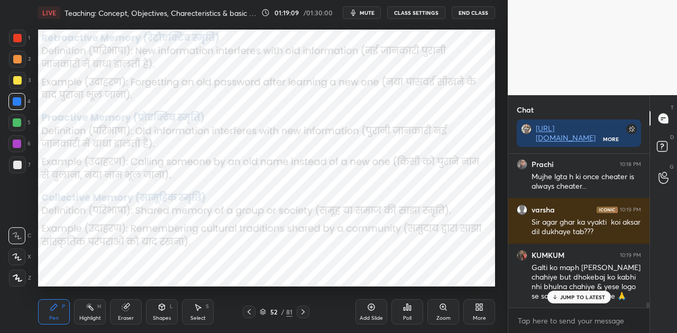
scroll to position [4360, 0]
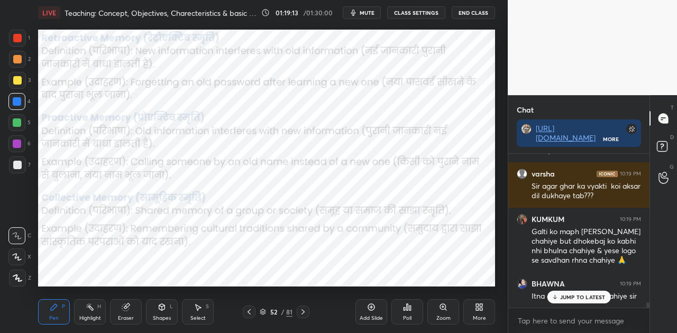
click at [586, 295] on p "JUMP TO LATEST" at bounding box center [582, 297] width 45 height 6
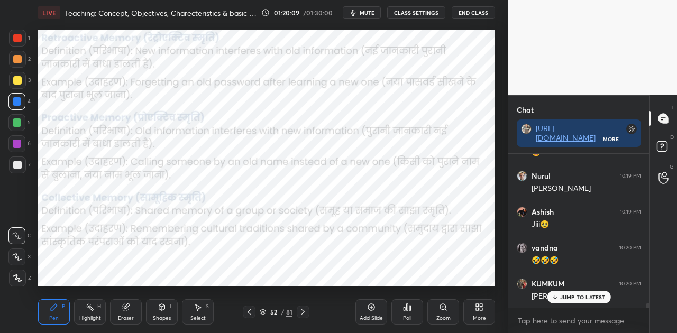
scroll to position [4936, 0]
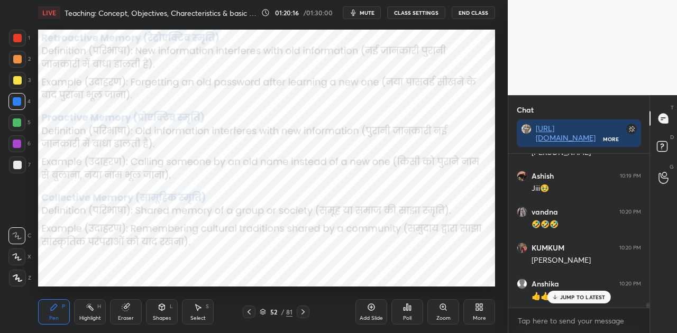
click at [369, 11] on span "mute" at bounding box center [367, 12] width 15 height 7
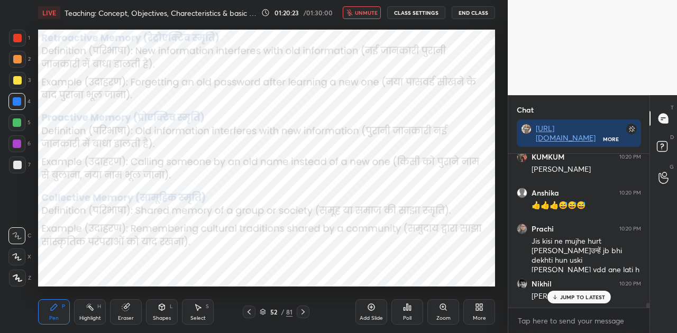
scroll to position [5063, 0]
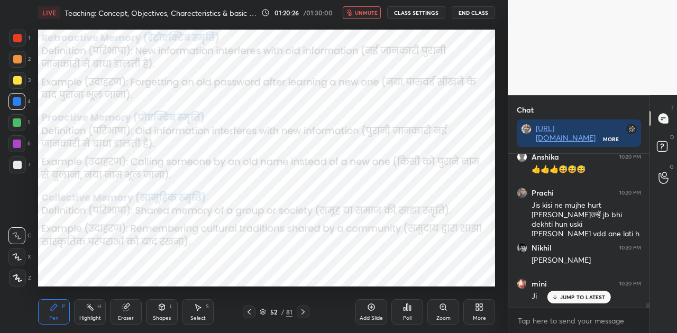
click at [369, 11] on span "unmute" at bounding box center [366, 12] width 23 height 7
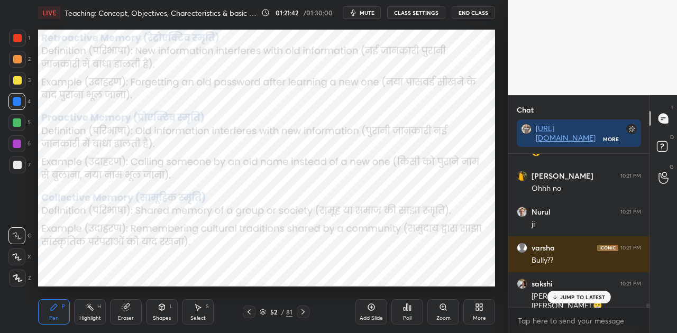
scroll to position [5477, 0]
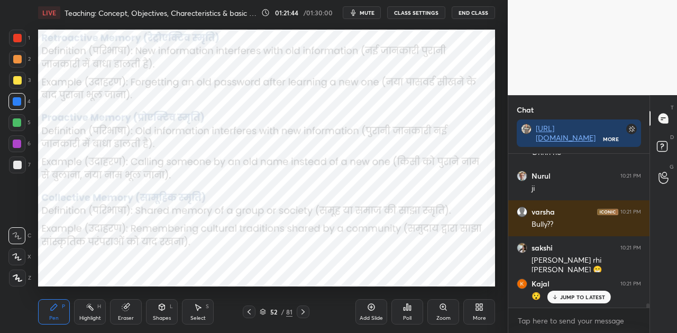
click at [566, 293] on div "JUMP TO LATEST" at bounding box center [578, 297] width 63 height 13
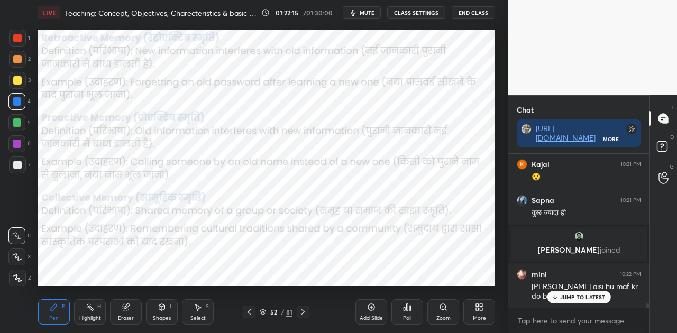
scroll to position [5633, 0]
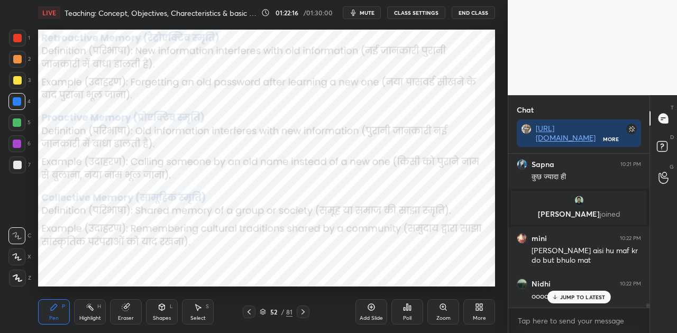
drag, startPoint x: 565, startPoint y: 293, endPoint x: 501, endPoint y: 267, distance: 68.7
click at [565, 293] on div "JUMP TO LATEST" at bounding box center [578, 297] width 63 height 13
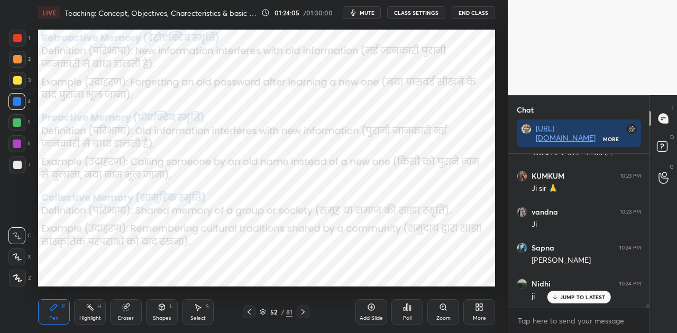
scroll to position [6023, 0]
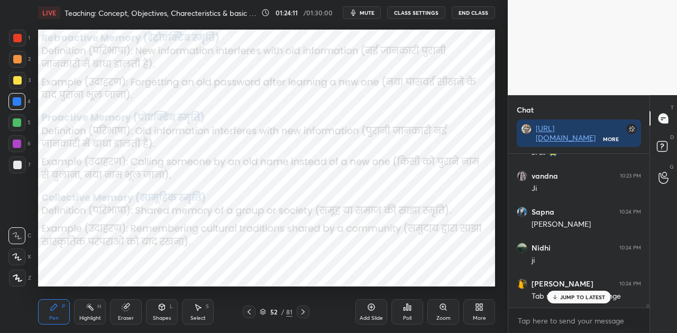
click at [562, 294] on p "JUMP TO LATEST" at bounding box center [582, 297] width 45 height 6
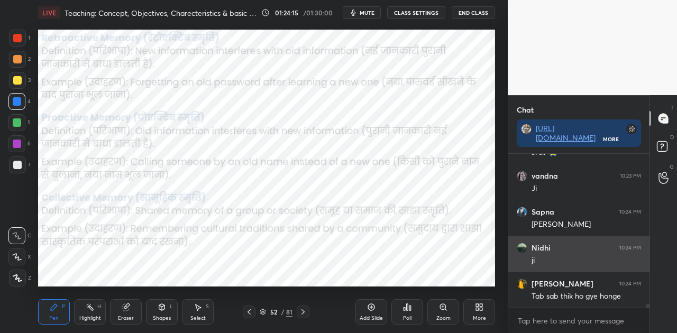
scroll to position [6068, 0]
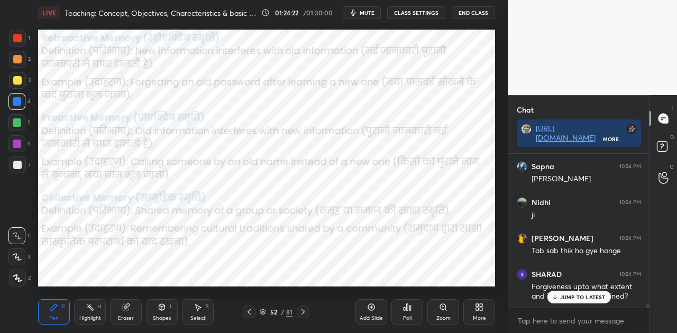
click at [564, 302] on div "JUMP TO LATEST" at bounding box center [578, 297] width 63 height 13
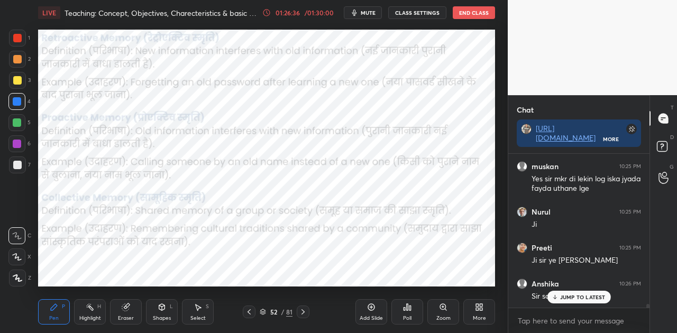
scroll to position [6708, 0]
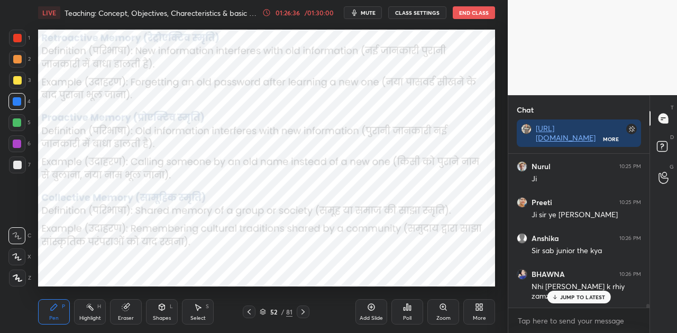
click at [577, 294] on p "JUMP TO LATEST" at bounding box center [582, 297] width 45 height 6
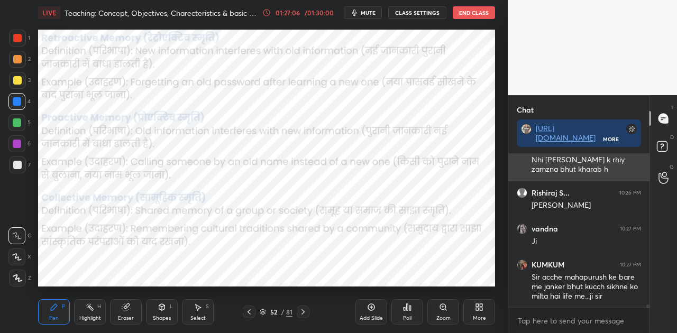
scroll to position [6871, 0]
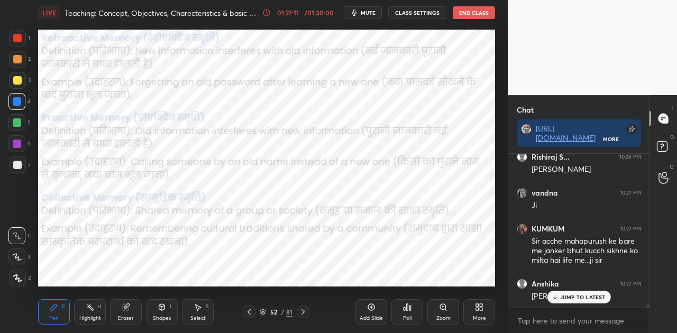
click at [566, 298] on p "JUMP TO LATEST" at bounding box center [582, 297] width 45 height 6
click at [306, 311] on icon at bounding box center [303, 312] width 8 height 8
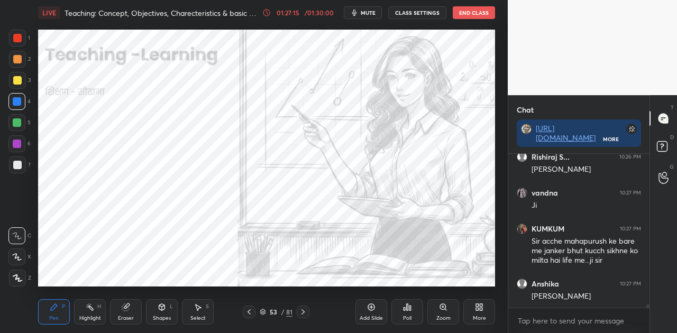
click at [306, 311] on icon at bounding box center [303, 312] width 8 height 8
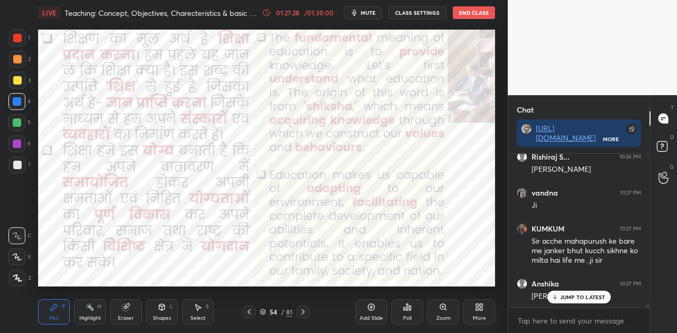
scroll to position [6926, 0]
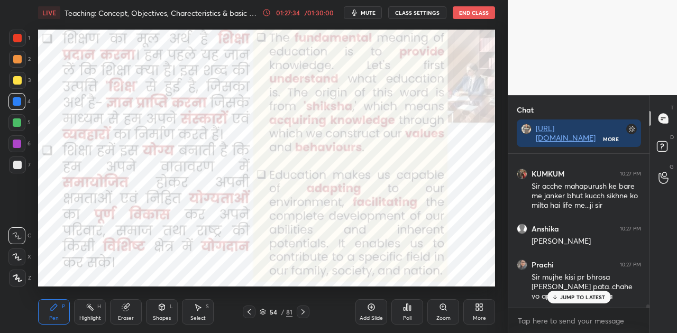
click at [562, 296] on p "JUMP TO LATEST" at bounding box center [582, 297] width 45 height 6
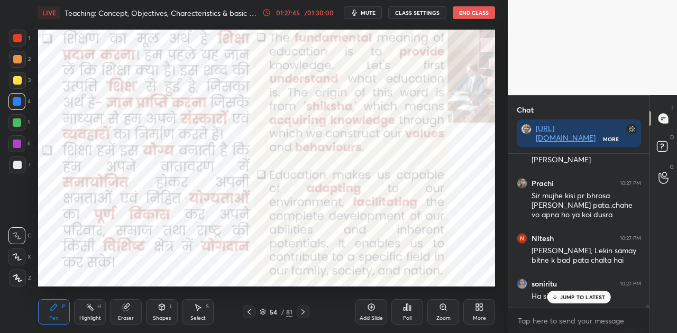
scroll to position [7053, 0]
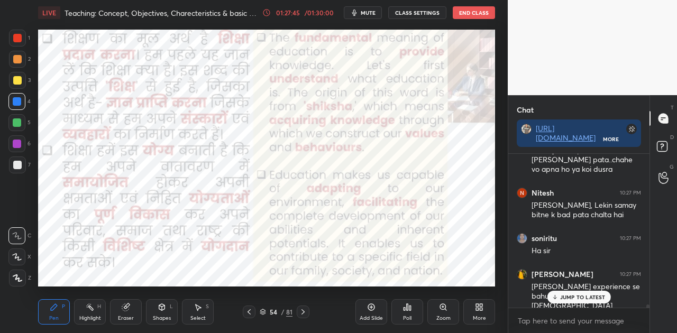
click at [573, 298] on p "JUMP TO LATEST" at bounding box center [582, 297] width 45 height 6
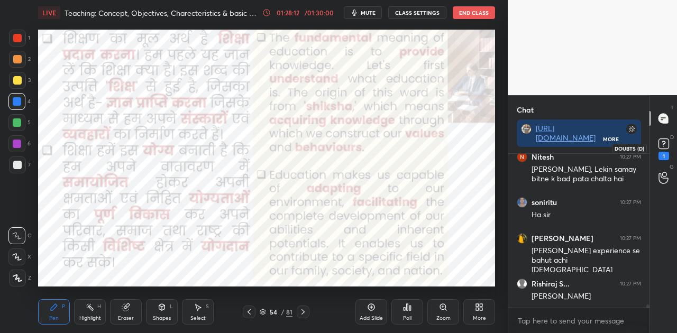
click at [662, 143] on rect at bounding box center [663, 144] width 10 height 10
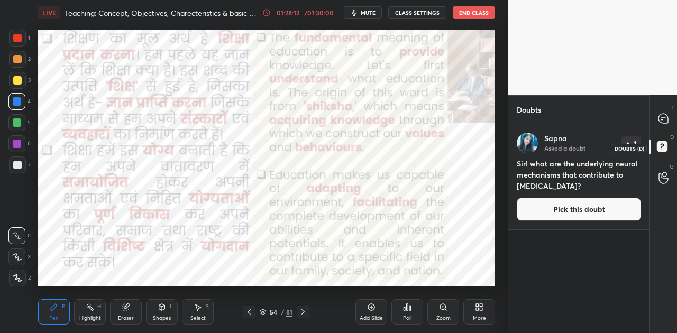
scroll to position [206, 138]
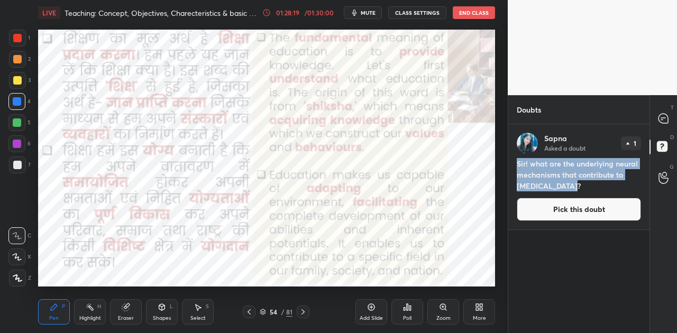
drag, startPoint x: 517, startPoint y: 163, endPoint x: 576, endPoint y: 187, distance: 64.0
click at [576, 187] on h4 "Sir! what are the underlying neural mechanisms that contribute to [MEDICAL_DATA…" at bounding box center [579, 174] width 124 height 33
copy h4 "Sir! what are the underlying neural mechanisms that contribute to [MEDICAL_DATA…"
click at [599, 203] on button "Pick this doubt" at bounding box center [579, 209] width 124 height 23
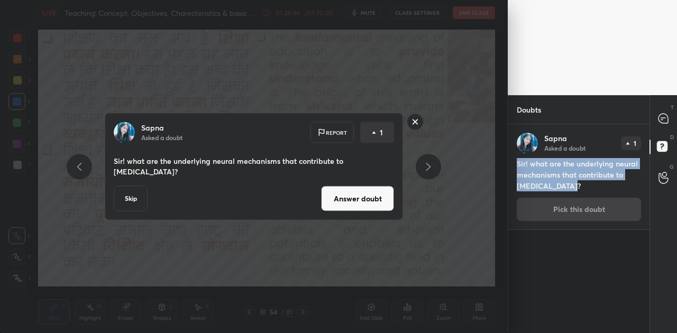
click at [351, 207] on button "Answer doubt" at bounding box center [357, 198] width 73 height 25
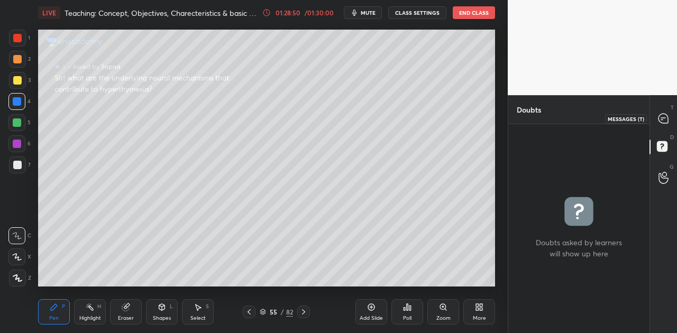
click at [666, 116] on icon at bounding box center [663, 119] width 10 height 10
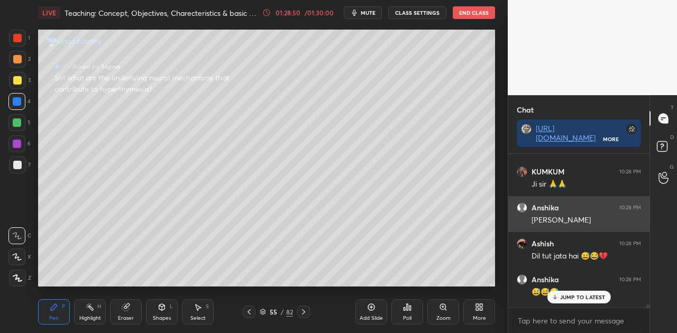
scroll to position [7341, 0]
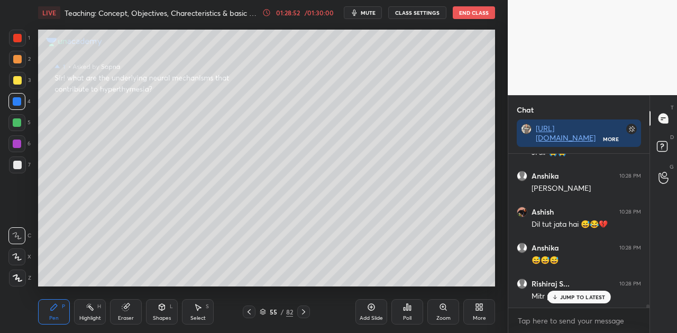
click at [582, 298] on p "JUMP TO LATEST" at bounding box center [582, 297] width 45 height 6
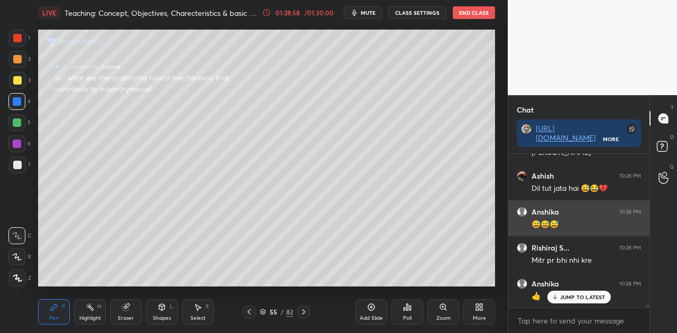
scroll to position [7422, 0]
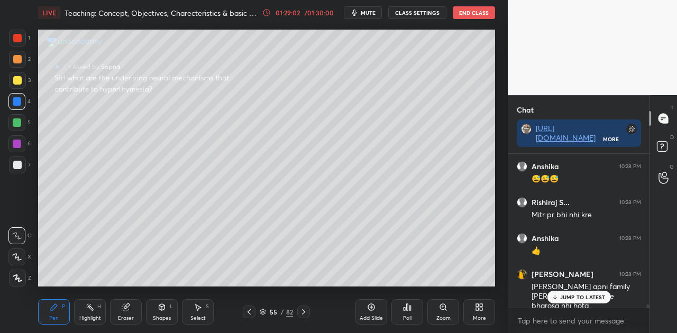
click at [560, 299] on p "JUMP TO LATEST" at bounding box center [582, 297] width 45 height 6
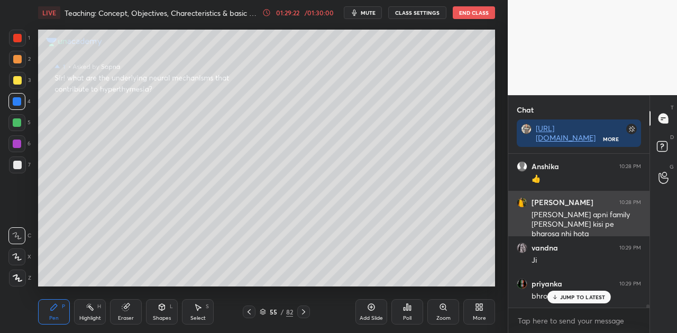
scroll to position [7530, 0]
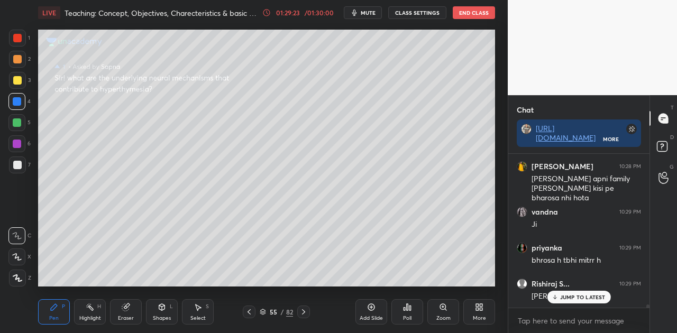
click at [552, 296] on icon at bounding box center [554, 297] width 7 height 6
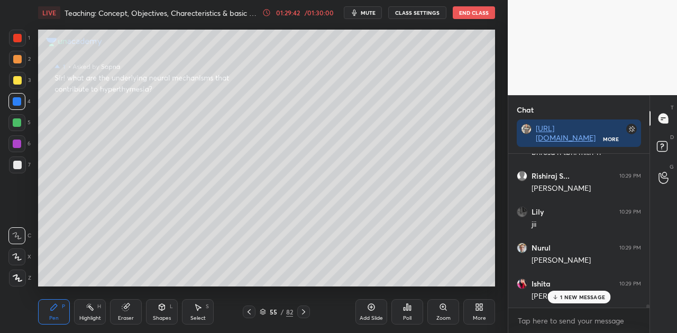
scroll to position [7674, 0]
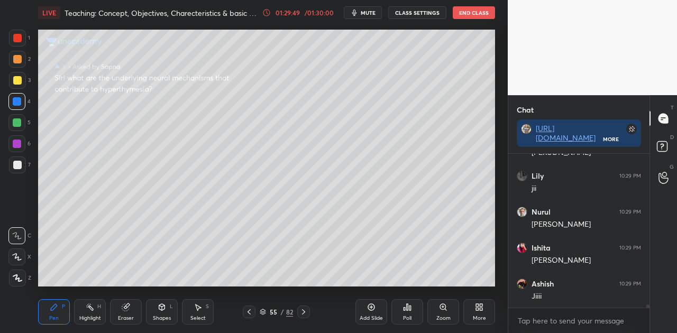
click at [567, 328] on p "JUMP TO LATEST" at bounding box center [582, 331] width 45 height 6
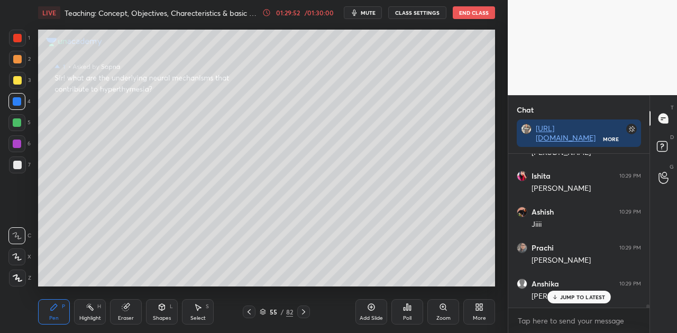
scroll to position [7801, 0]
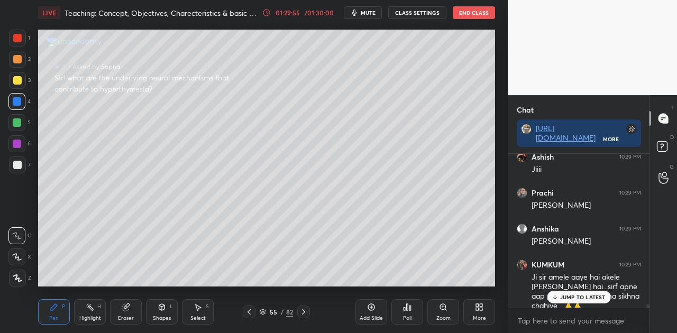
click at [582, 299] on p "JUMP TO LATEST" at bounding box center [582, 297] width 45 height 6
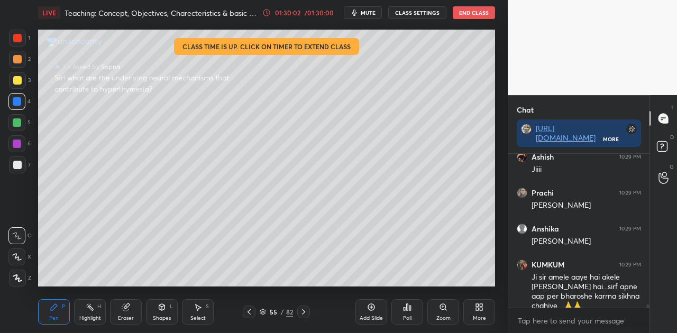
click at [268, 13] on icon at bounding box center [266, 12] width 8 height 8
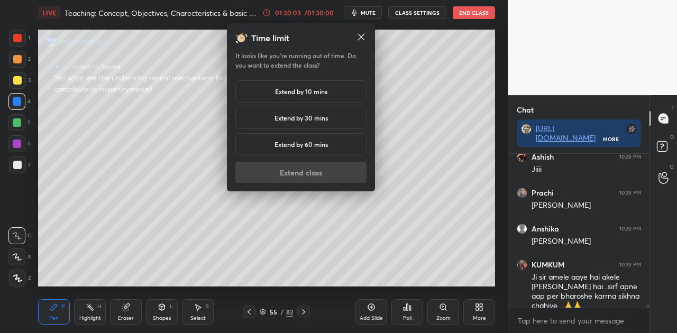
click at [301, 88] on h5 "Extend by 10 mins" at bounding box center [301, 92] width 52 height 10
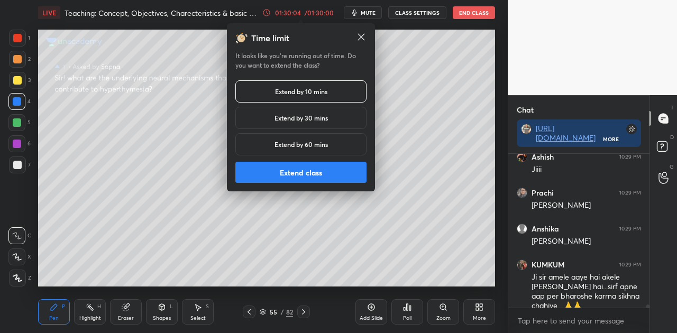
click at [318, 178] on button "Extend class" at bounding box center [300, 172] width 131 height 21
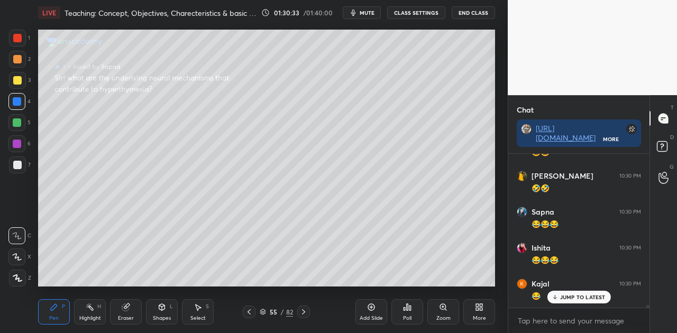
scroll to position [8268, 0]
click at [580, 295] on p "JUMP TO LATEST" at bounding box center [582, 297] width 45 height 6
click at [563, 295] on p "JUMP TO LATEST" at bounding box center [582, 297] width 45 height 6
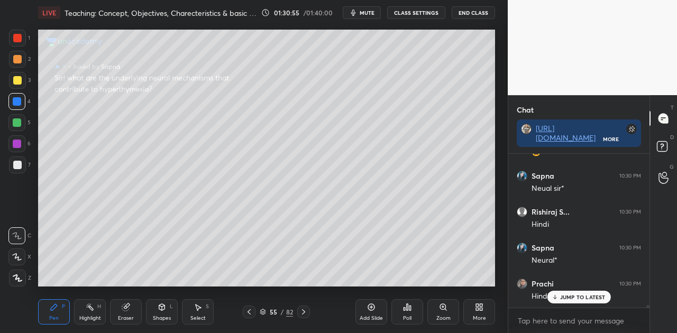
click at [569, 297] on p "JUMP TO LATEST" at bounding box center [582, 297] width 45 height 6
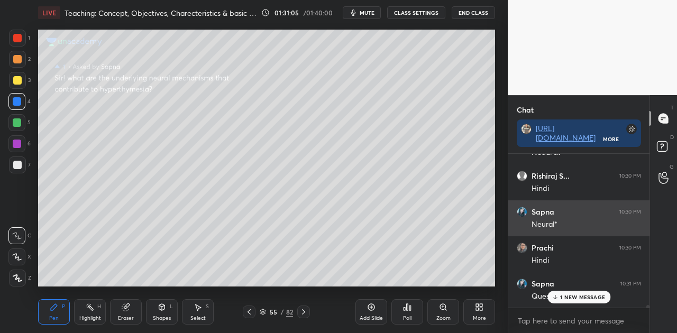
scroll to position [8448, 0]
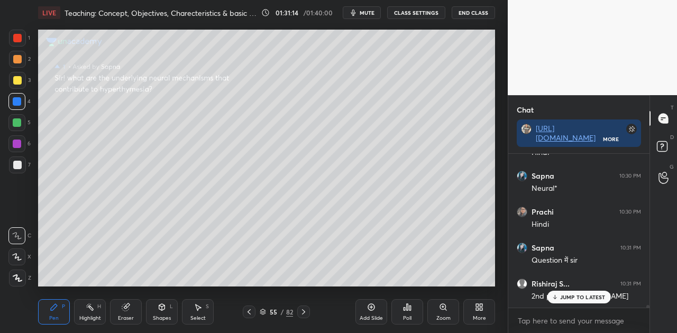
click at [575, 297] on p "JUMP TO LATEST" at bounding box center [582, 297] width 45 height 6
click at [19, 163] on div at bounding box center [17, 165] width 8 height 8
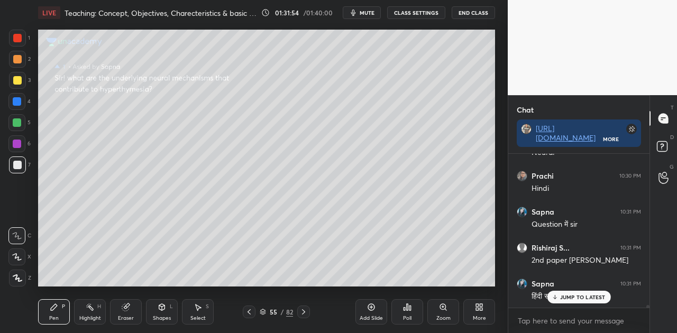
click at [20, 163] on div at bounding box center [17, 165] width 8 height 8
click at [20, 162] on div at bounding box center [17, 165] width 8 height 8
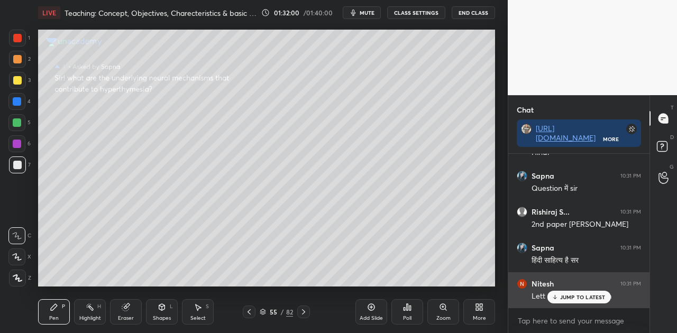
click at [567, 296] on p "JUMP TO LATEST" at bounding box center [582, 297] width 45 height 6
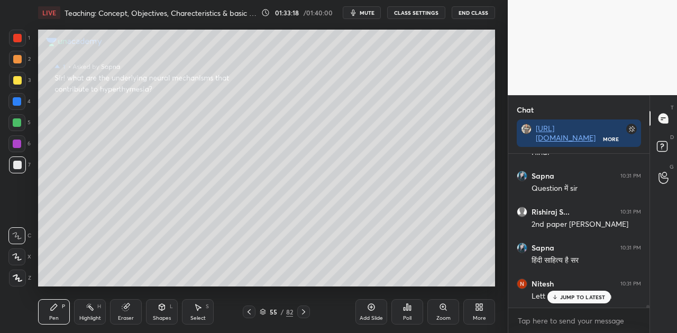
scroll to position [8575, 0]
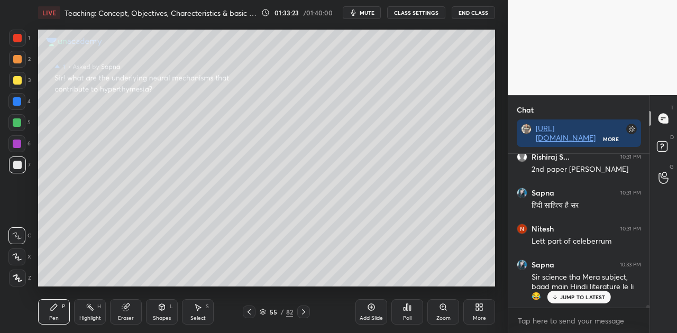
click at [595, 296] on p "JUMP TO LATEST" at bounding box center [582, 297] width 45 height 6
click at [404, 312] on div "Poll" at bounding box center [407, 311] width 32 height 25
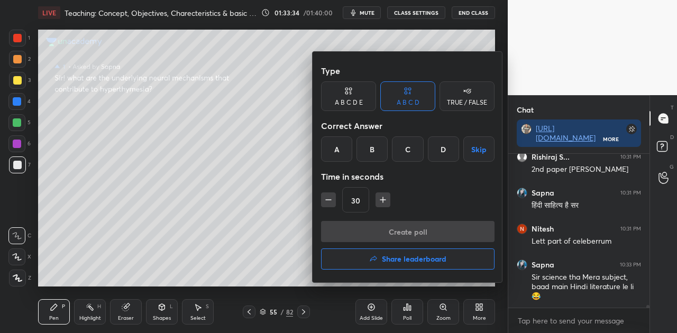
click at [401, 263] on h4 "Share leaderboard" at bounding box center [414, 258] width 65 height 7
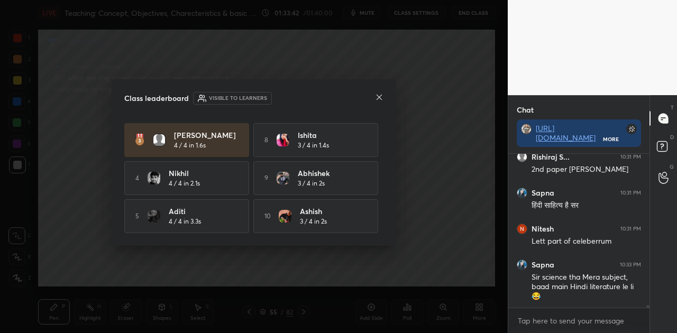
scroll to position [8611, 0]
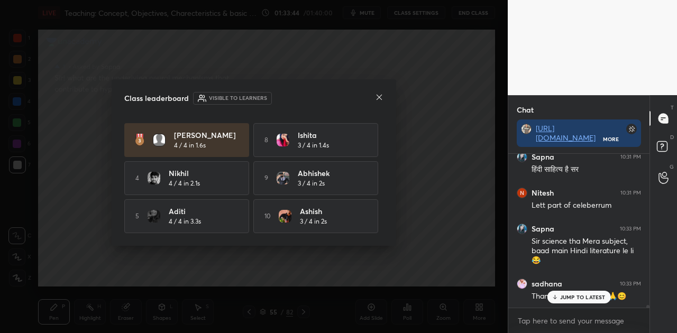
click at [378, 97] on icon at bounding box center [379, 97] width 8 height 8
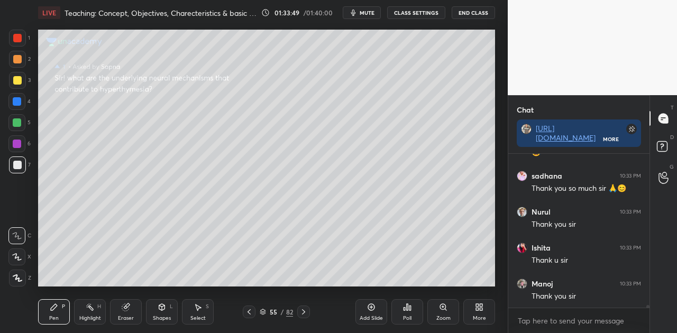
scroll to position [8755, 0]
click at [478, 14] on button "End Class" at bounding box center [473, 12] width 43 height 13
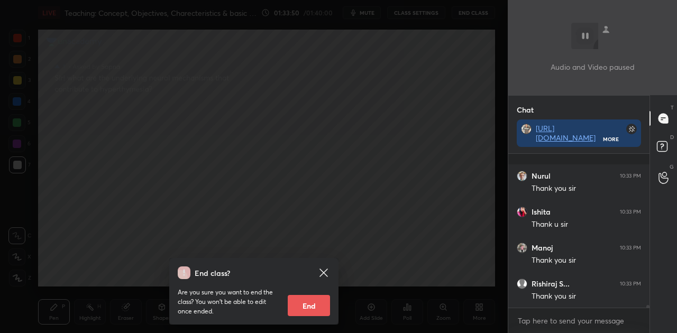
scroll to position [8827, 0]
click at [292, 302] on button "End" at bounding box center [309, 305] width 42 height 21
type textarea "x"
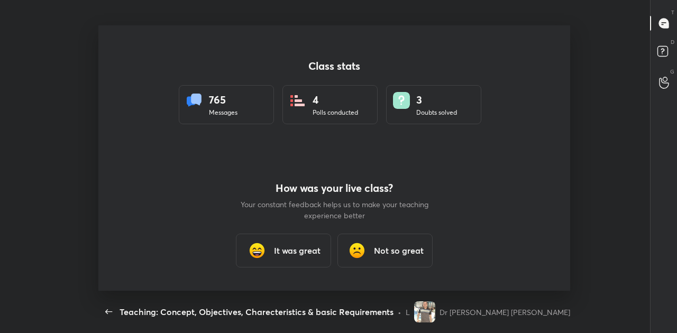
scroll to position [52614, 52211]
click at [296, 255] on h3 "It was great" at bounding box center [297, 250] width 47 height 13
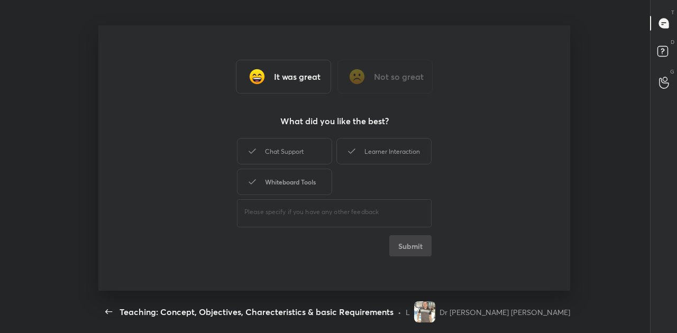
click at [295, 185] on div "Whiteboard Tools" at bounding box center [284, 182] width 95 height 26
click at [411, 249] on button "Submit" at bounding box center [410, 245] width 42 height 21
